Goal: Task Accomplishment & Management: Complete application form

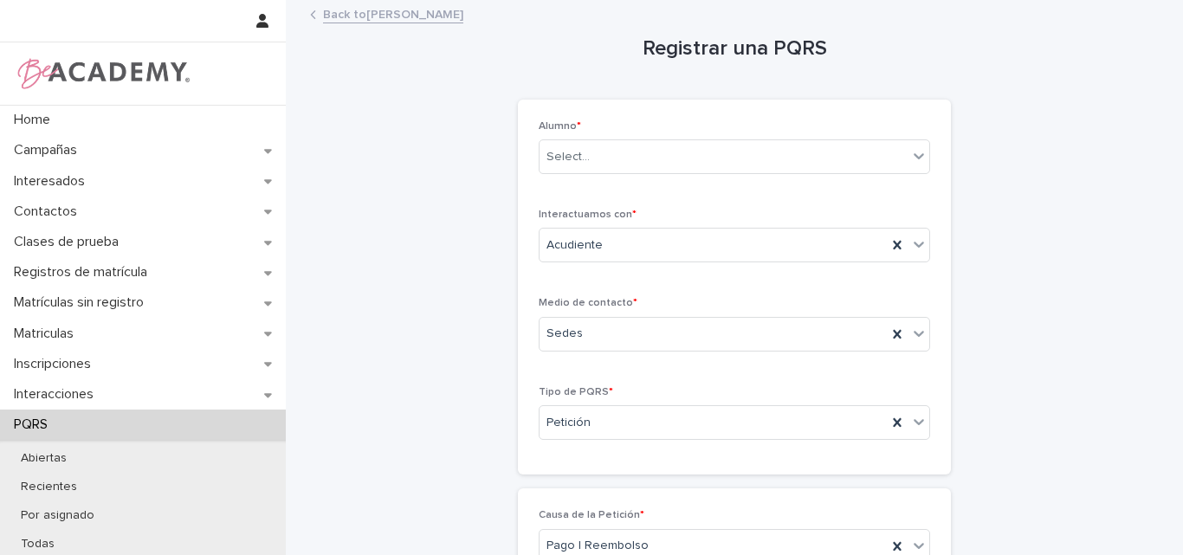
scroll to position [331, 0]
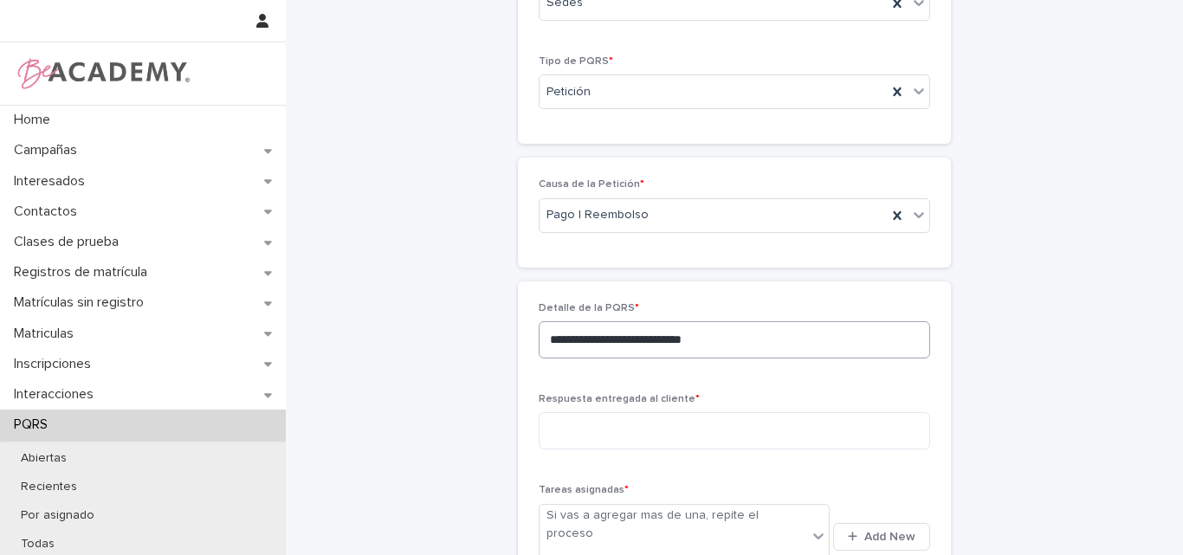
click at [772, 336] on textarea "**********" at bounding box center [734, 339] width 391 height 37
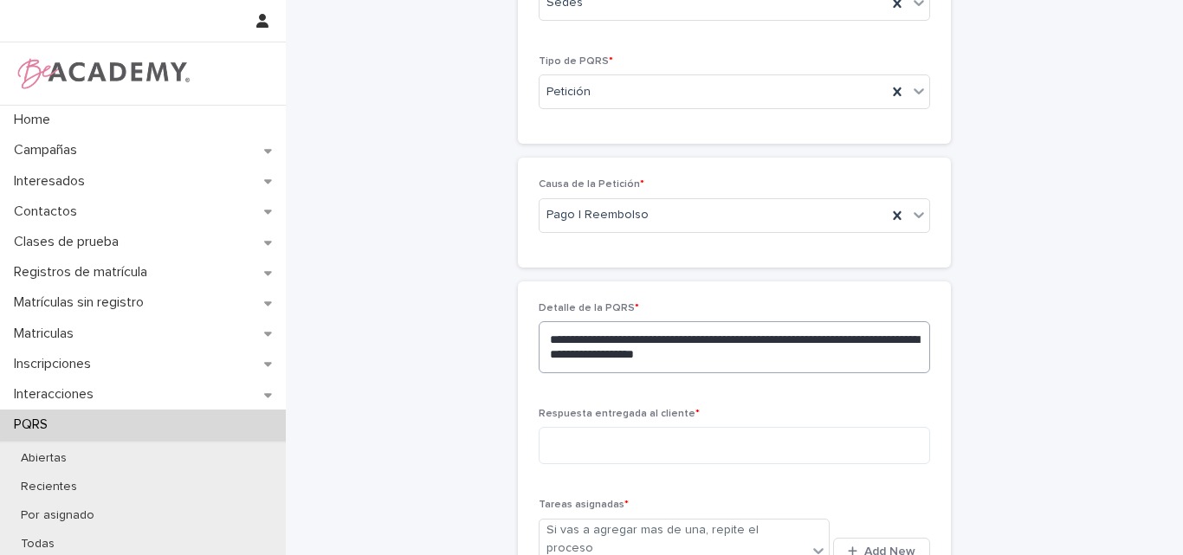
scroll to position [417, 0]
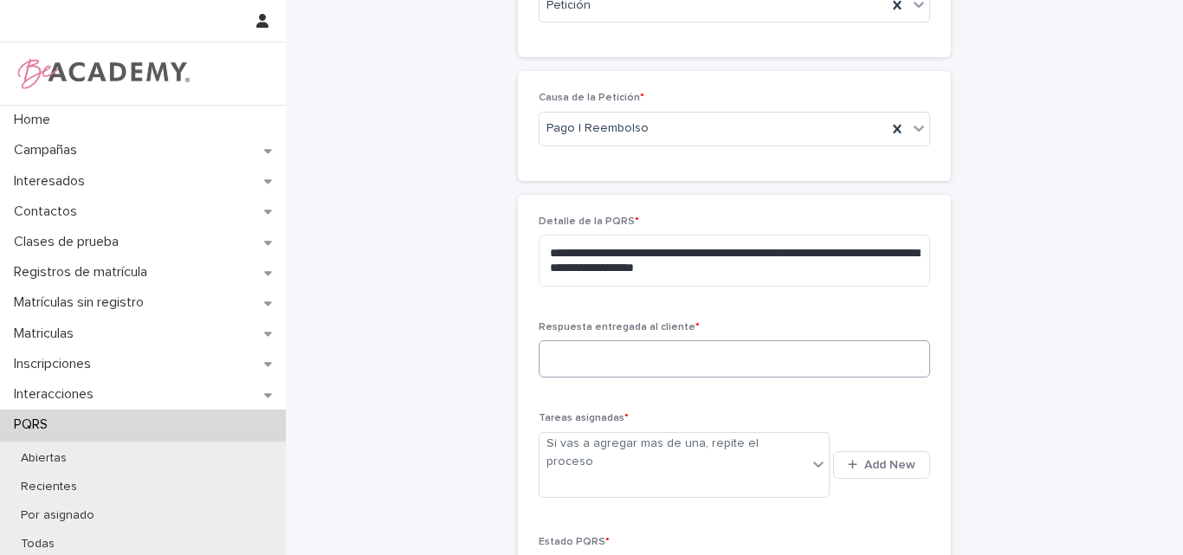
type textarea "**********"
click at [690, 357] on textarea at bounding box center [734, 358] width 391 height 37
type textarea "*"
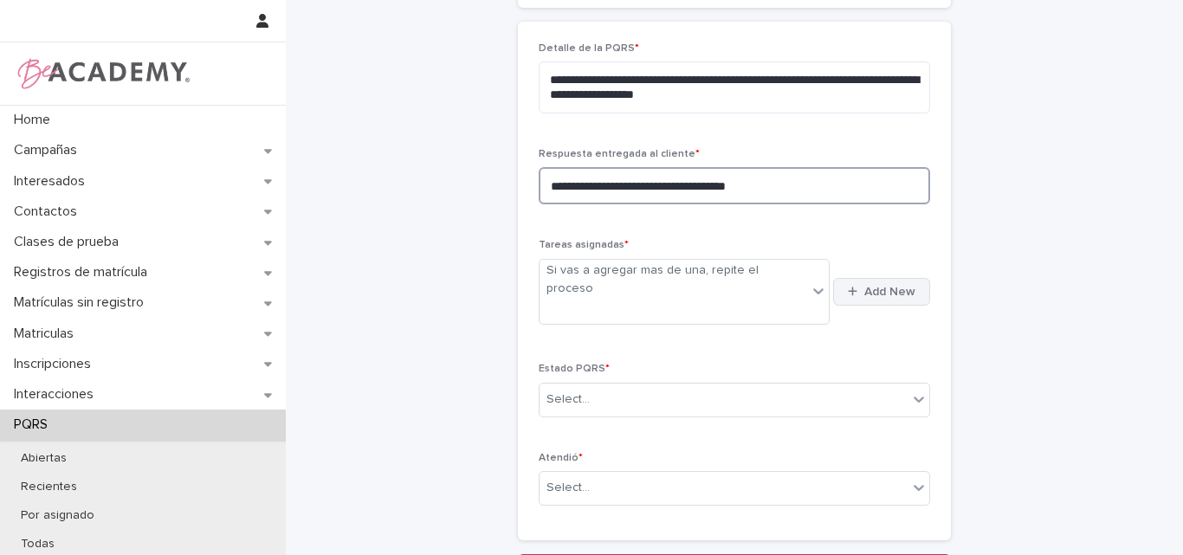
type textarea "**********"
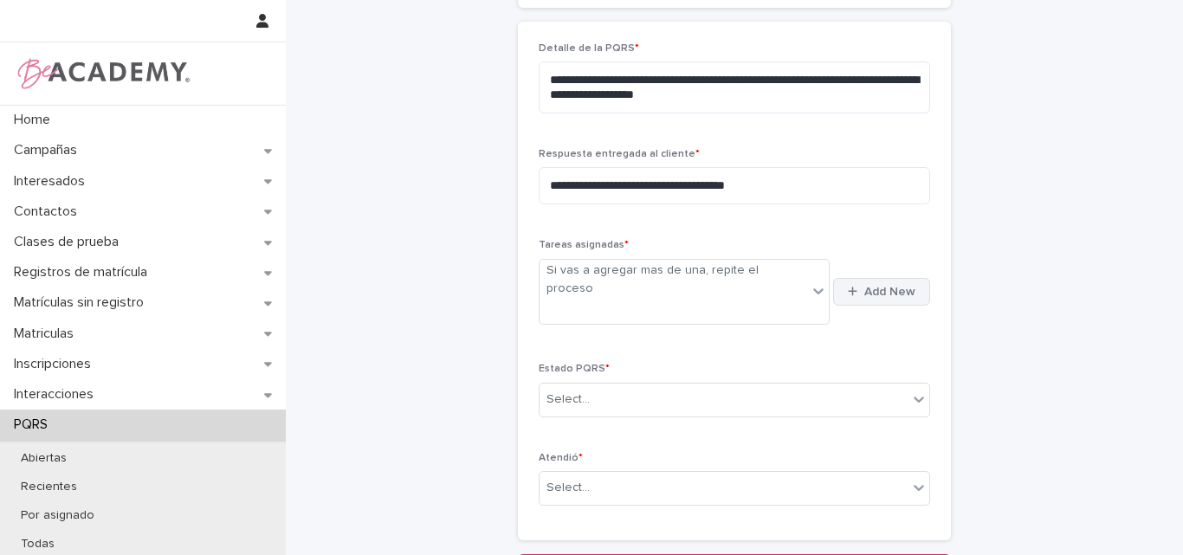
click at [888, 286] on span "Add New" at bounding box center [889, 292] width 51 height 12
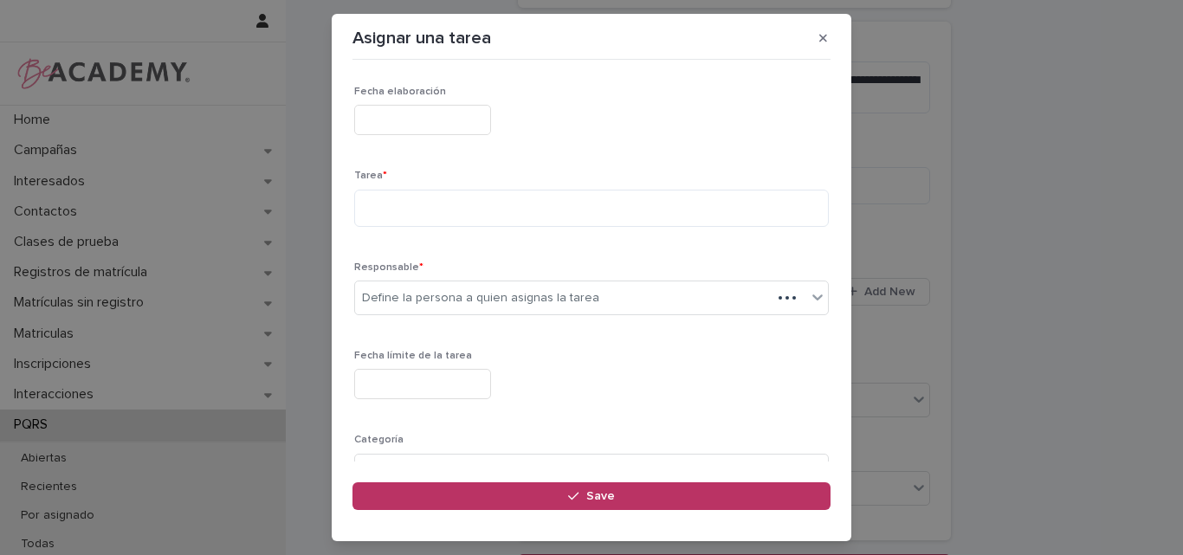
click at [443, 116] on input "text" at bounding box center [422, 120] width 137 height 30
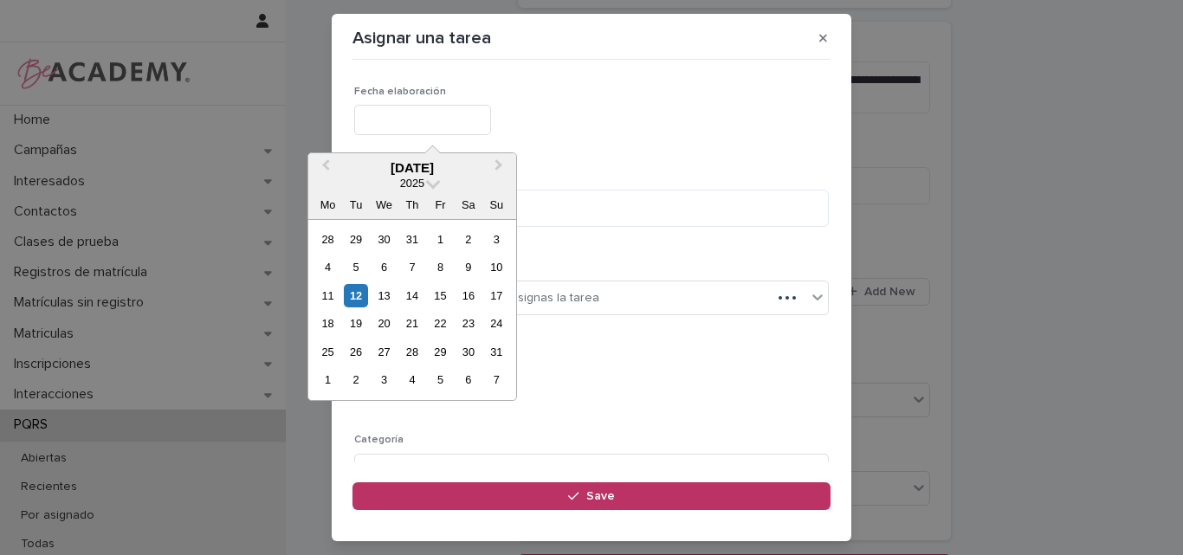
type input "**********"
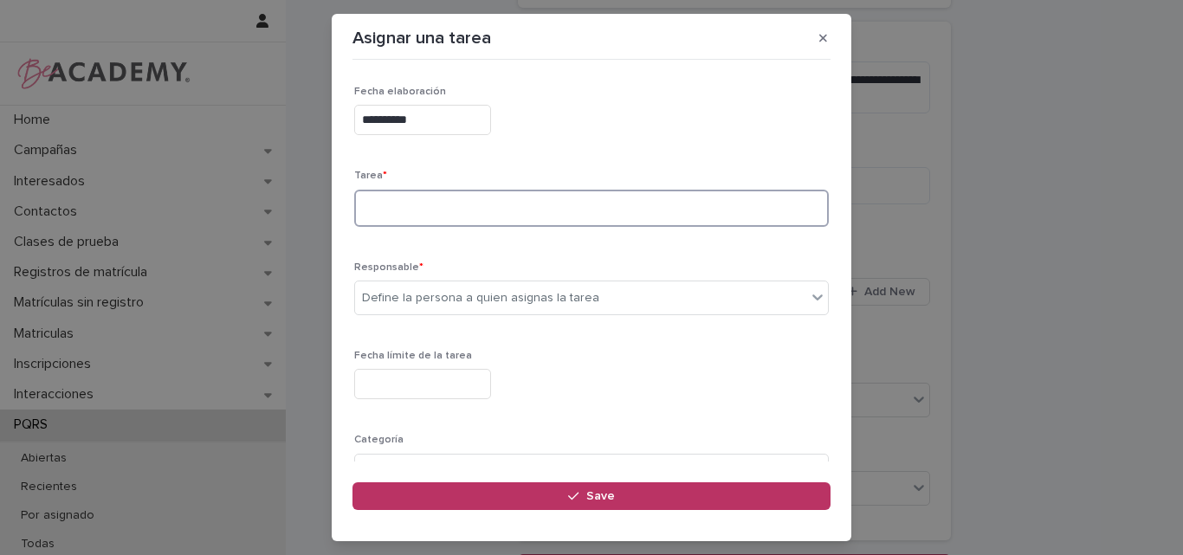
click at [431, 216] on textarea at bounding box center [591, 208] width 475 height 37
click at [689, 214] on textarea "**********" at bounding box center [585, 208] width 462 height 37
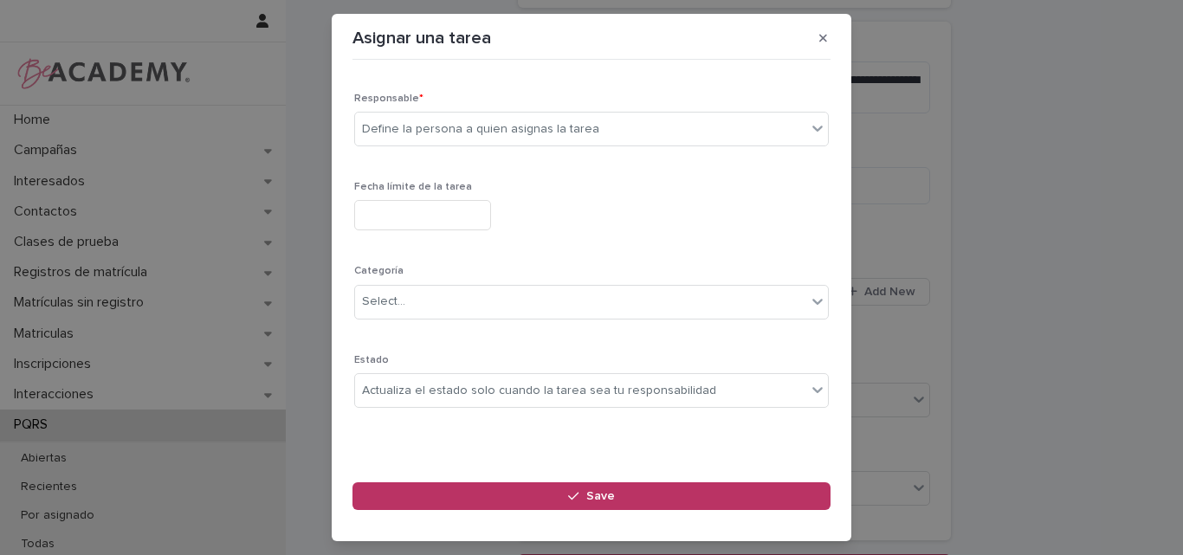
scroll to position [82, 0]
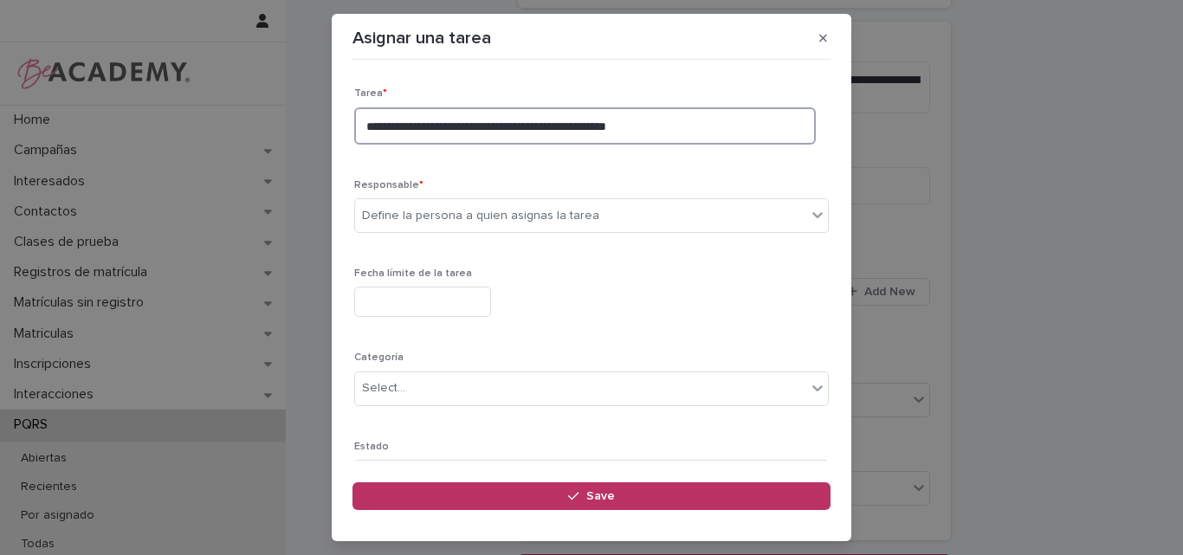
type textarea "**********"
click at [687, 214] on div "Define la persona a quien asignas la tarea" at bounding box center [580, 216] width 451 height 29
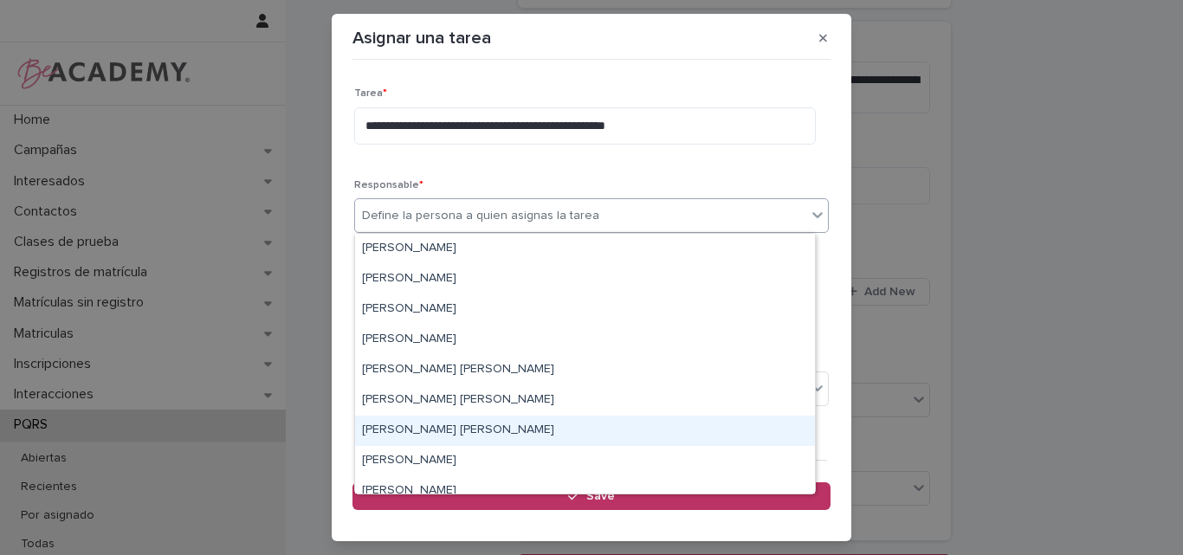
drag, startPoint x: 492, startPoint y: 430, endPoint x: 698, endPoint y: 411, distance: 207.0
click at [492, 430] on div "[PERSON_NAME] [PERSON_NAME]" at bounding box center [585, 431] width 460 height 30
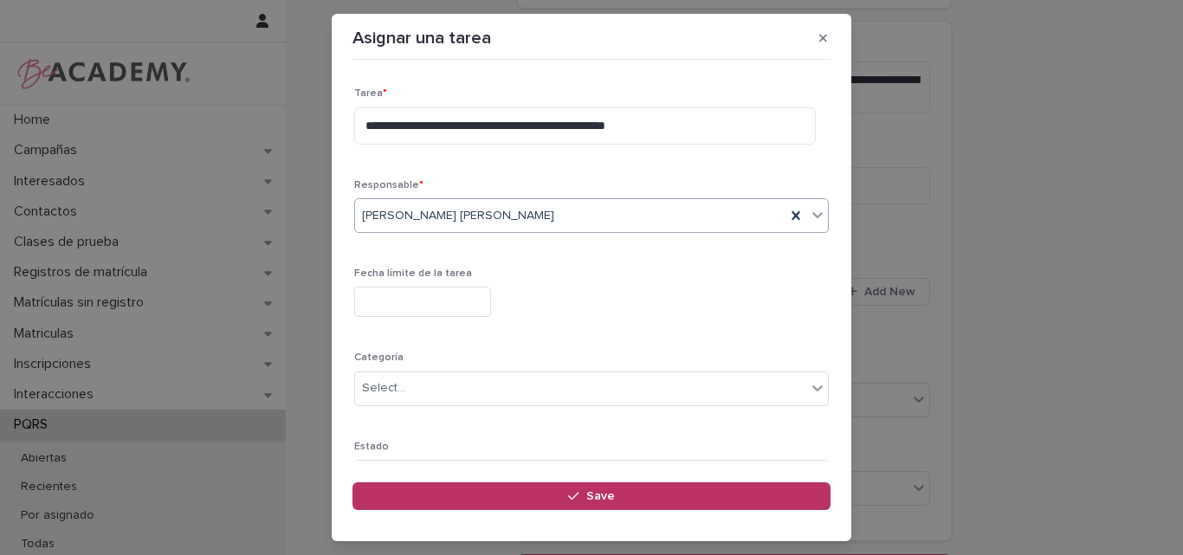
click at [455, 291] on input "text" at bounding box center [422, 302] width 137 height 30
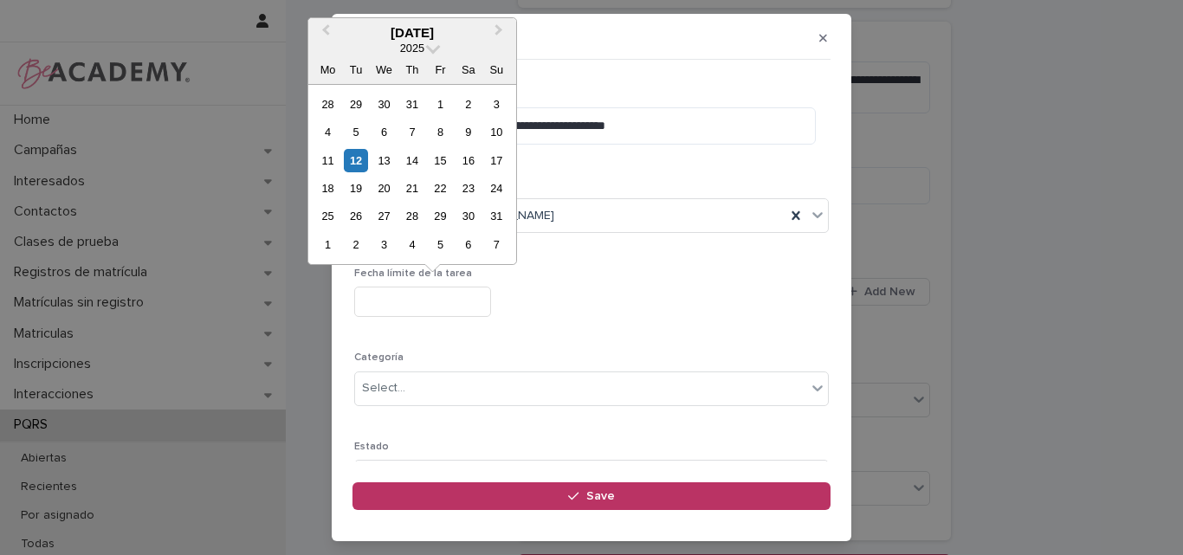
type input "**********"
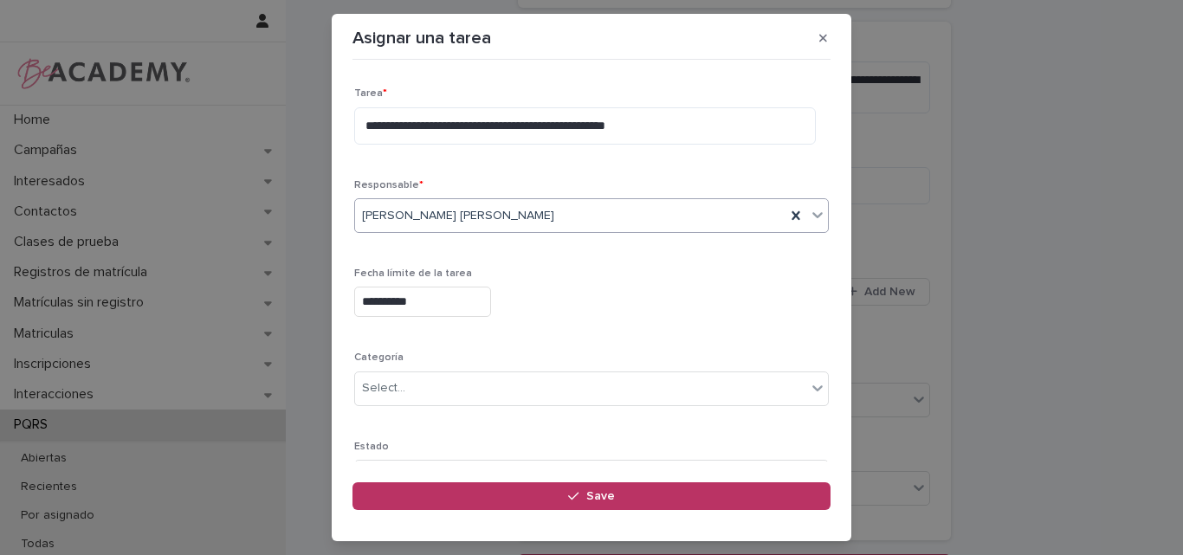
click at [475, 203] on div "[PERSON_NAME] [PERSON_NAME]" at bounding box center [570, 216] width 430 height 29
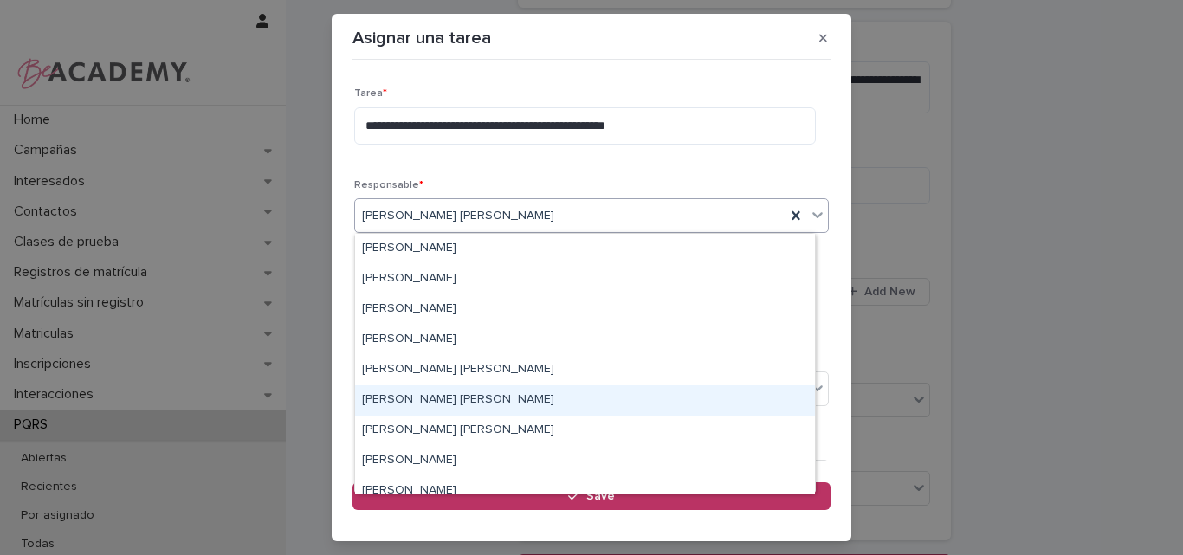
click at [409, 398] on div "Leidy Mesa Alvarez" at bounding box center [585, 400] width 460 height 30
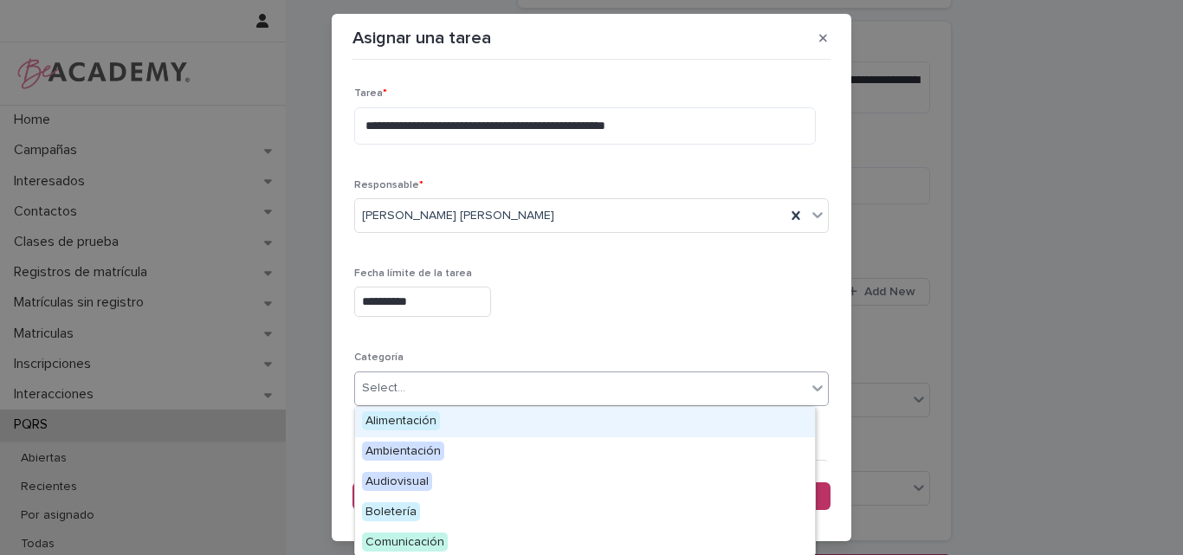
click at [449, 381] on div "Select..." at bounding box center [580, 388] width 451 height 29
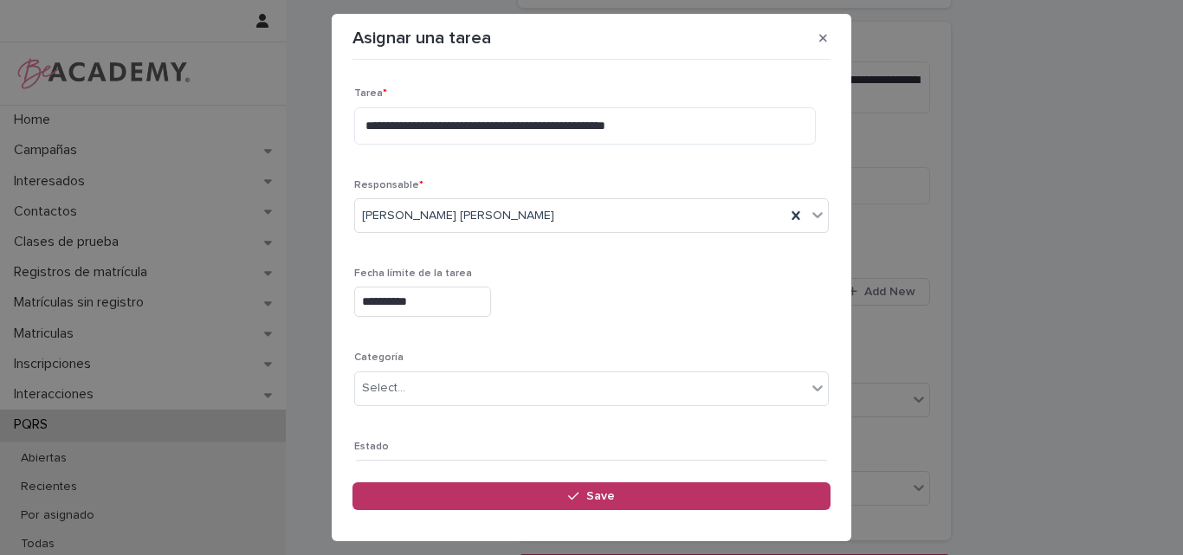
click at [530, 336] on div "**********" at bounding box center [591, 255] width 475 height 505
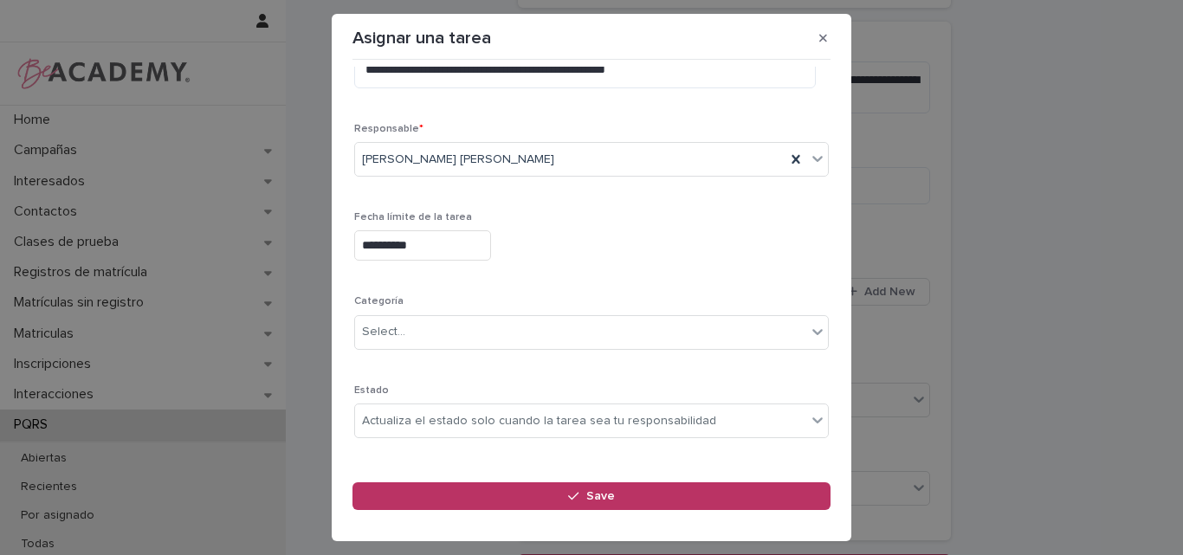
scroll to position [169, 0]
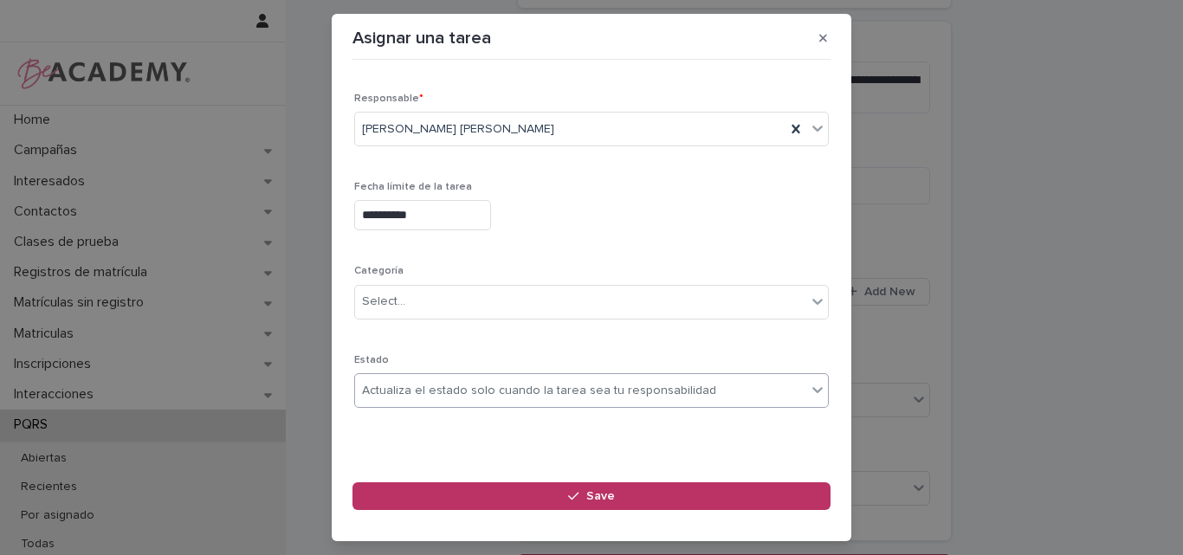
click at [378, 385] on div "Actualiza el estado solo cuando la tarea sea tu responsabilidad" at bounding box center [539, 391] width 354 height 18
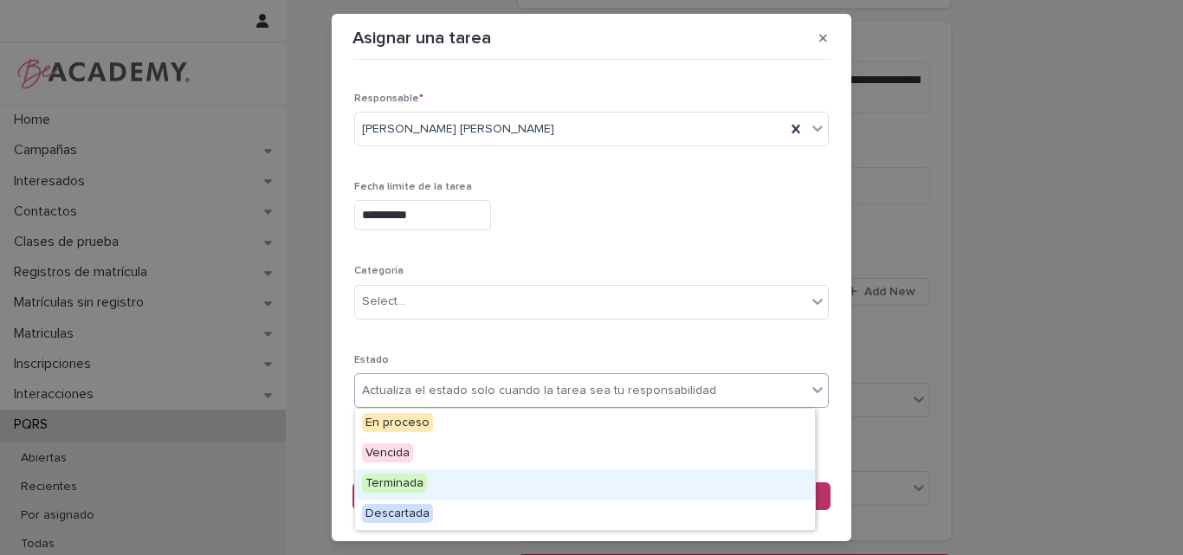
click at [399, 486] on span "Terminada" at bounding box center [394, 483] width 65 height 19
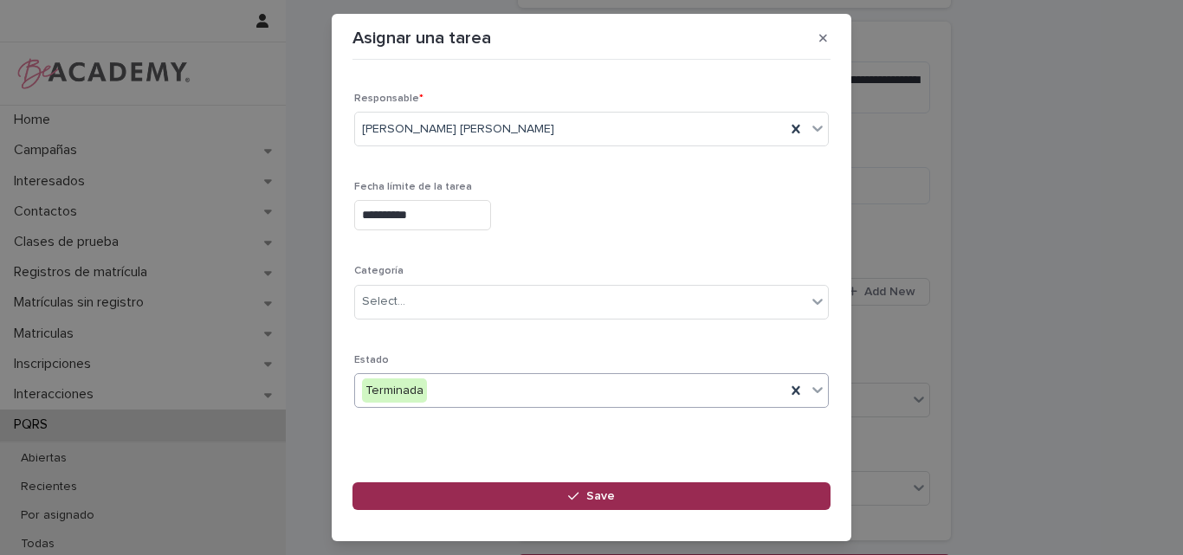
click at [592, 495] on span "Save" at bounding box center [600, 496] width 29 height 12
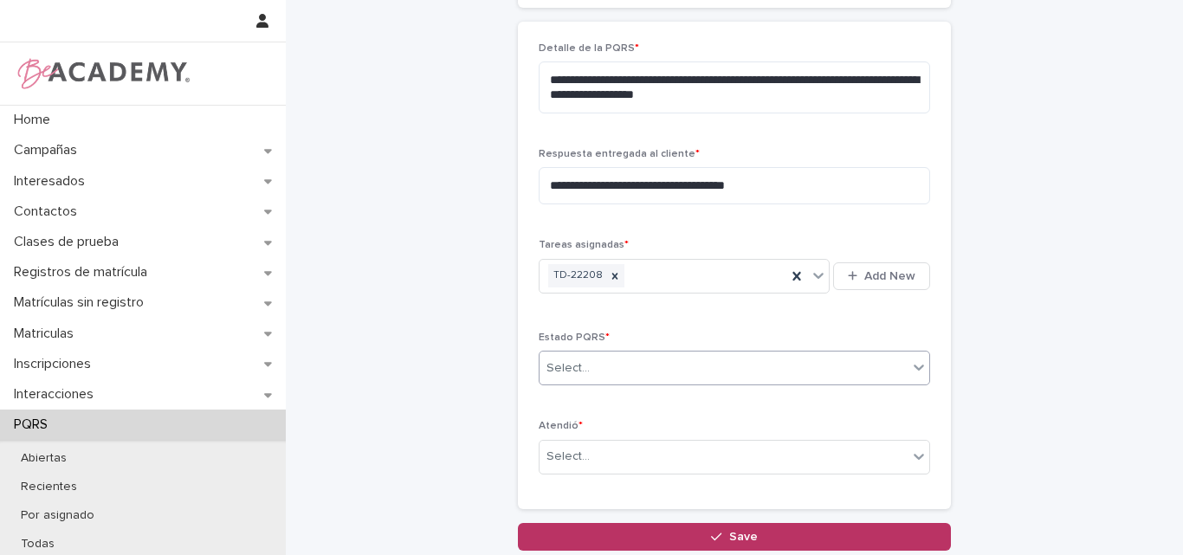
click at [586, 365] on div "Select..." at bounding box center [724, 368] width 368 height 29
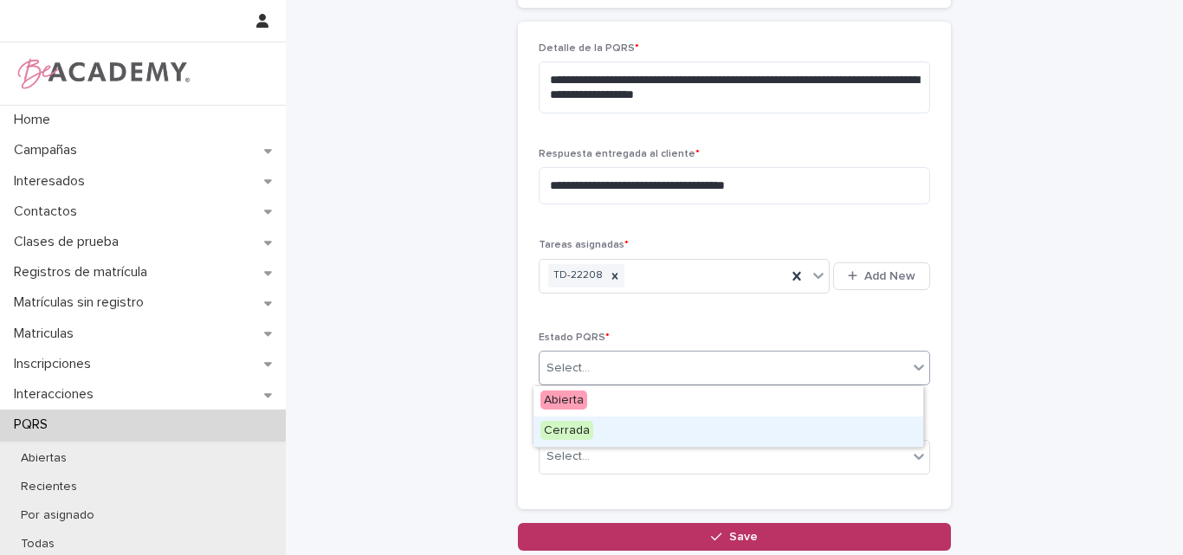
click at [585, 434] on span "Cerrada" at bounding box center [566, 430] width 53 height 19
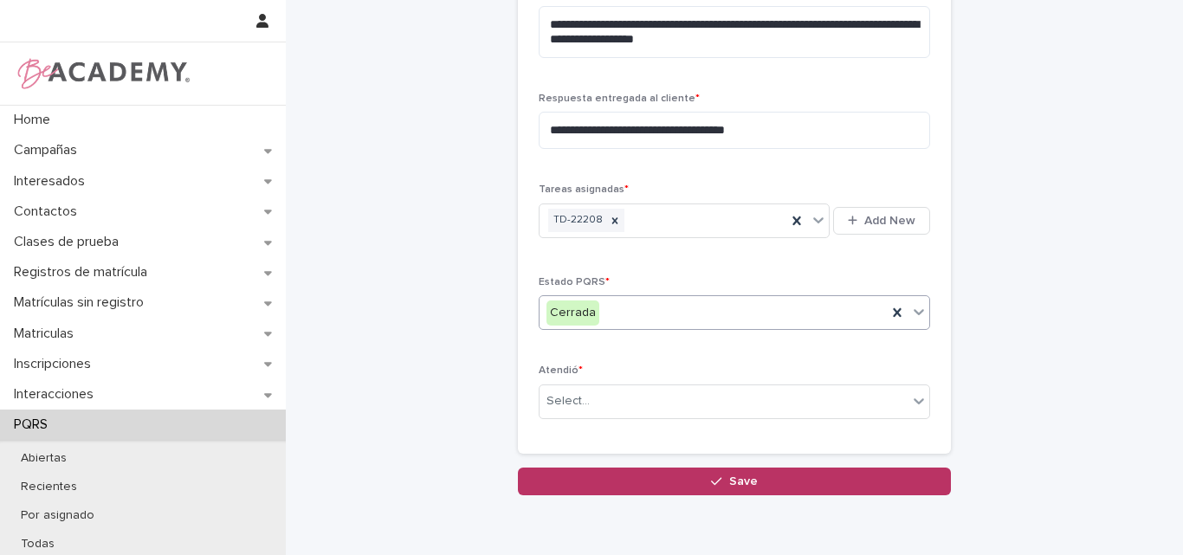
scroll to position [721, 0]
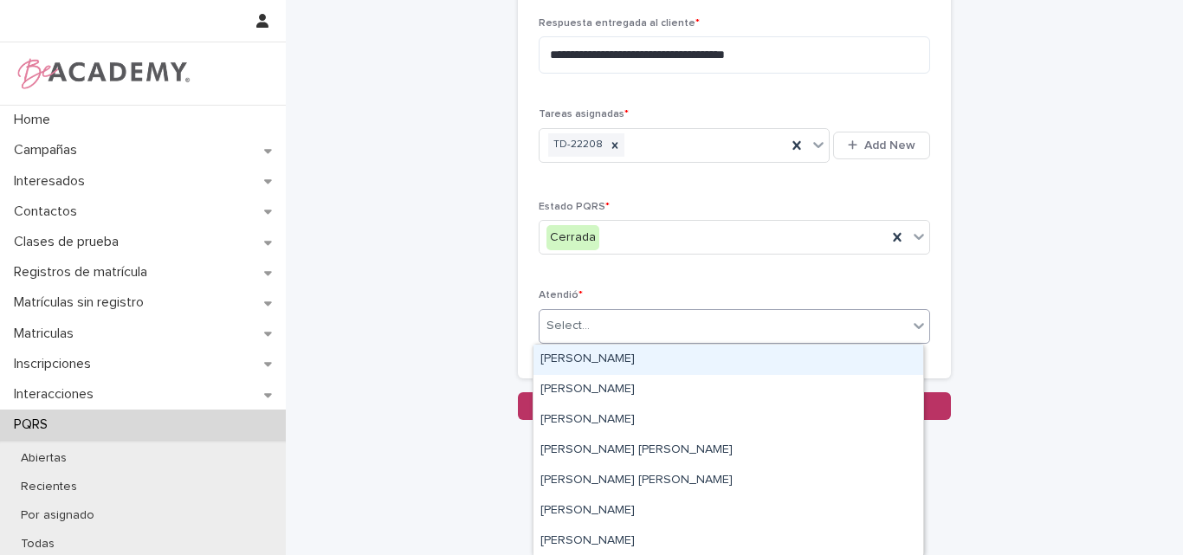
click at [618, 327] on div "Select..." at bounding box center [724, 326] width 368 height 29
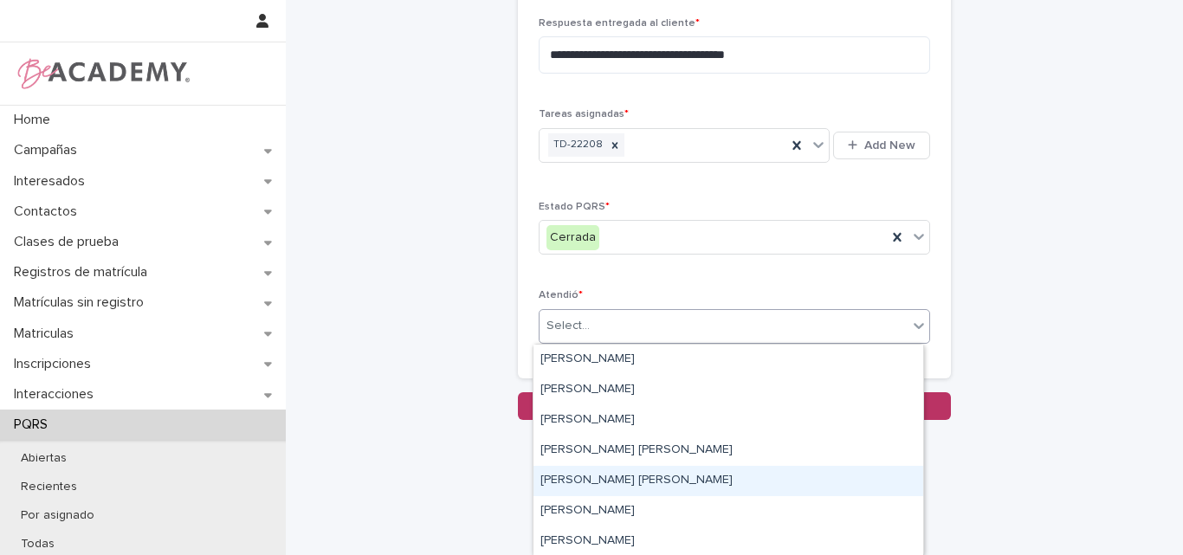
click at [599, 483] on div "[PERSON_NAME] [PERSON_NAME]" at bounding box center [729, 481] width 390 height 30
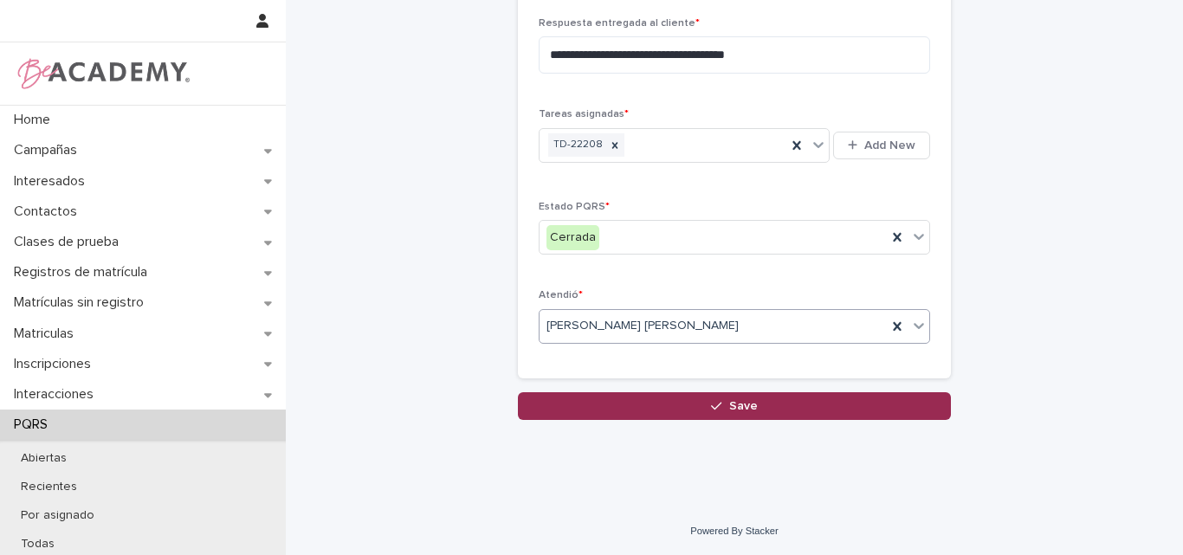
click at [734, 408] on span "Save" at bounding box center [743, 406] width 29 height 12
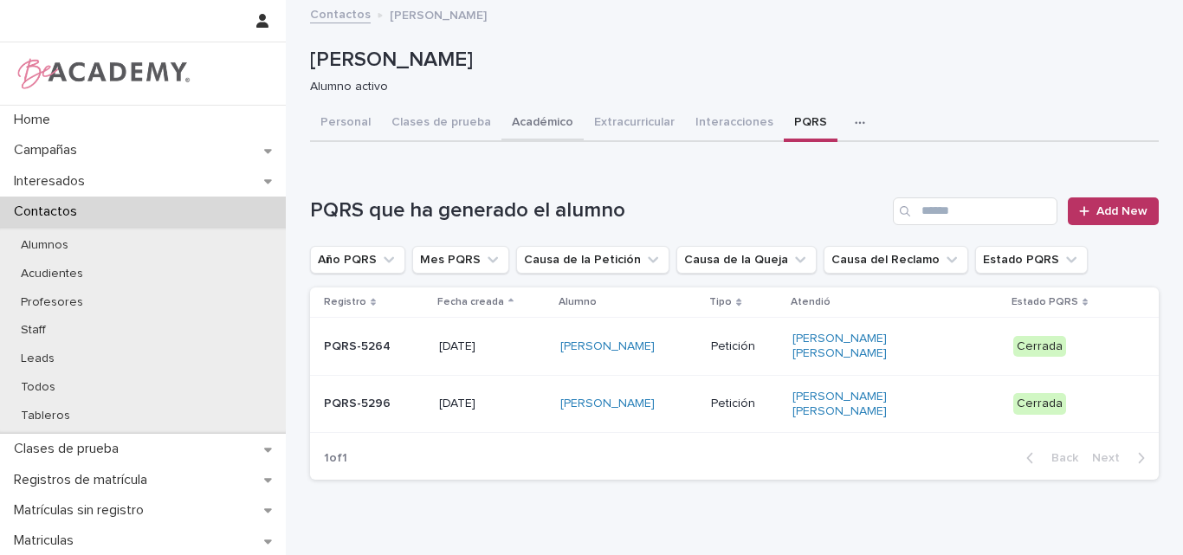
click at [538, 122] on button "Académico" at bounding box center [542, 124] width 82 height 36
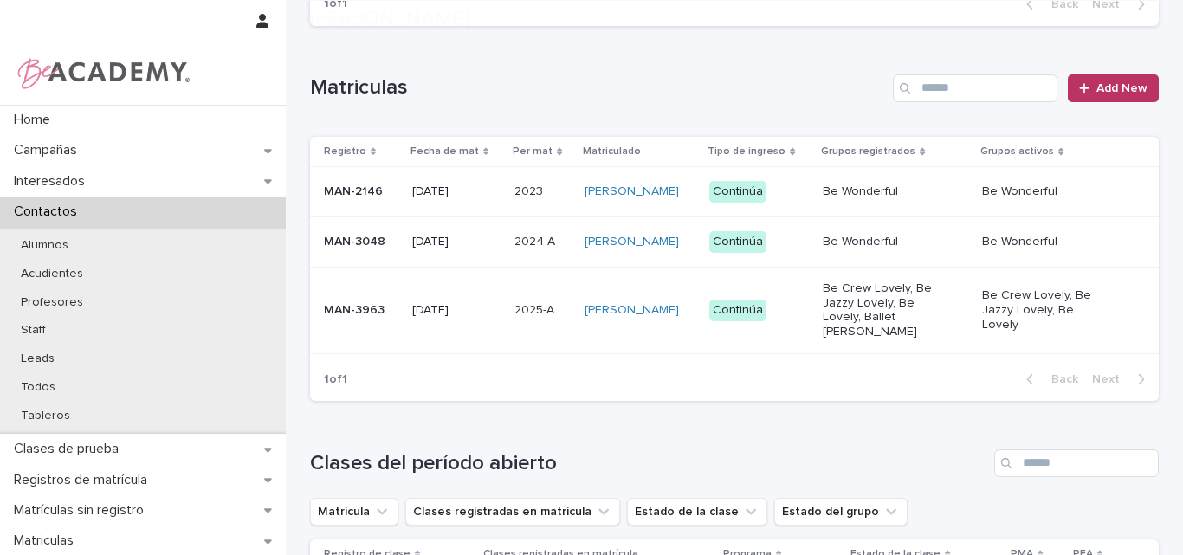
scroll to position [433, 0]
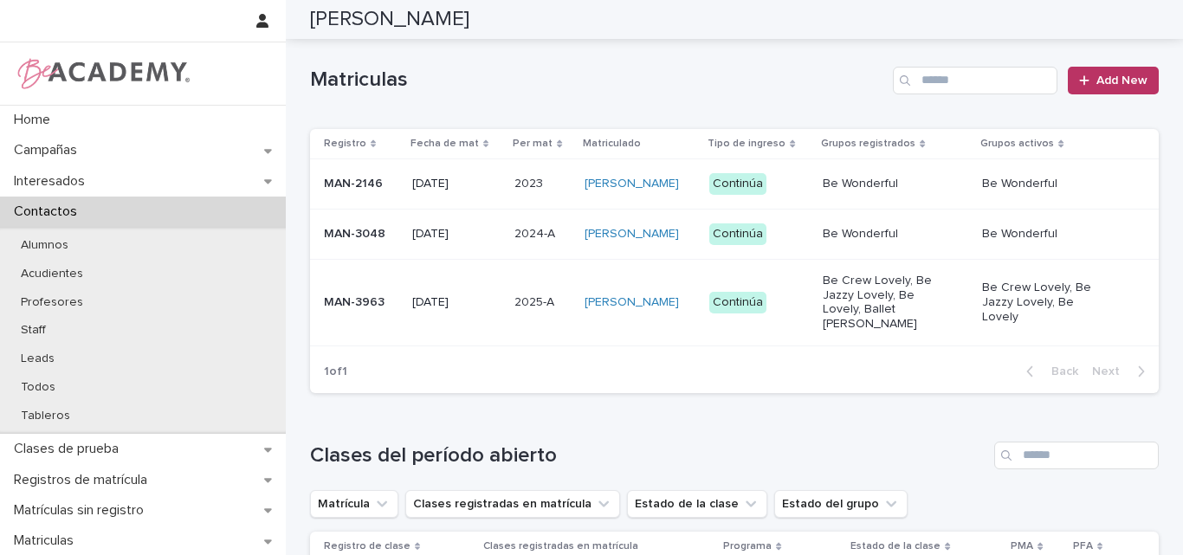
click at [357, 340] on td "MAN-3963" at bounding box center [357, 302] width 95 height 87
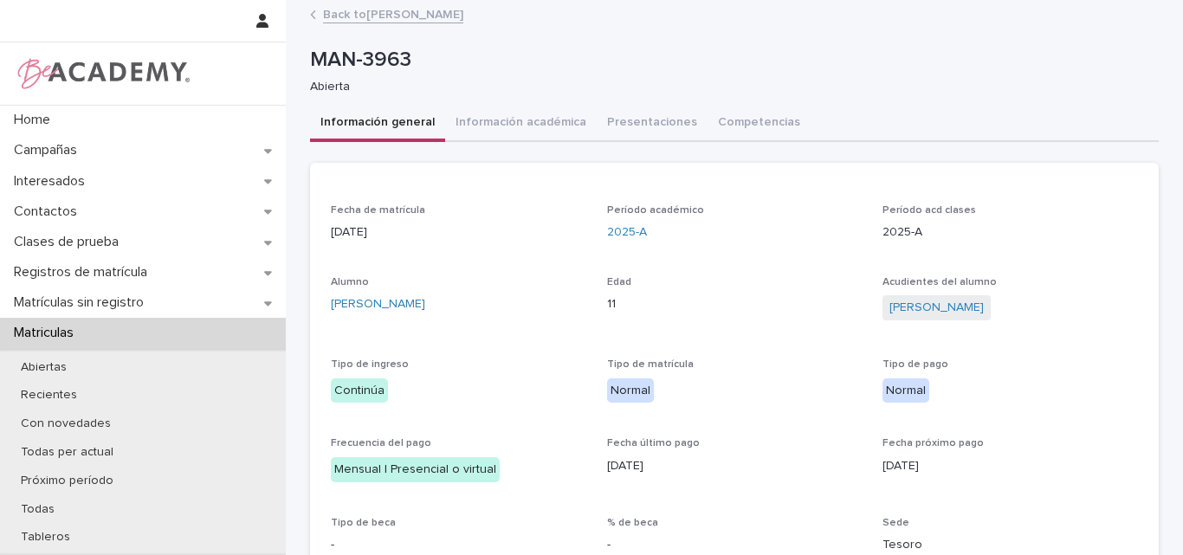
click at [415, 15] on link "Back to Emilia Santamaria Galvis" at bounding box center [393, 13] width 140 height 20
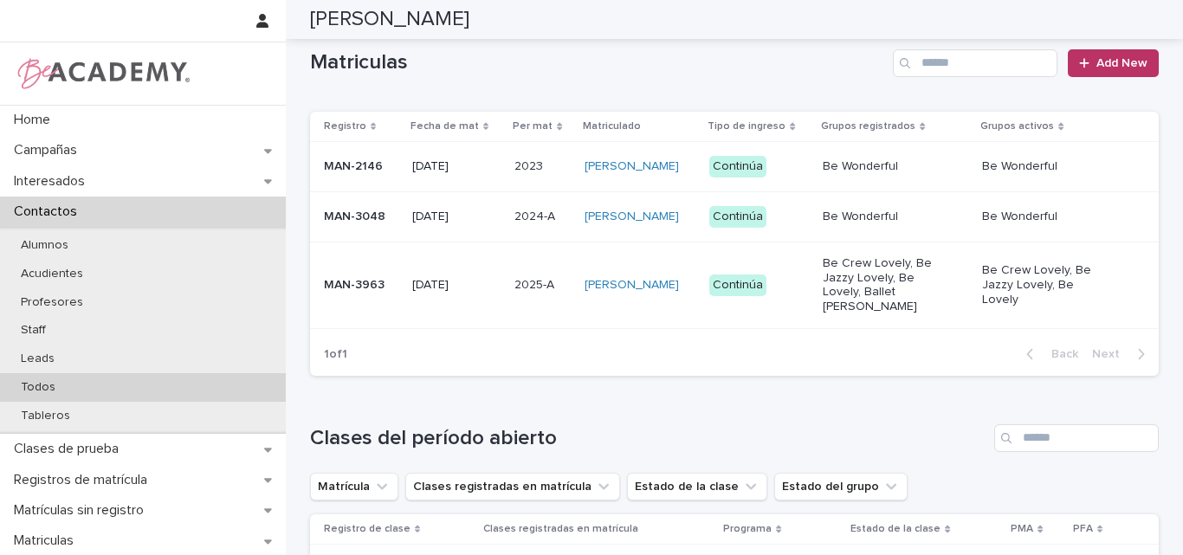
scroll to position [433, 0]
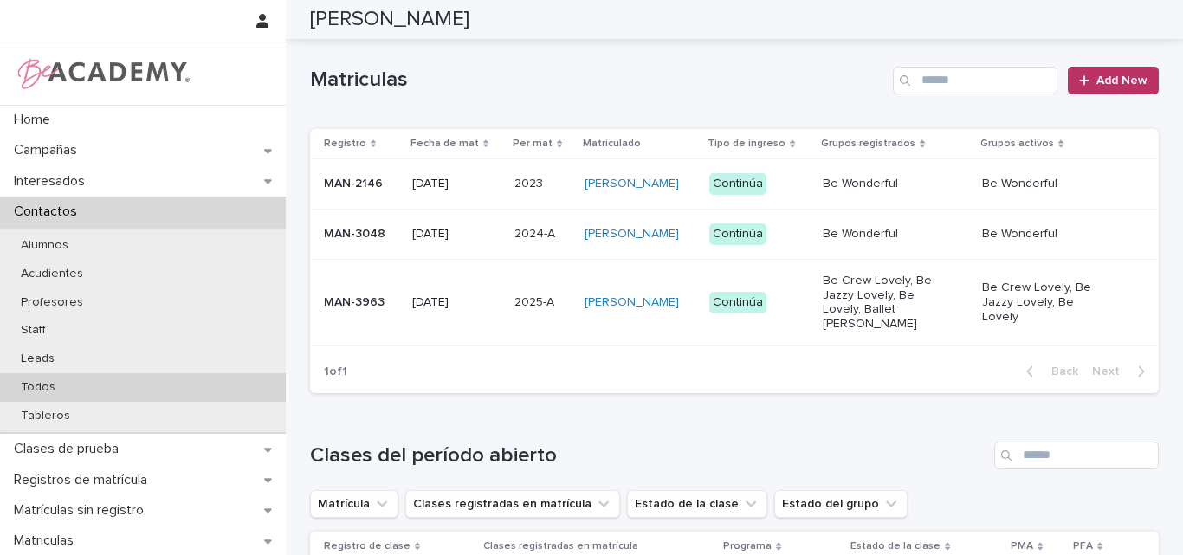
click at [45, 387] on p "Todos" at bounding box center [38, 387] width 62 height 15
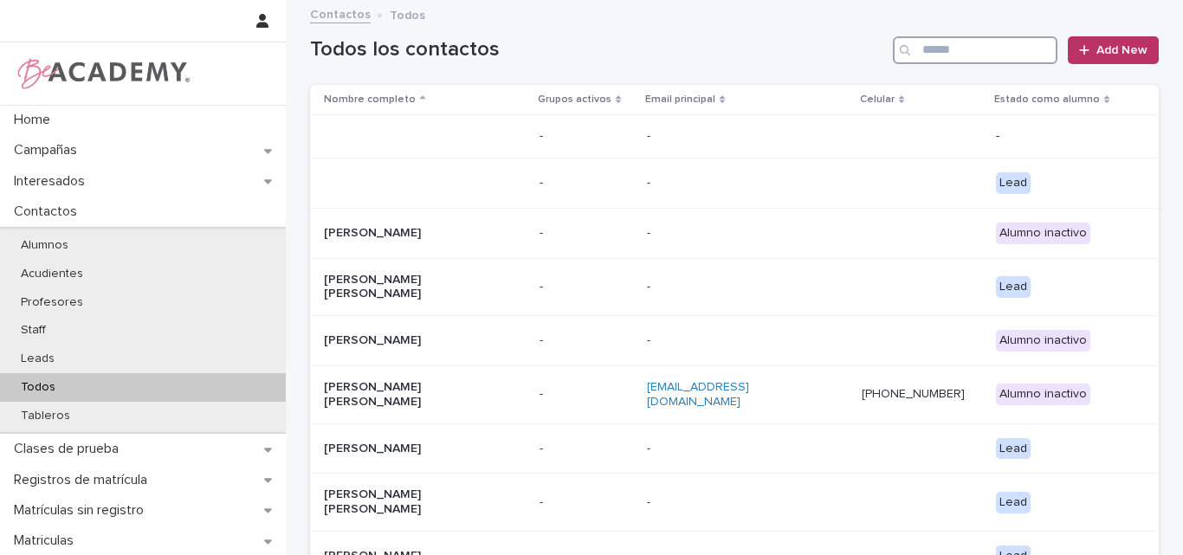
drag, startPoint x: 937, startPoint y: 45, endPoint x: 953, endPoint y: 44, distance: 15.6
click at [938, 44] on input "Search" at bounding box center [975, 50] width 165 height 28
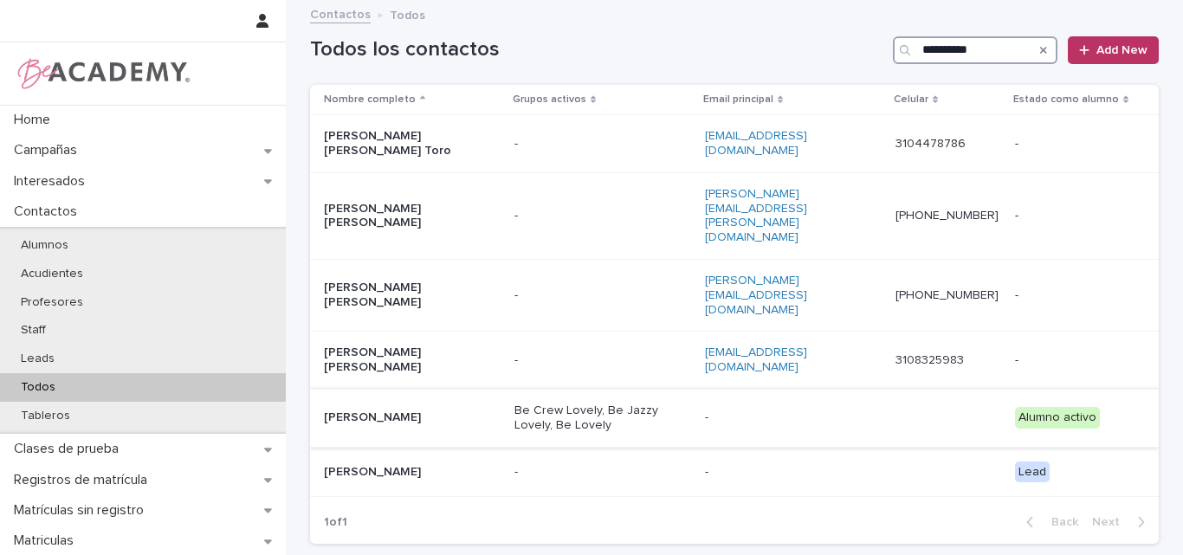
type input "**********"
click at [411, 411] on p "Maria Arango Hoyos" at bounding box center [410, 418] width 173 height 15
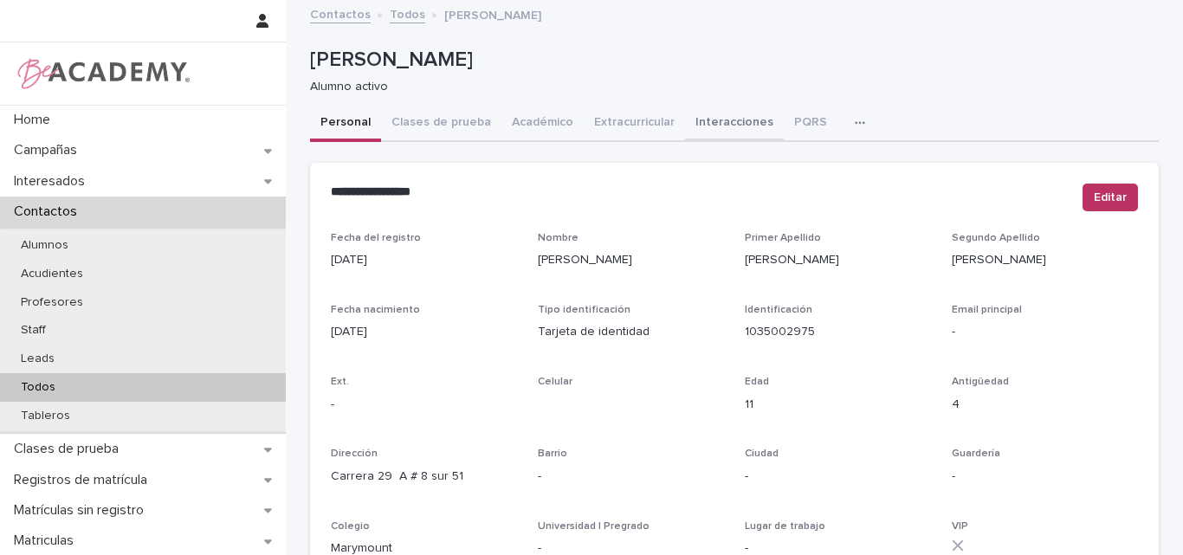
click at [724, 130] on button "Interacciones" at bounding box center [734, 124] width 99 height 36
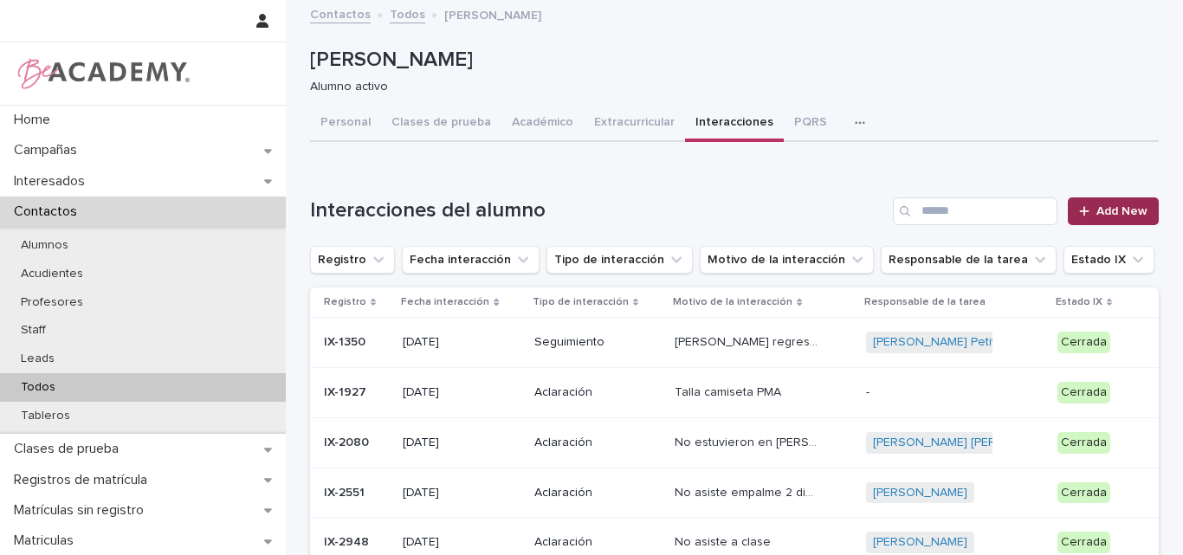
click at [1099, 212] on span "Add New" at bounding box center [1122, 211] width 51 height 12
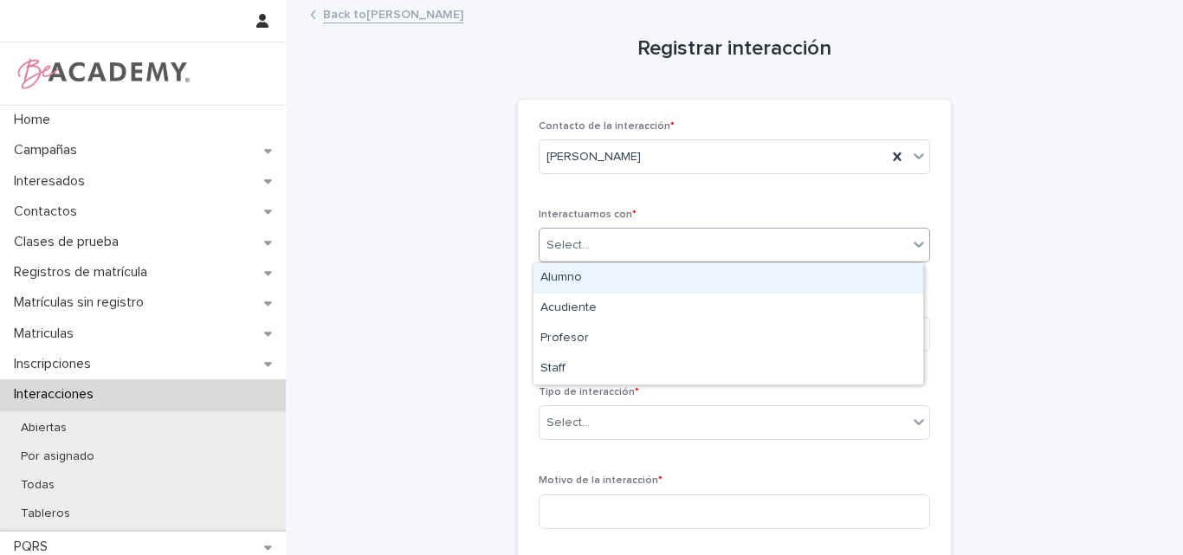
click at [710, 246] on div "Select..." at bounding box center [724, 245] width 368 height 29
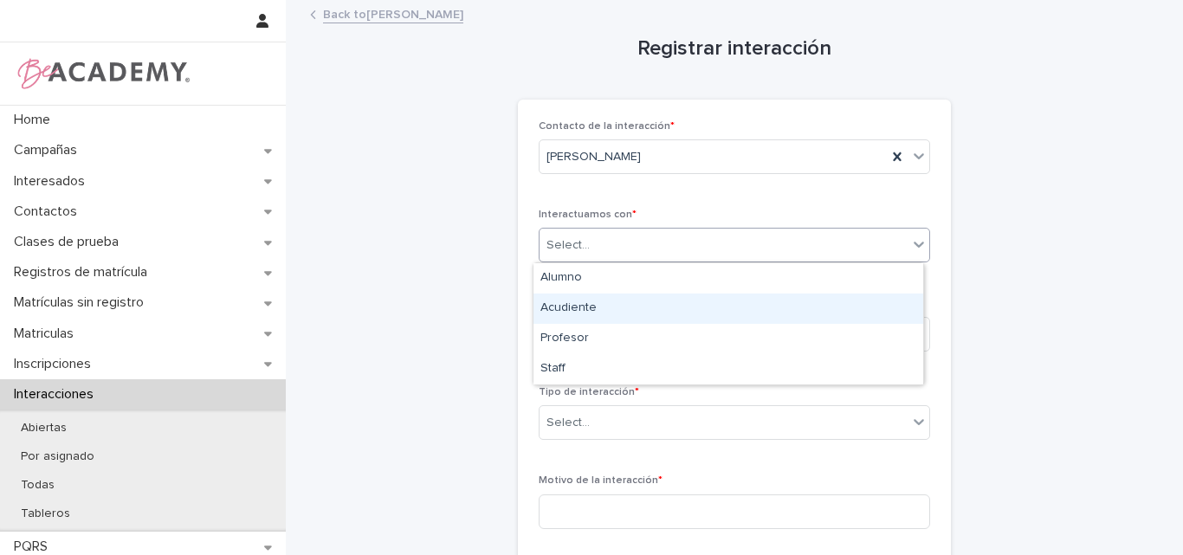
click at [590, 304] on div "Acudiente" at bounding box center [729, 309] width 390 height 30
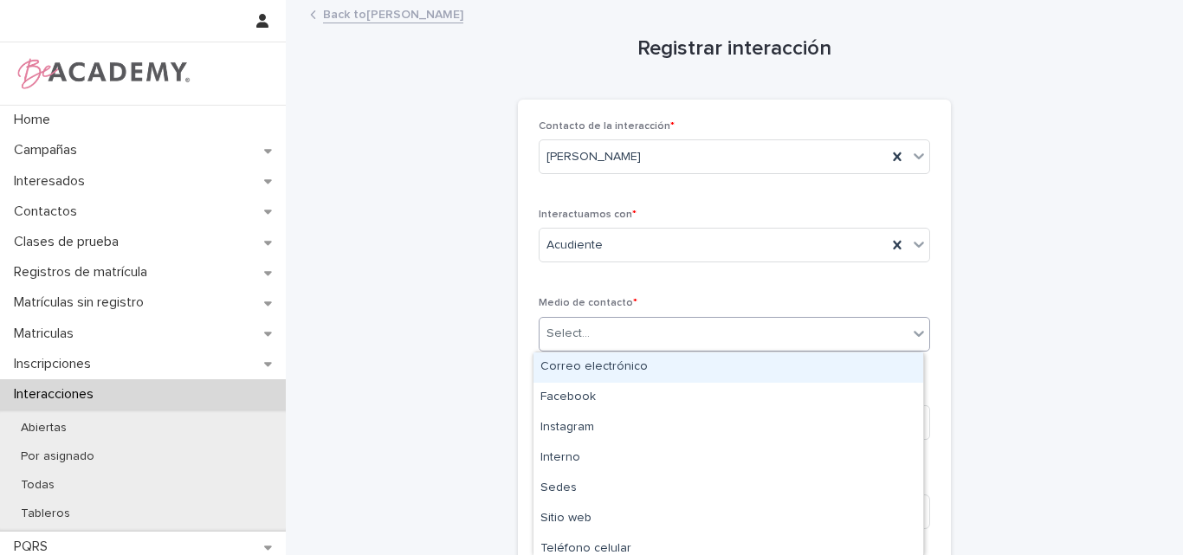
click at [617, 334] on div "Select..." at bounding box center [724, 334] width 368 height 29
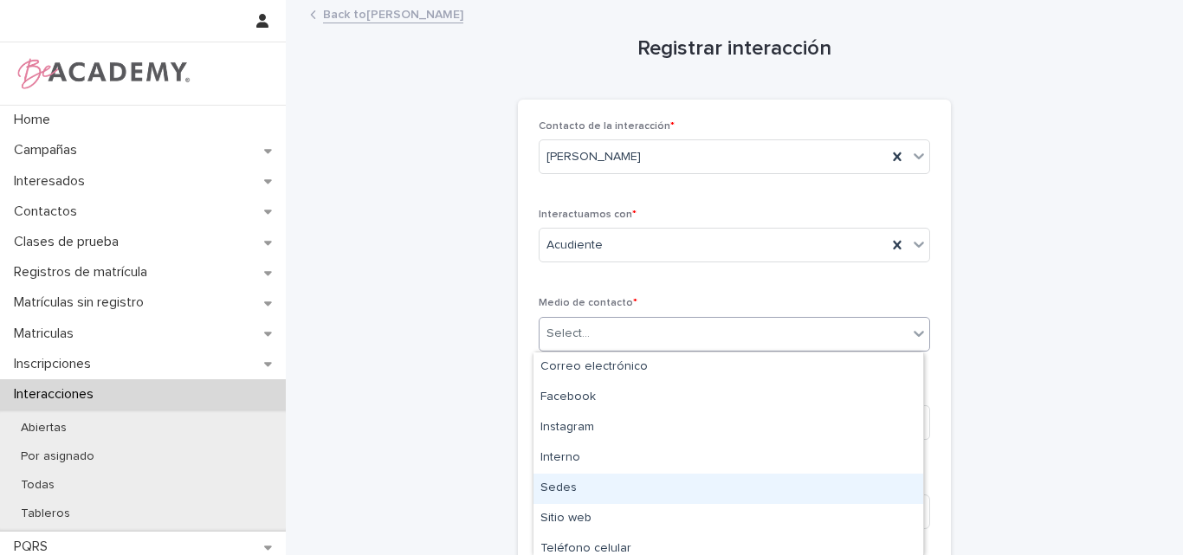
type input "*"
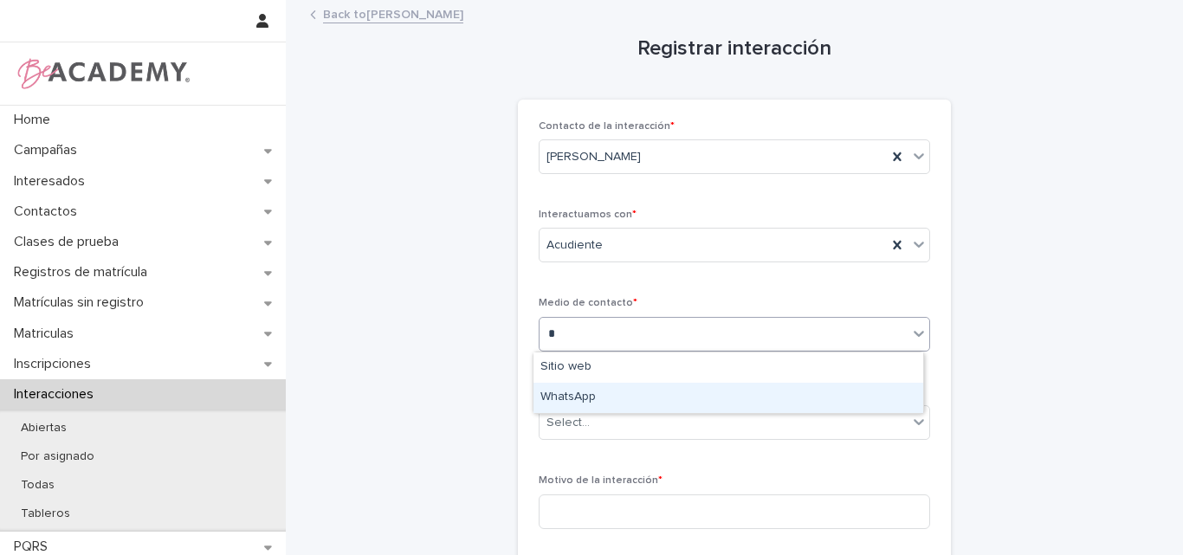
click at [586, 399] on div "WhatsApp" at bounding box center [729, 398] width 390 height 30
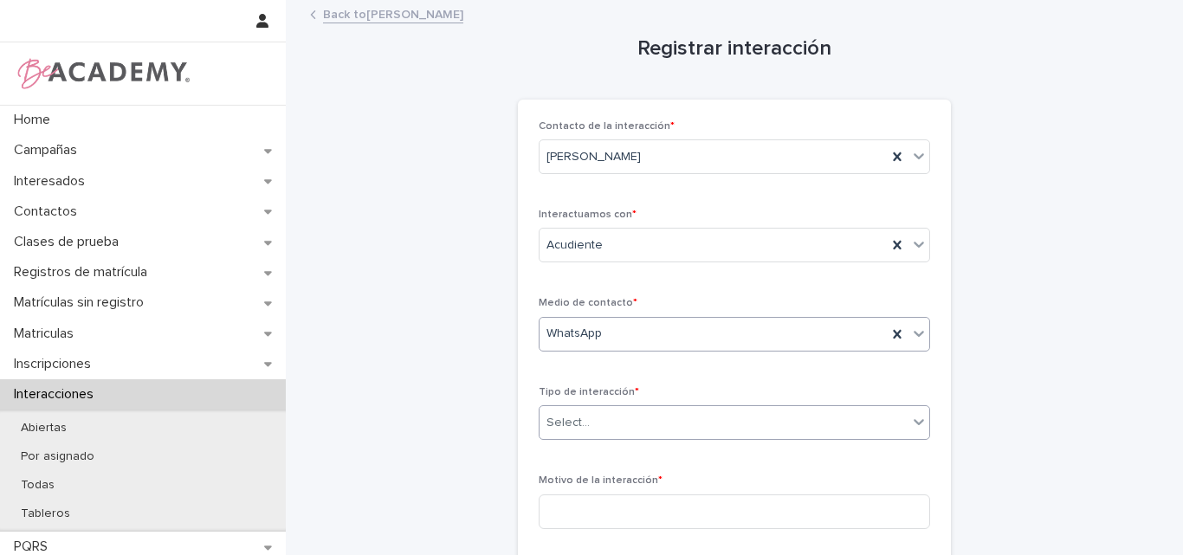
click at [665, 424] on div "Select..." at bounding box center [724, 423] width 368 height 29
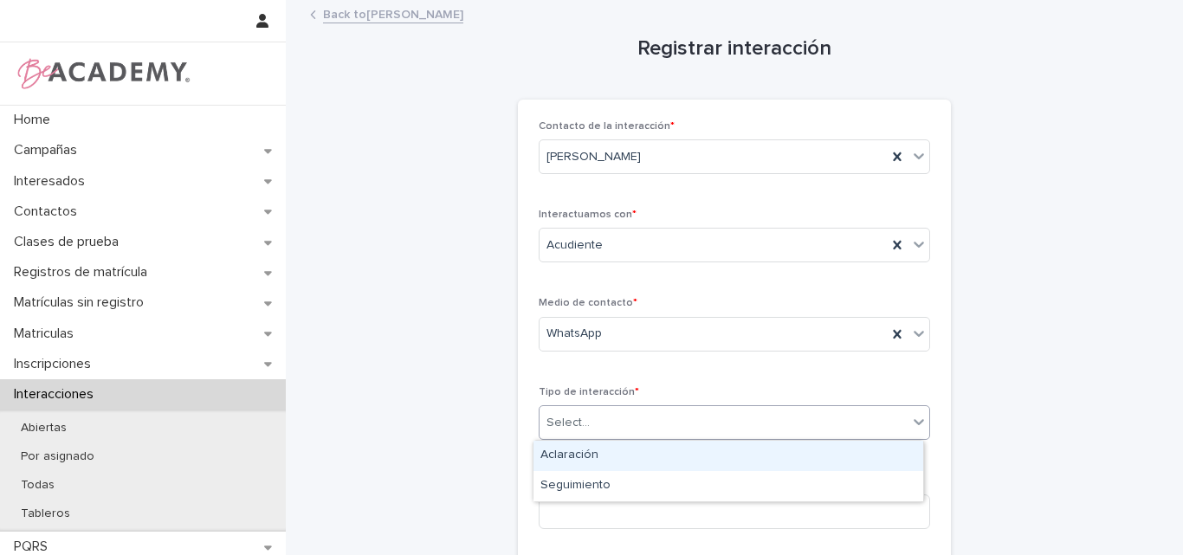
click at [590, 453] on div "Aclaración" at bounding box center [729, 456] width 390 height 30
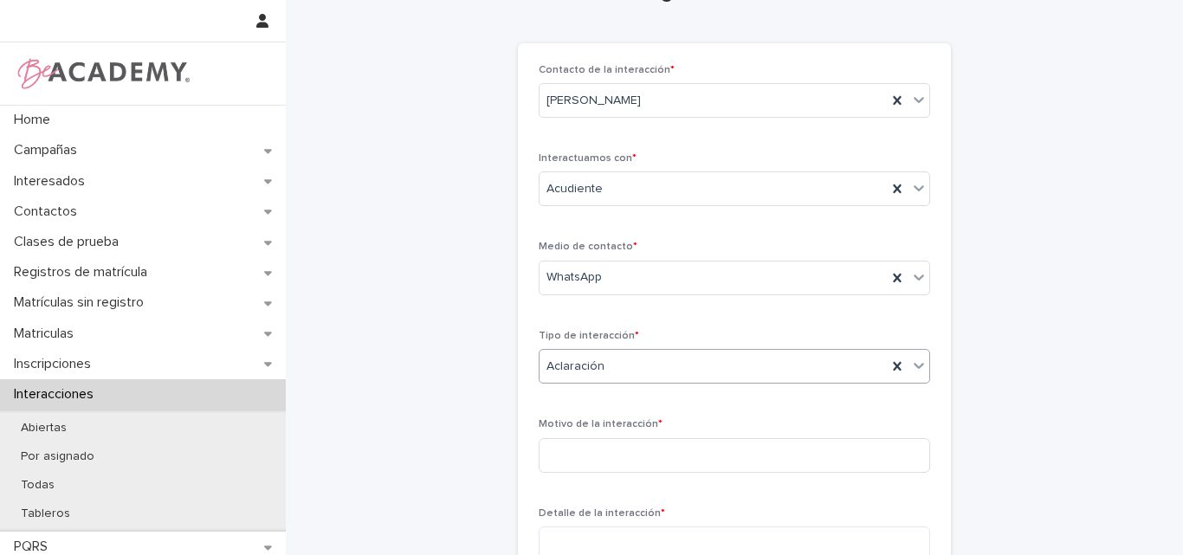
scroll to position [87, 0]
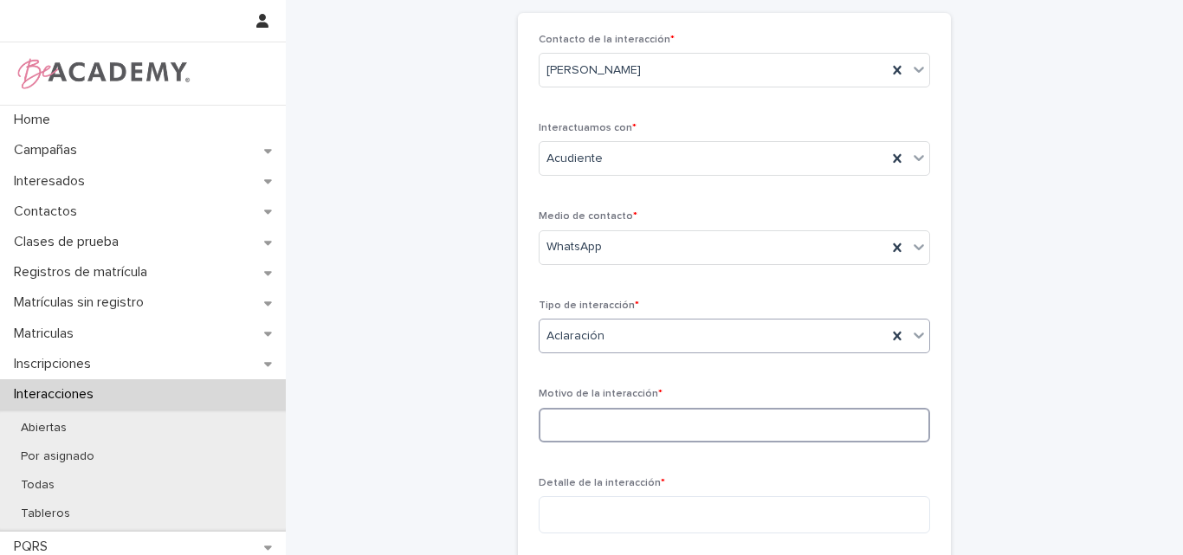
click at [671, 420] on input at bounding box center [734, 425] width 391 height 35
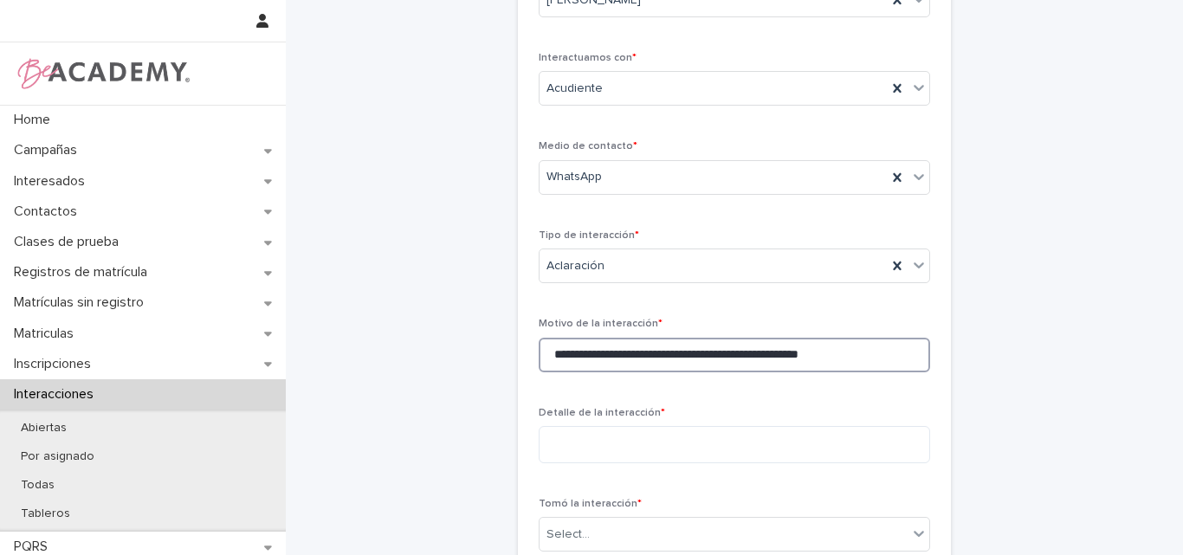
scroll to position [173, 0]
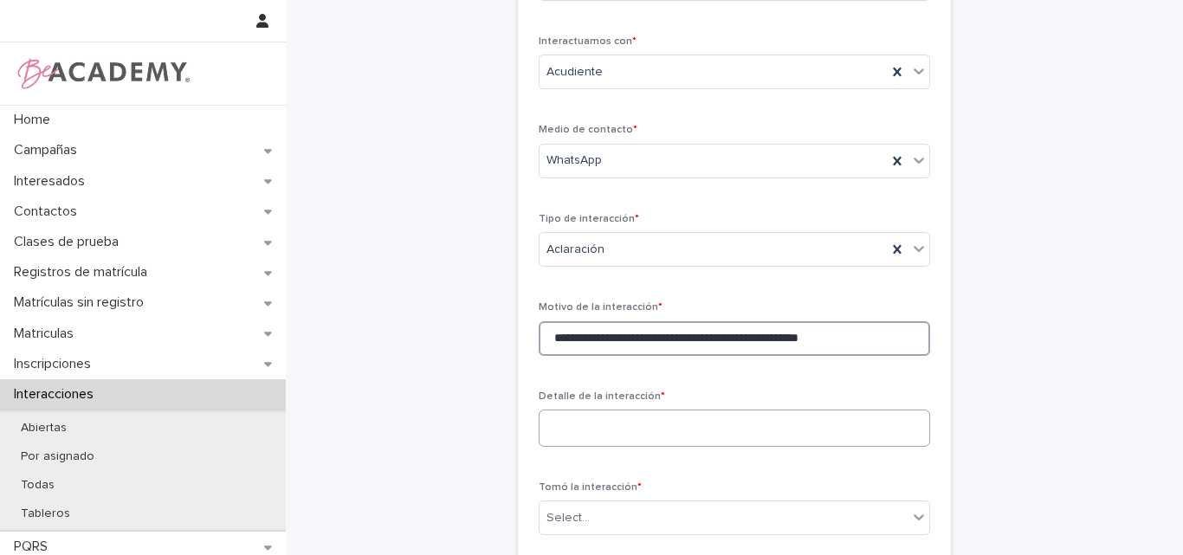
type input "**********"
click at [637, 440] on textarea at bounding box center [734, 428] width 391 height 37
paste textarea "**********"
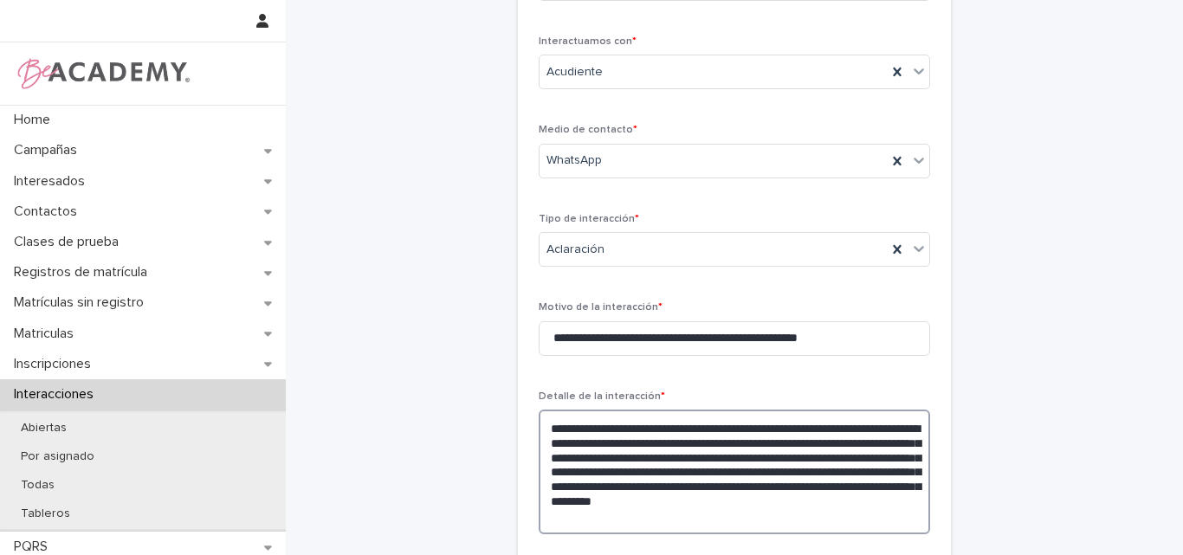
click at [776, 430] on textarea "**********" at bounding box center [734, 472] width 391 height 125
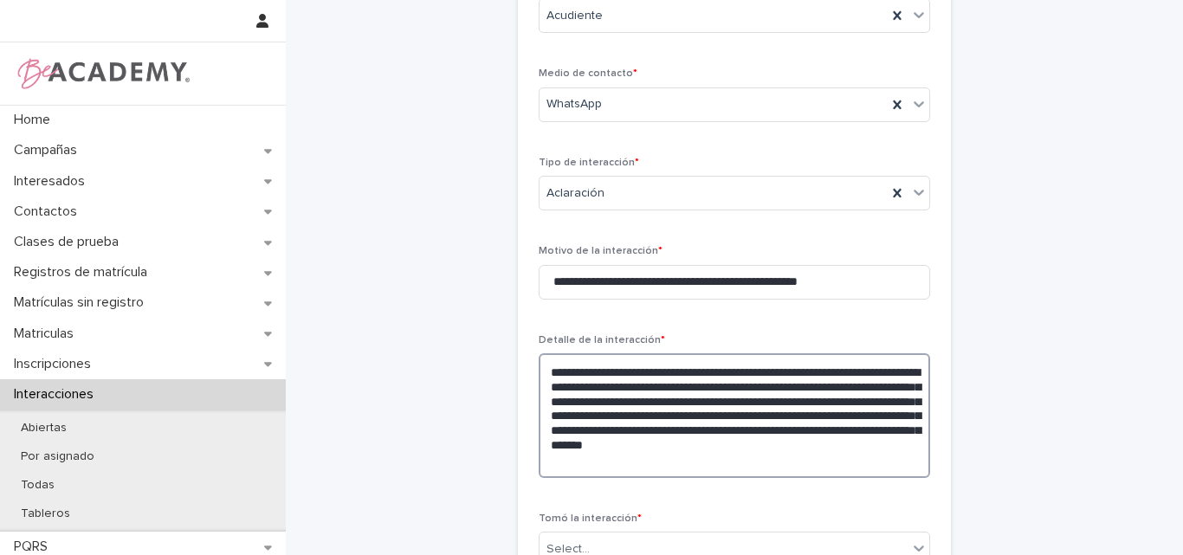
scroll to position [260, 0]
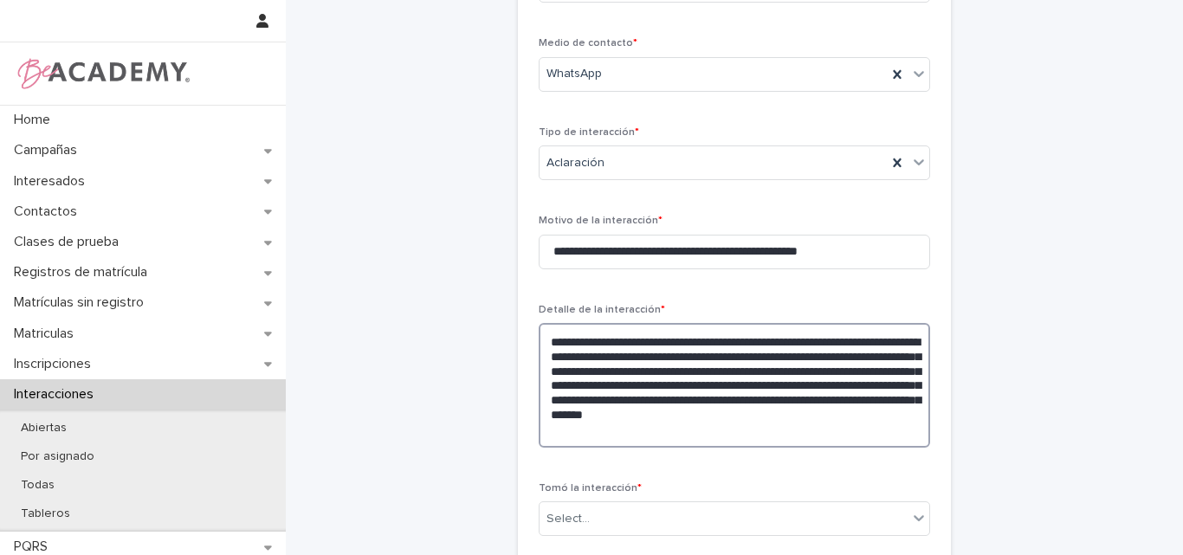
click at [741, 356] on textarea "**********" at bounding box center [734, 385] width 391 height 125
drag, startPoint x: 806, startPoint y: 435, endPoint x: 531, endPoint y: 337, distance: 292.3
click at [531, 337] on div "**********" at bounding box center [734, 307] width 433 height 934
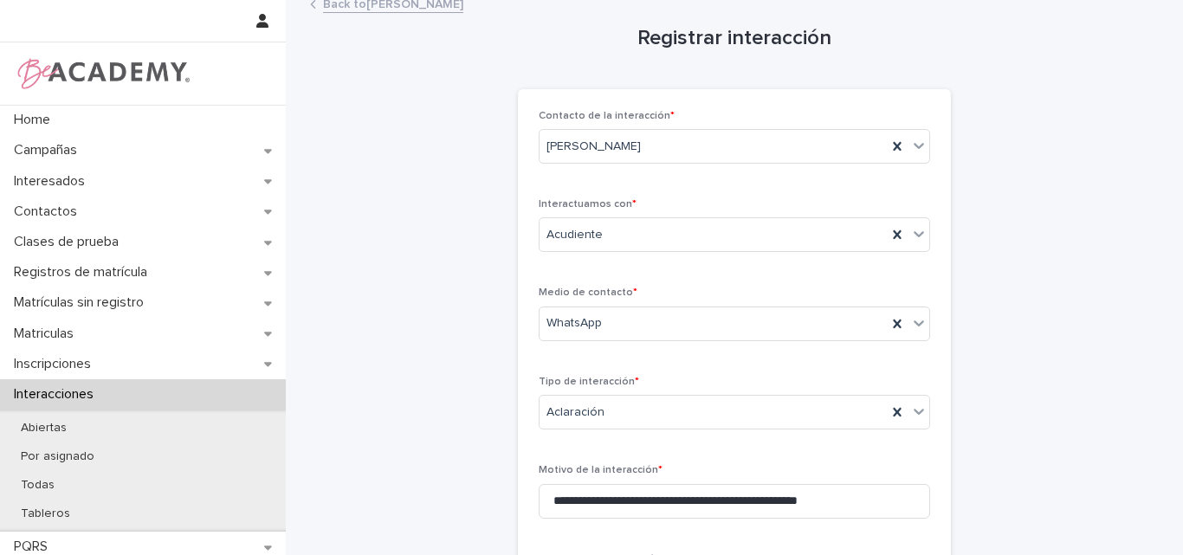
scroll to position [0, 0]
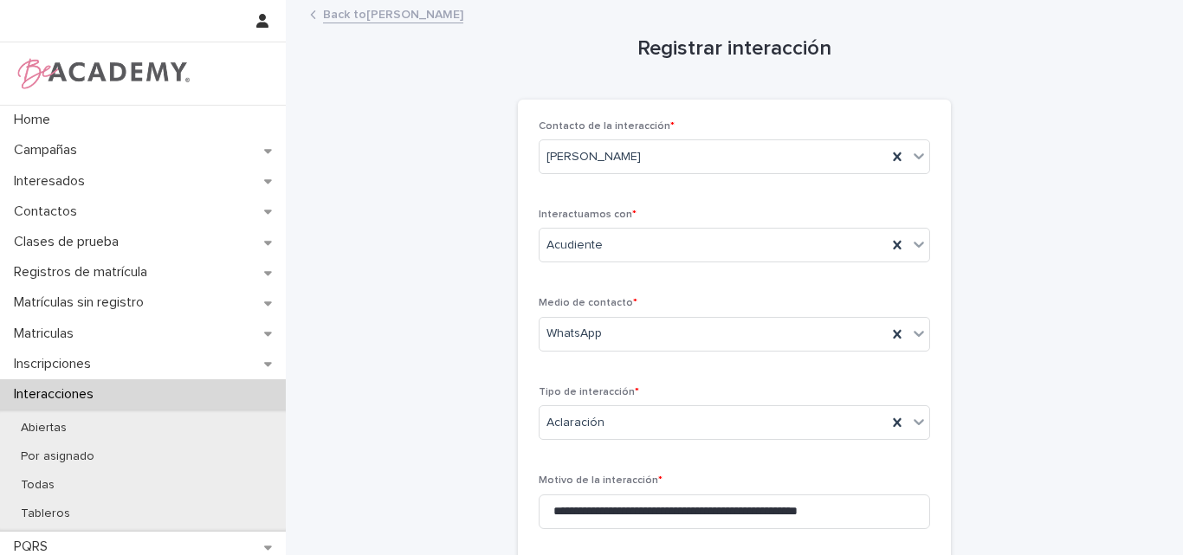
type textarea "**********"
click at [443, 18] on link "Back to Maria Arango Hoyos" at bounding box center [393, 13] width 140 height 20
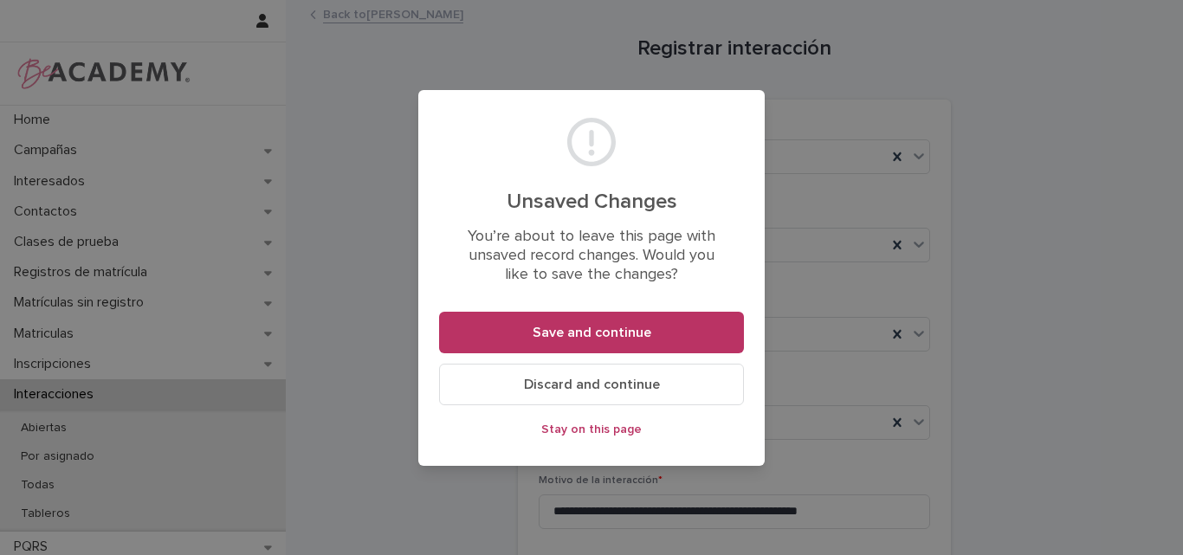
click at [632, 394] on button "Discard and continue" at bounding box center [591, 385] width 305 height 42
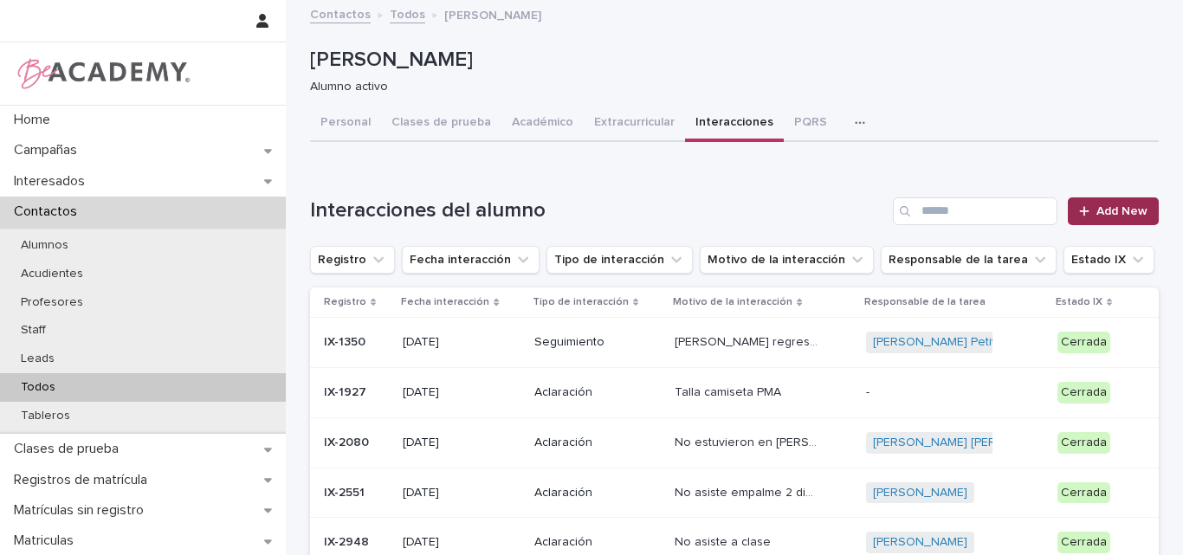
click at [1103, 210] on span "Add New" at bounding box center [1122, 211] width 51 height 12
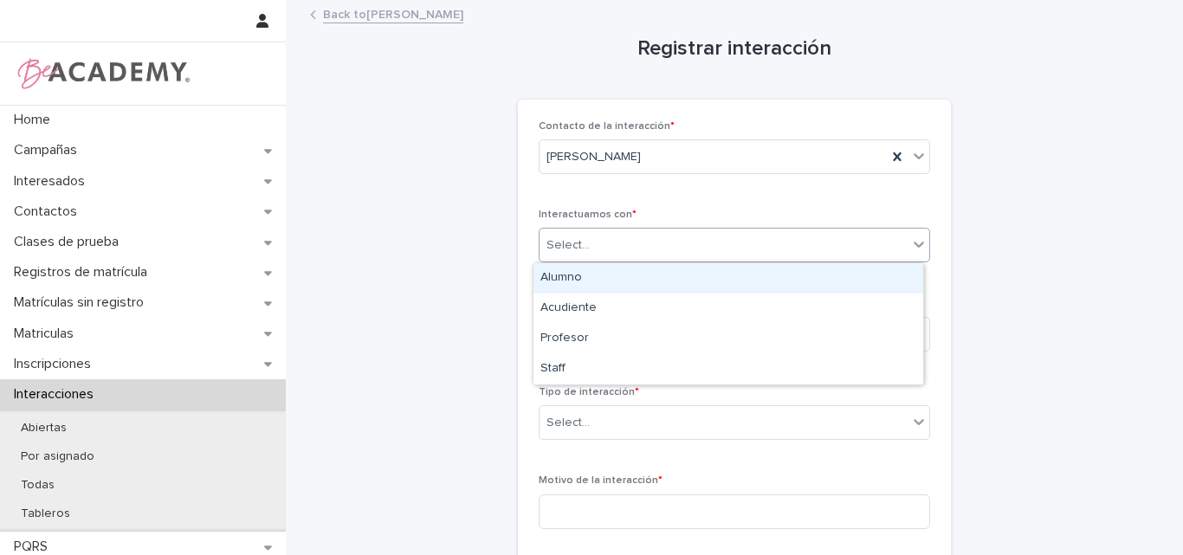
click at [631, 249] on div "Select..." at bounding box center [724, 245] width 368 height 29
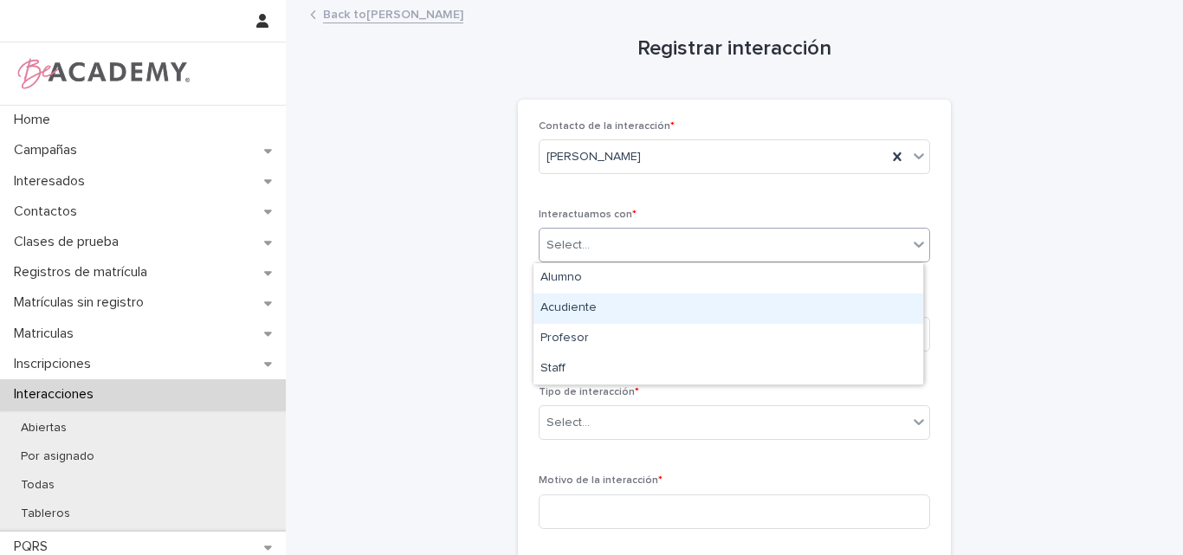
click at [596, 305] on div "Acudiente" at bounding box center [729, 309] width 390 height 30
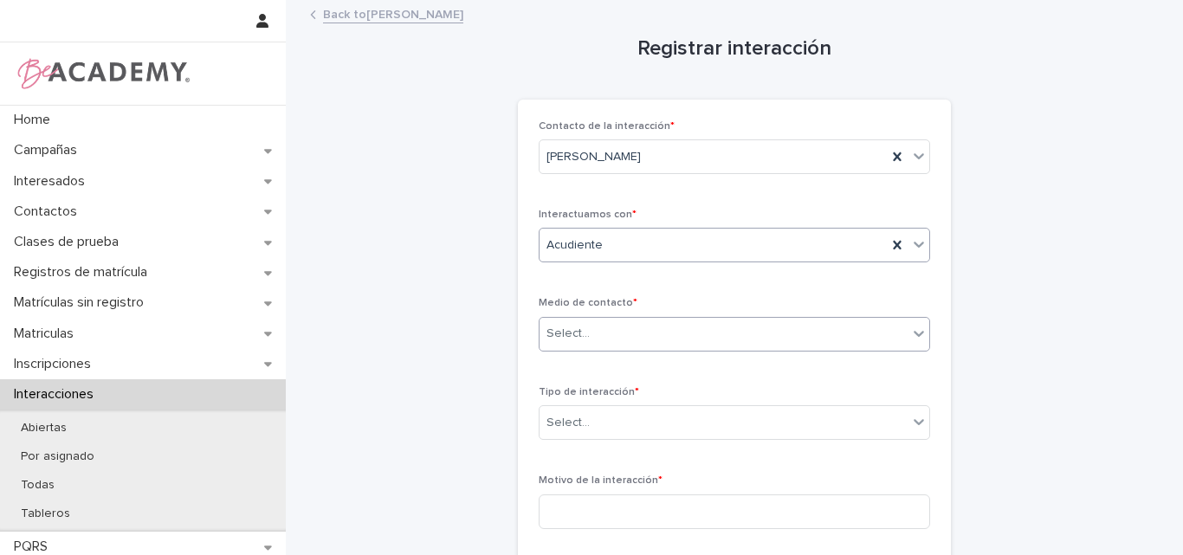
click at [618, 337] on div "Select..." at bounding box center [724, 334] width 368 height 29
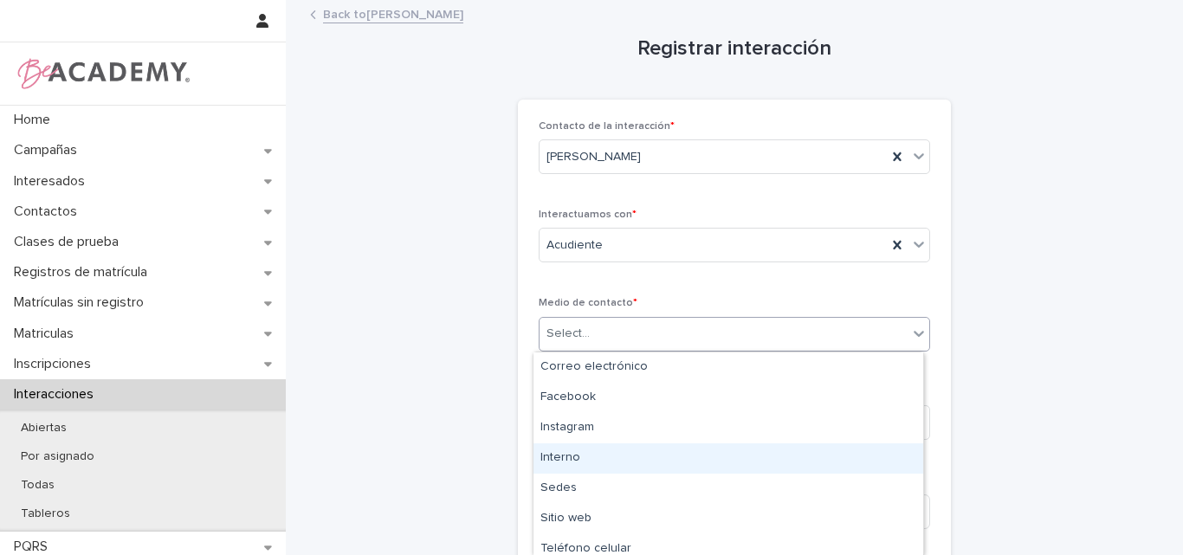
type input "*"
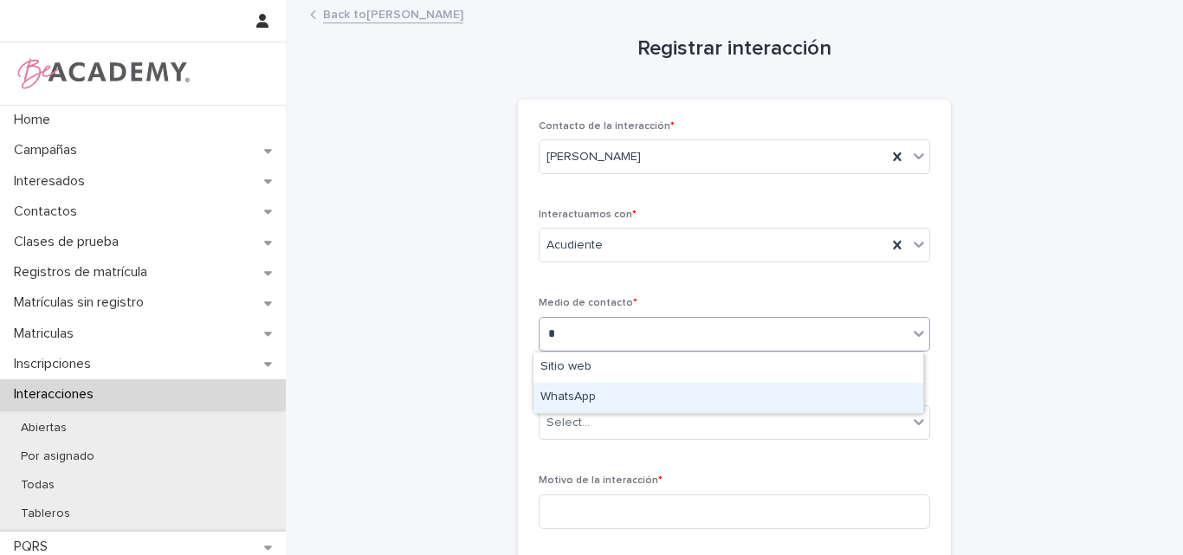
click at [566, 398] on div "WhatsApp" at bounding box center [729, 398] width 390 height 30
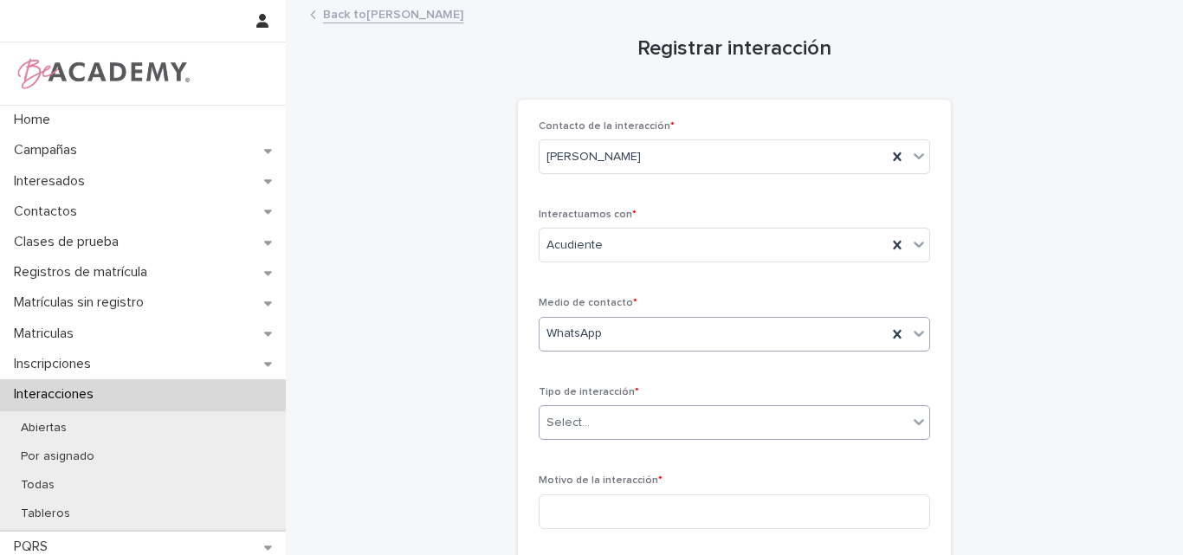
click at [603, 422] on div "Select..." at bounding box center [724, 423] width 368 height 29
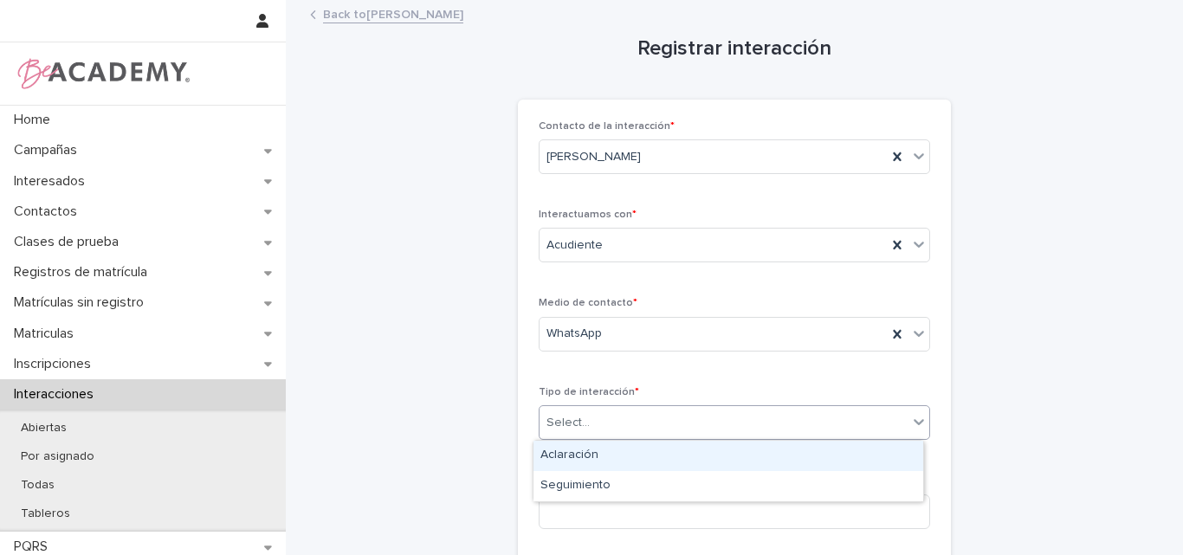
click at [599, 456] on div "Aclaración" at bounding box center [729, 456] width 390 height 30
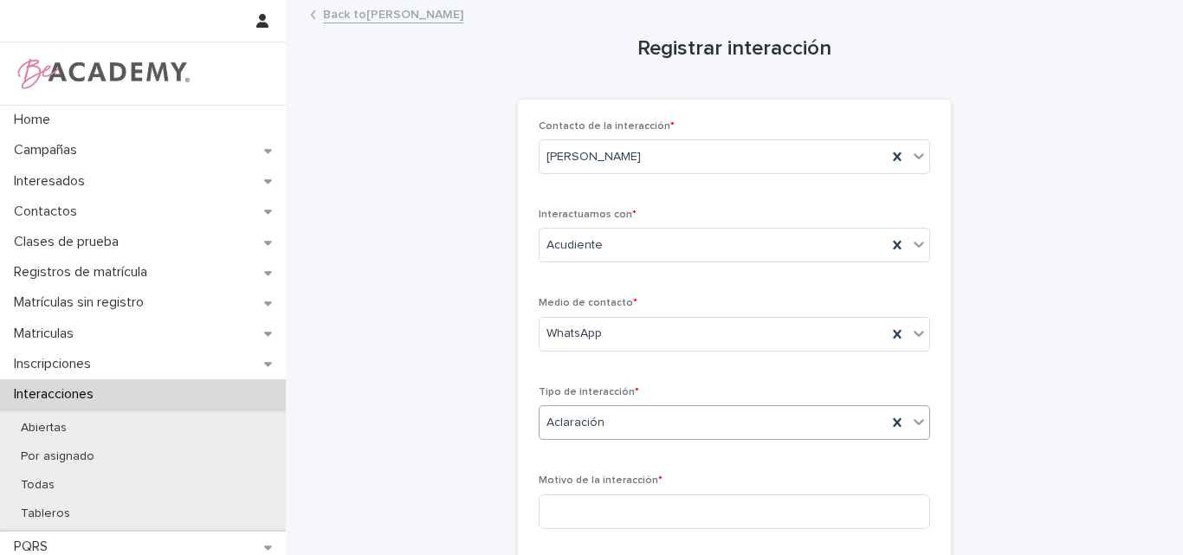
scroll to position [173, 0]
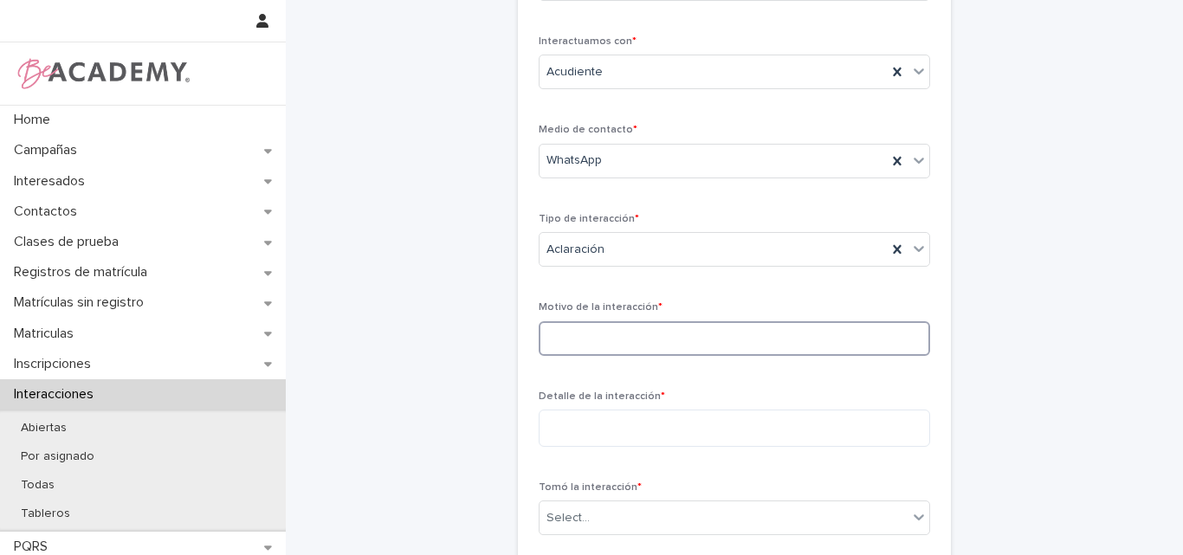
click at [613, 333] on input at bounding box center [734, 338] width 391 height 35
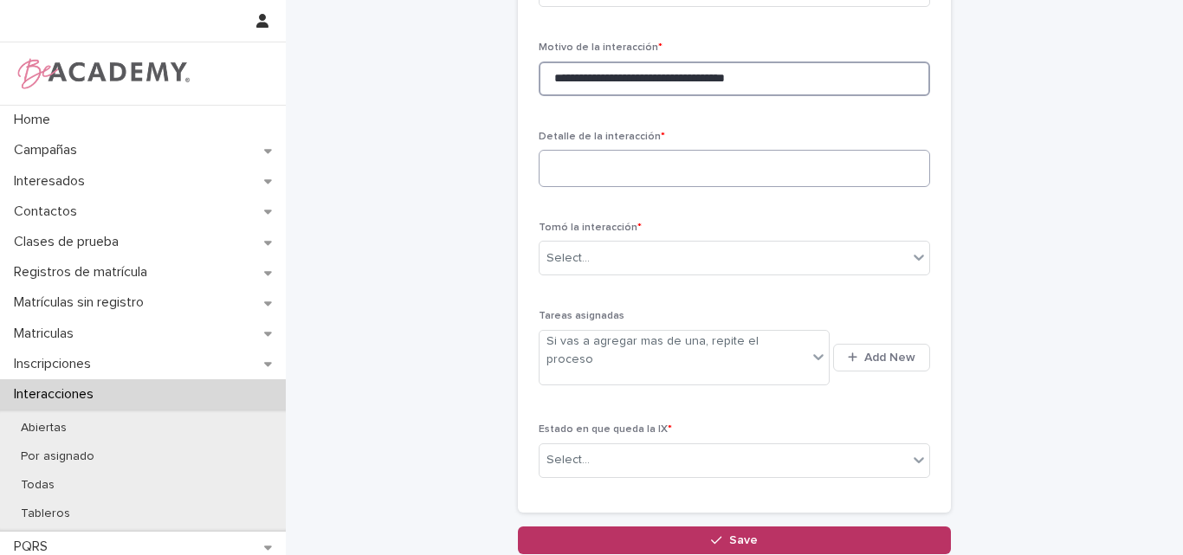
type input "**********"
click at [619, 167] on textarea at bounding box center [734, 168] width 391 height 37
paste textarea "**********"
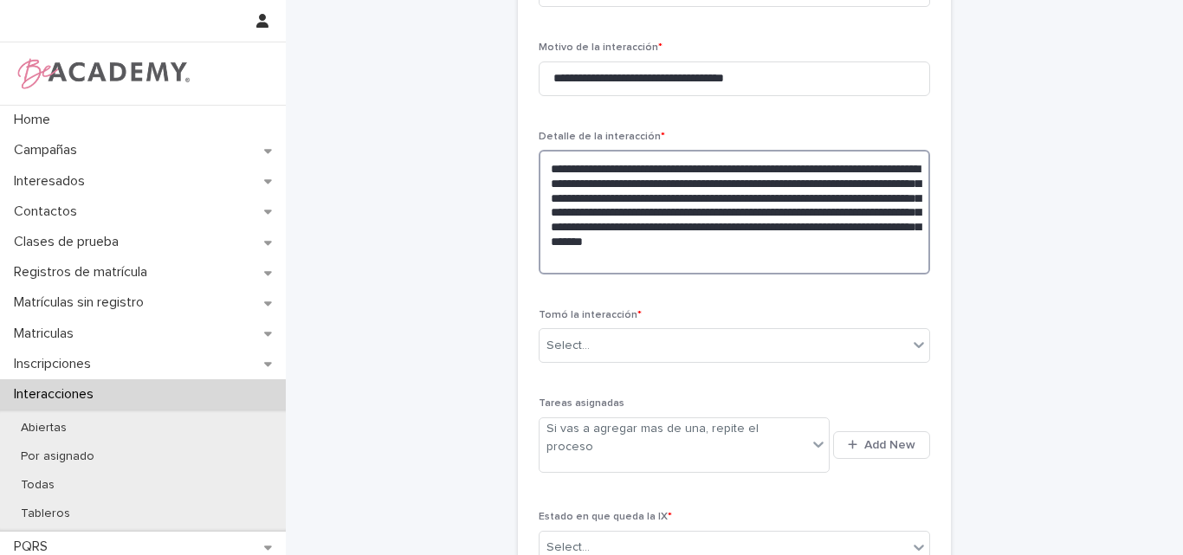
click at [743, 184] on textarea "**********" at bounding box center [734, 212] width 391 height 125
type textarea "**********"
click at [756, 345] on div "Select..." at bounding box center [724, 346] width 368 height 29
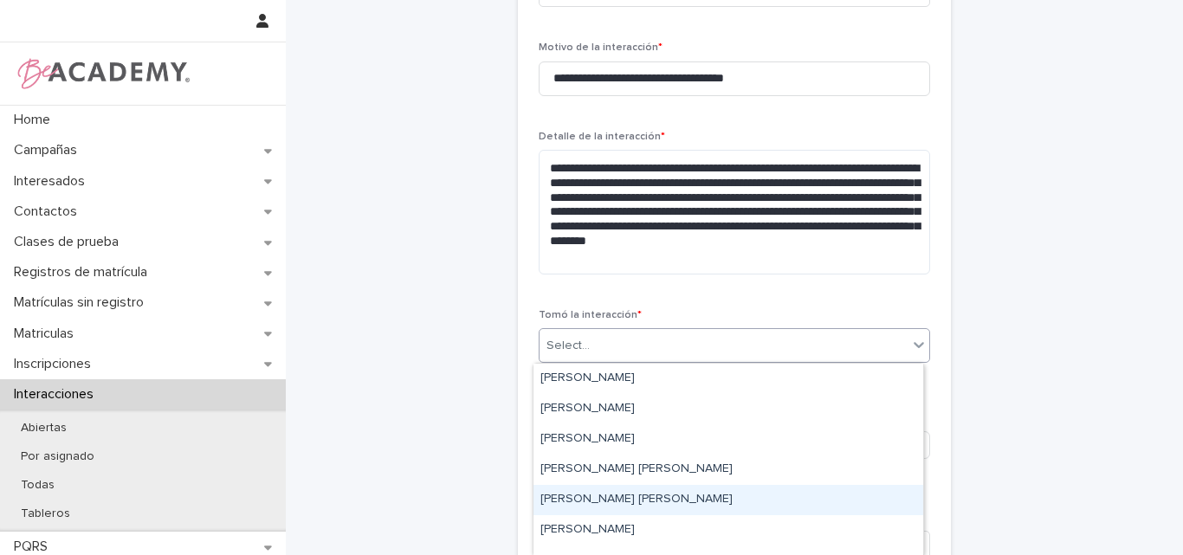
click at [637, 492] on div "[PERSON_NAME] [PERSON_NAME]" at bounding box center [729, 500] width 390 height 30
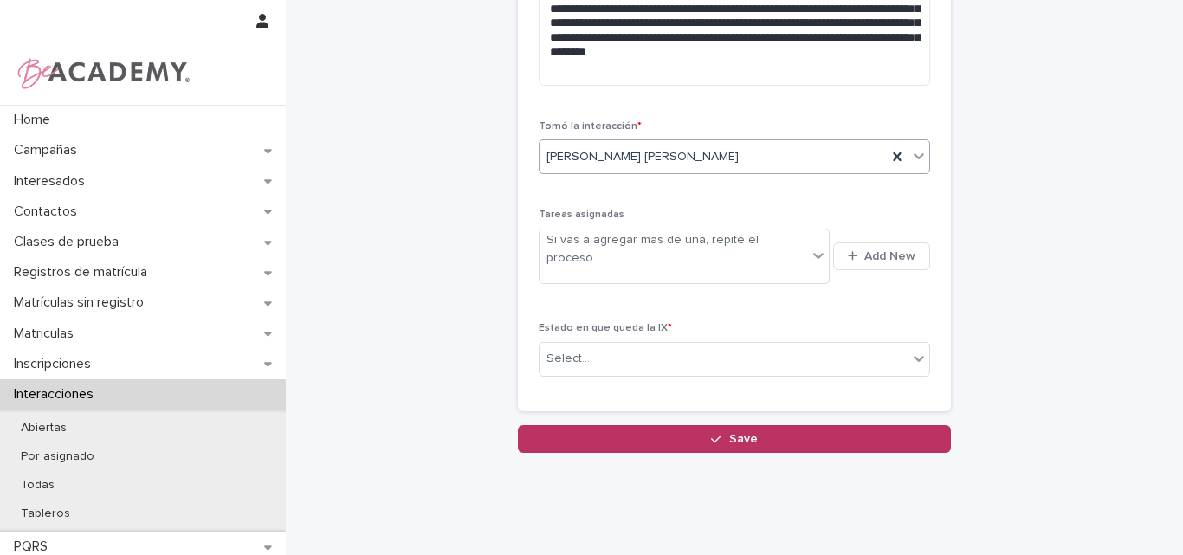
scroll to position [634, 0]
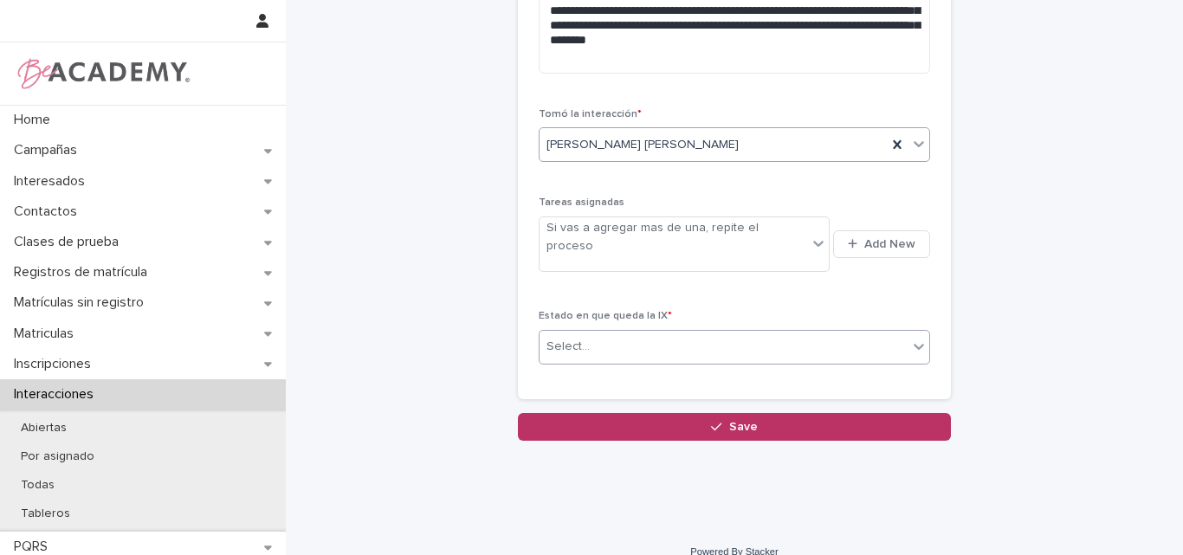
click at [607, 333] on div "Select..." at bounding box center [724, 347] width 368 height 29
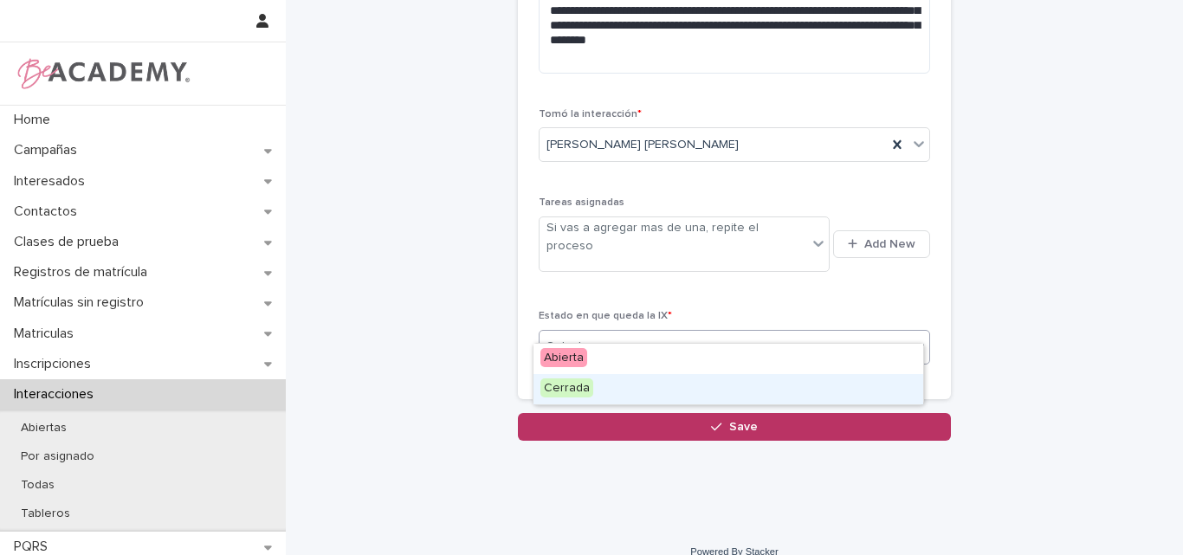
click at [595, 390] on div "Cerrada" at bounding box center [729, 389] width 390 height 30
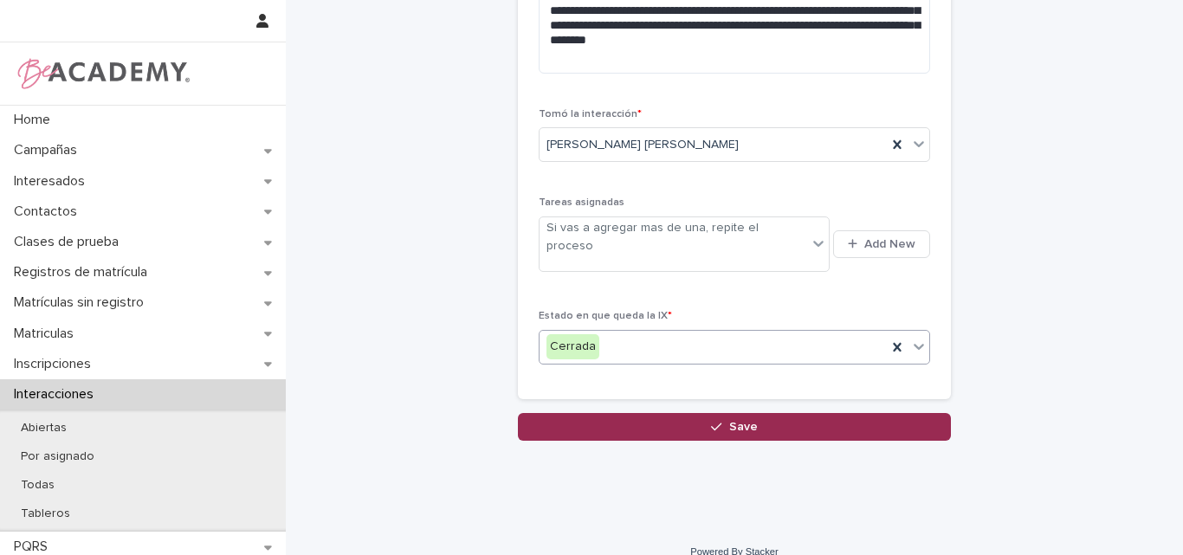
click at [716, 421] on icon "button" at bounding box center [716, 427] width 10 height 12
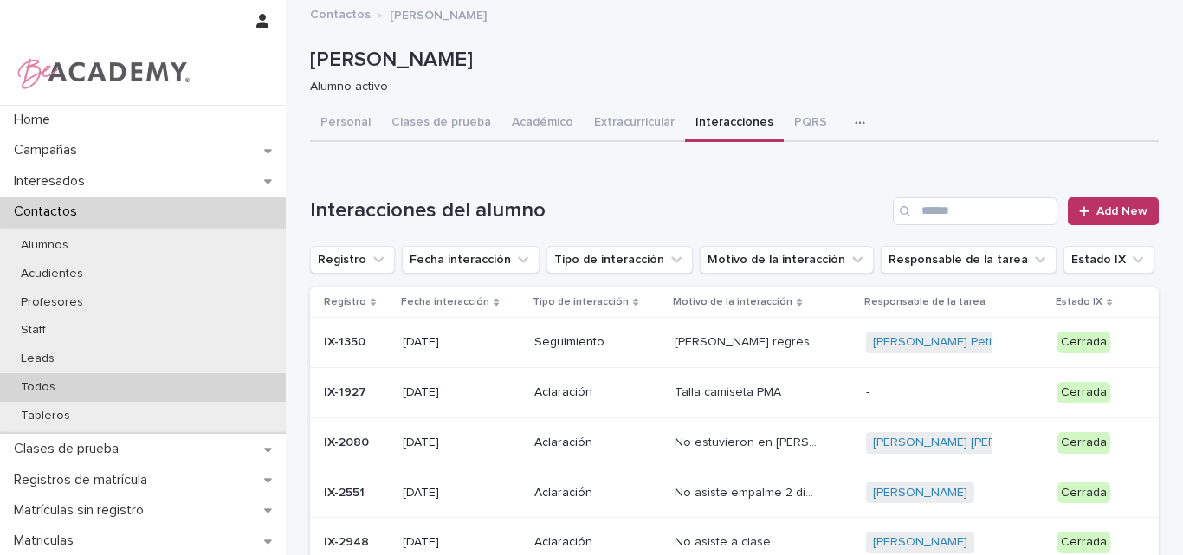
click at [62, 383] on p "Todos" at bounding box center [38, 387] width 62 height 15
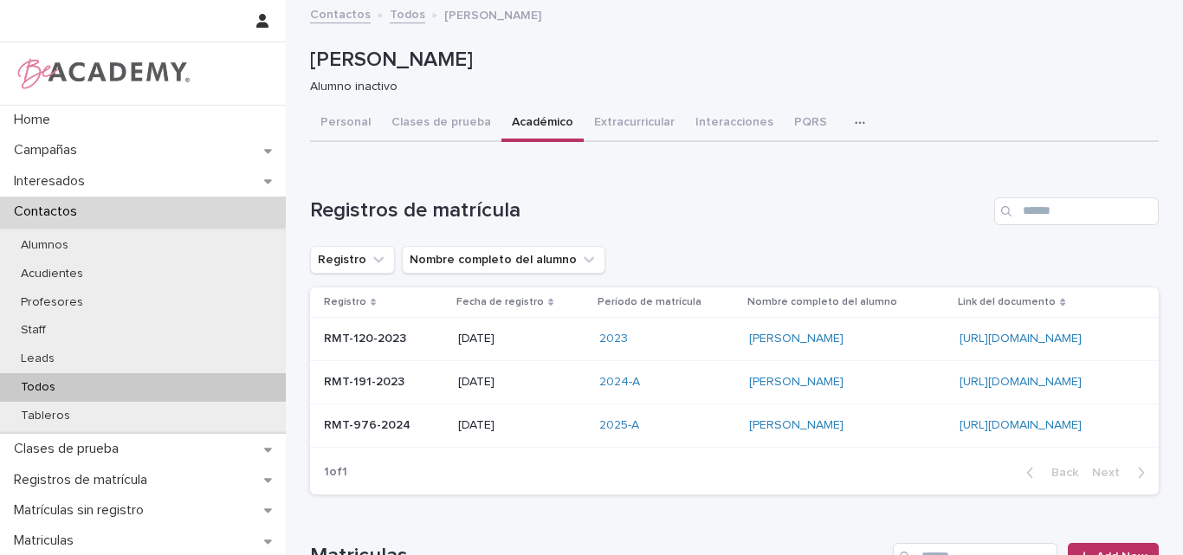
click at [68, 380] on div "Todos" at bounding box center [143, 387] width 286 height 29
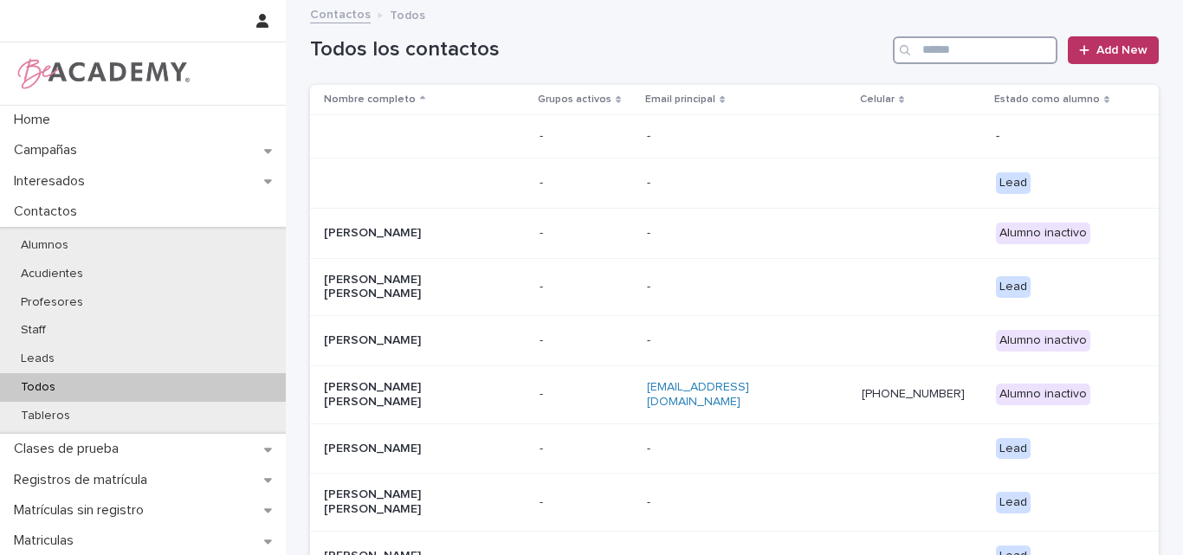
click at [983, 49] on input "Search" at bounding box center [975, 50] width 165 height 28
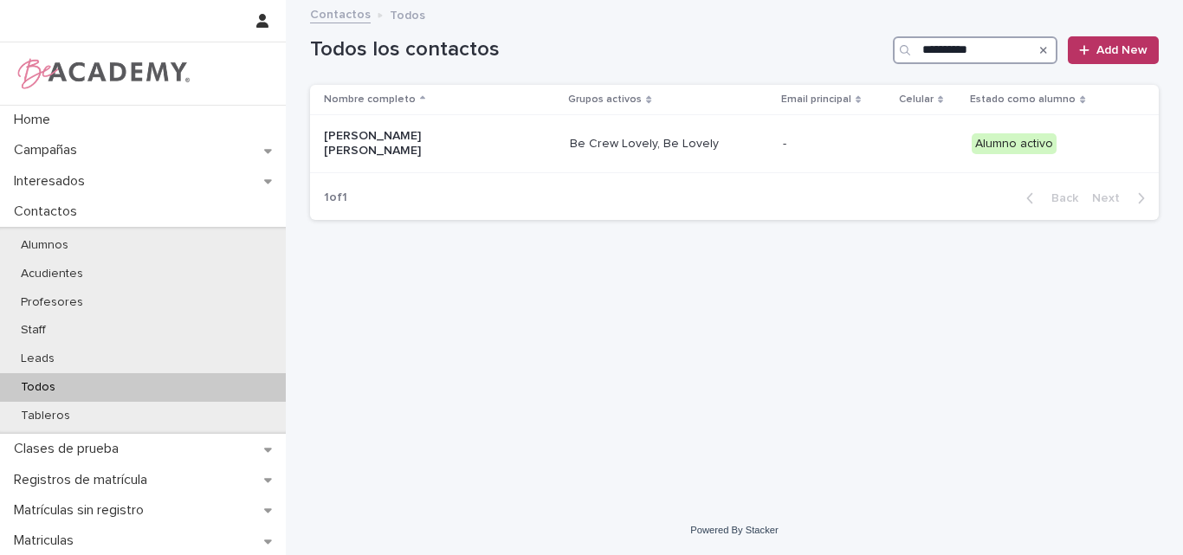
drag, startPoint x: 972, startPoint y: 56, endPoint x: 927, endPoint y: 62, distance: 45.4
click at [967, 56] on input "**********" at bounding box center [975, 50] width 165 height 28
type input "**********"
click at [381, 143] on p "[PERSON_NAME] [PERSON_NAME]" at bounding box center [410, 143] width 173 height 29
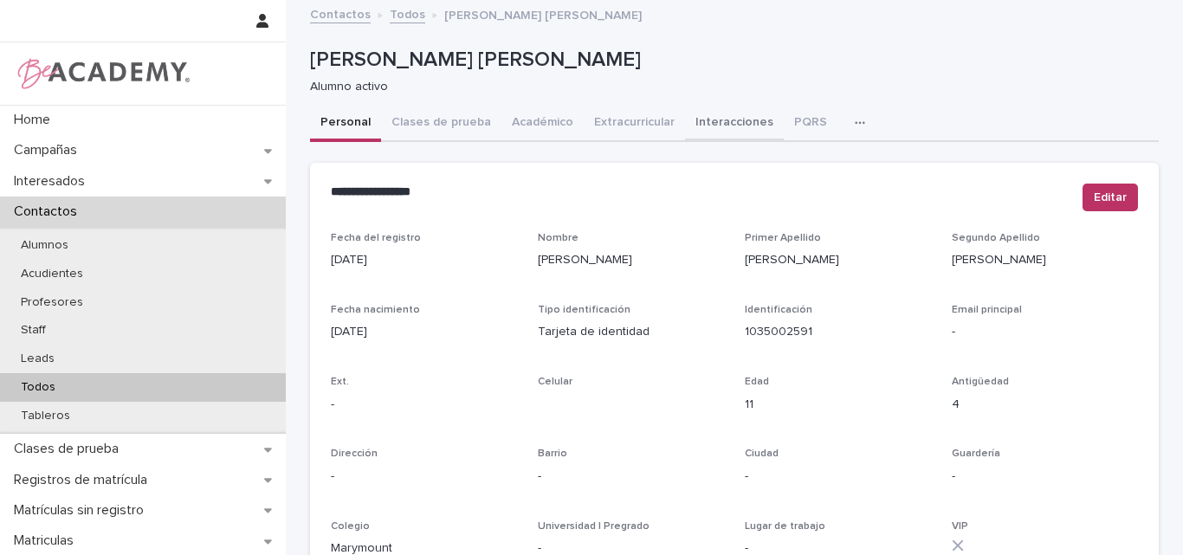
click at [708, 119] on button "Interacciones" at bounding box center [734, 124] width 99 height 36
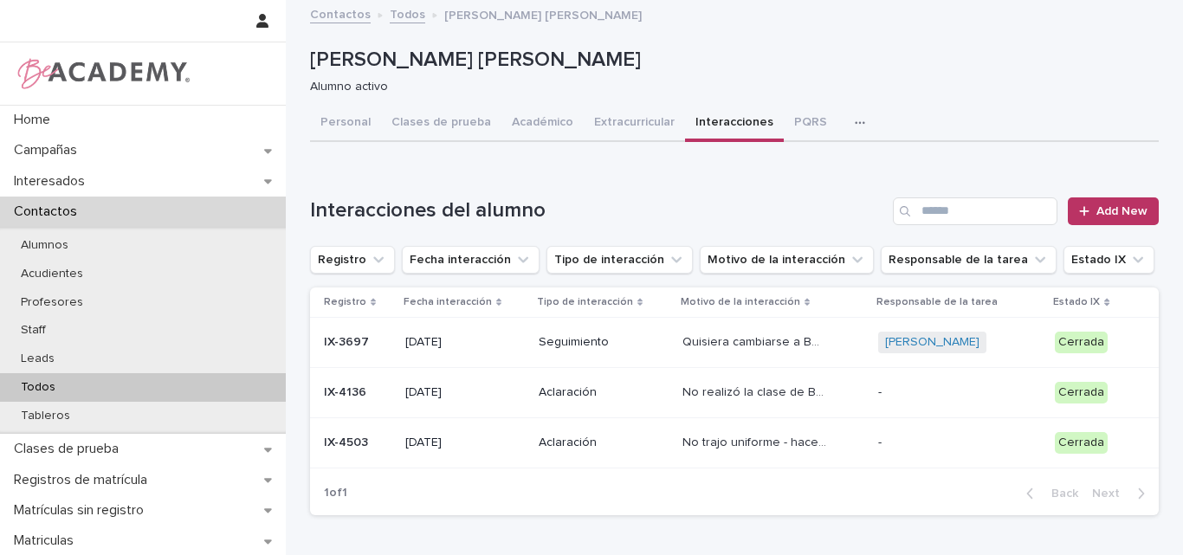
click at [365, 443] on p at bounding box center [358, 443] width 68 height 15
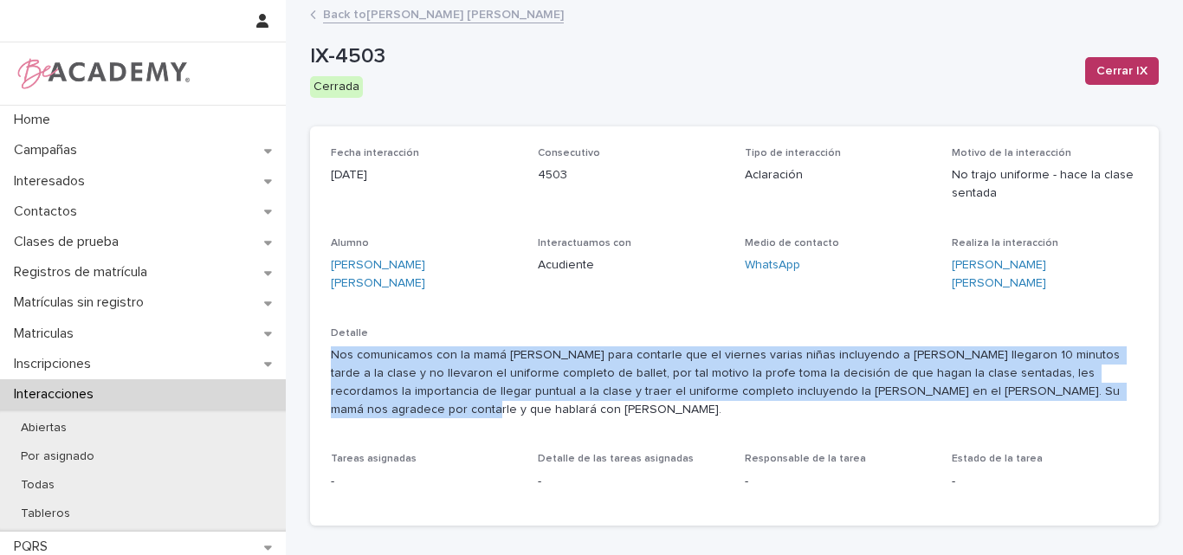
drag, startPoint x: 1040, startPoint y: 377, endPoint x: 327, endPoint y: 346, distance: 714.4
click at [331, 346] on p "Nos comunicamos con la mamá [PERSON_NAME] para contarle que el viernes varias n…" at bounding box center [734, 382] width 807 height 72
copy p "Nos comunicamos con la mamá [PERSON_NAME] para contarle que el viernes varias n…"
click at [380, 12] on link "Back to [PERSON_NAME] [PERSON_NAME]" at bounding box center [443, 13] width 241 height 20
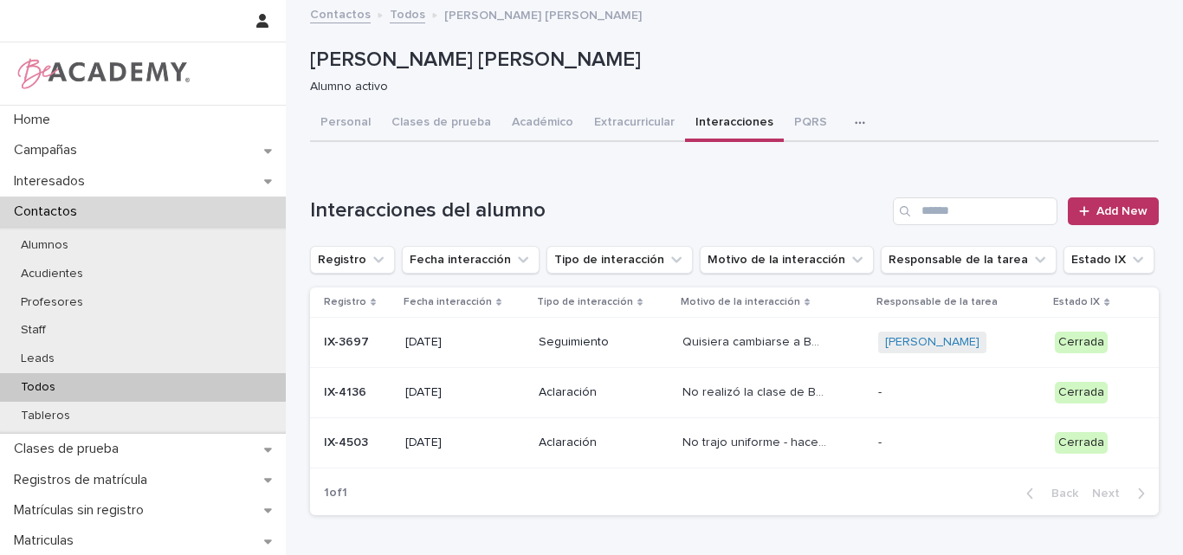
click at [74, 387] on div "Todos" at bounding box center [143, 387] width 286 height 29
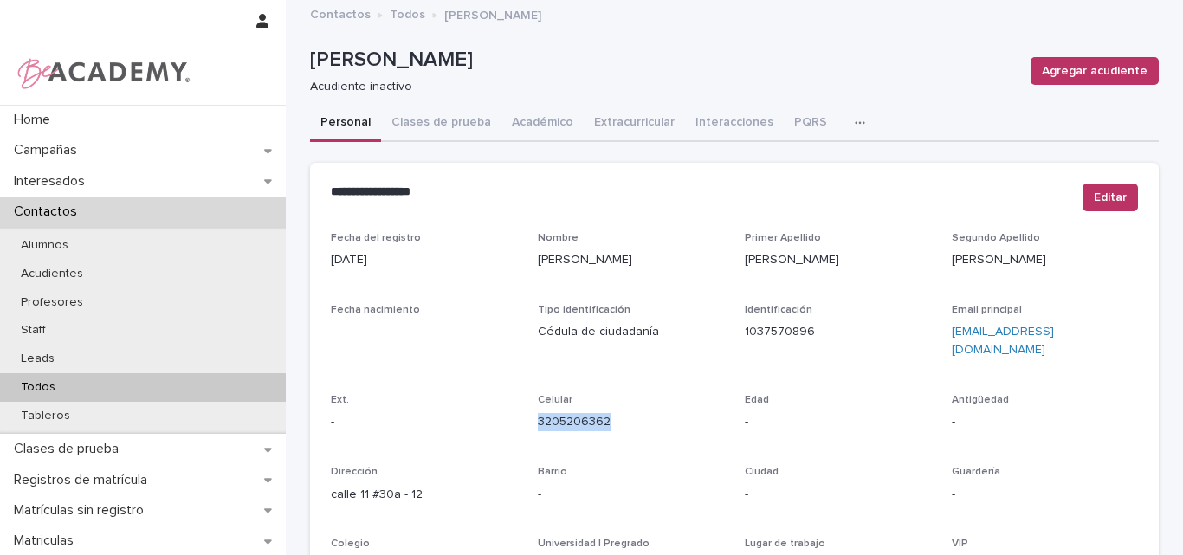
click at [55, 381] on p "Todos" at bounding box center [38, 387] width 62 height 15
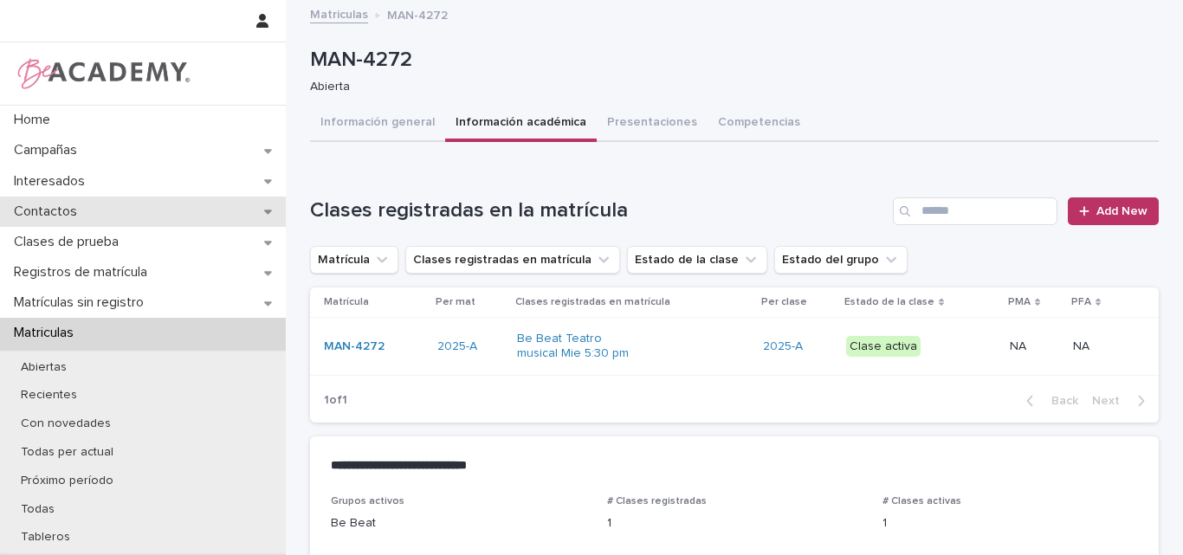
click at [133, 210] on div "Contactos" at bounding box center [143, 212] width 286 height 30
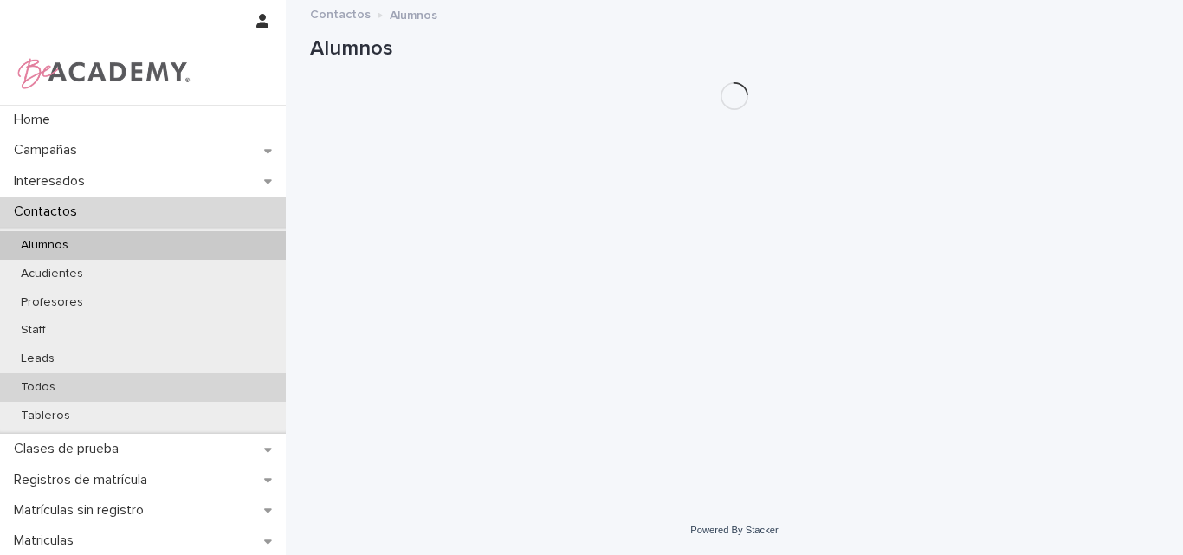
click at [46, 385] on p "Todos" at bounding box center [38, 387] width 62 height 15
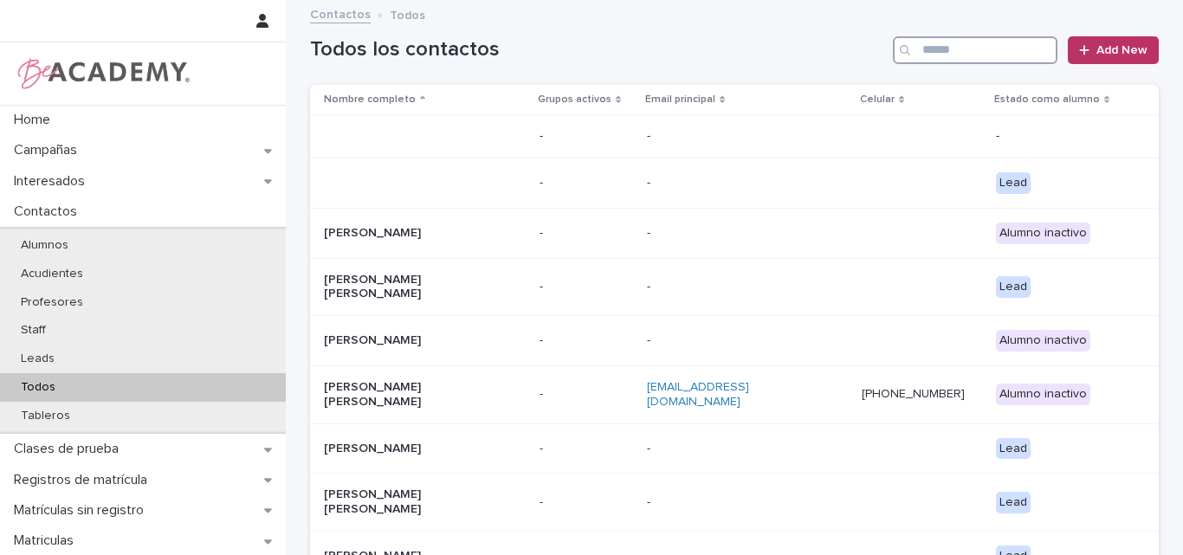
click at [950, 41] on input "Search" at bounding box center [975, 50] width 165 height 28
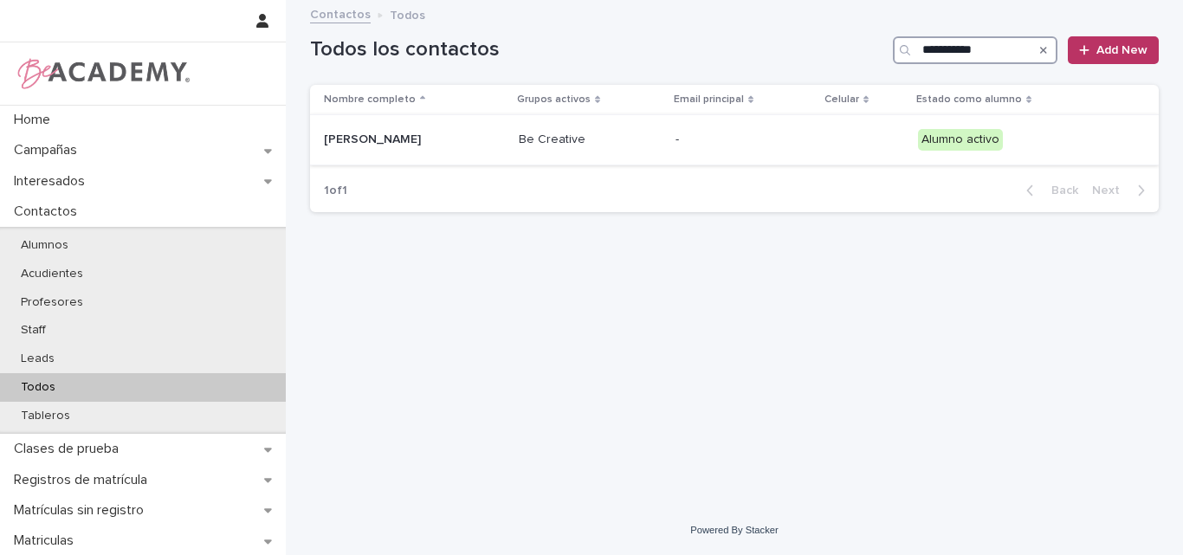
type input "**********"
click at [447, 138] on p "Amelia Taborda Cadena" at bounding box center [410, 140] width 173 height 15
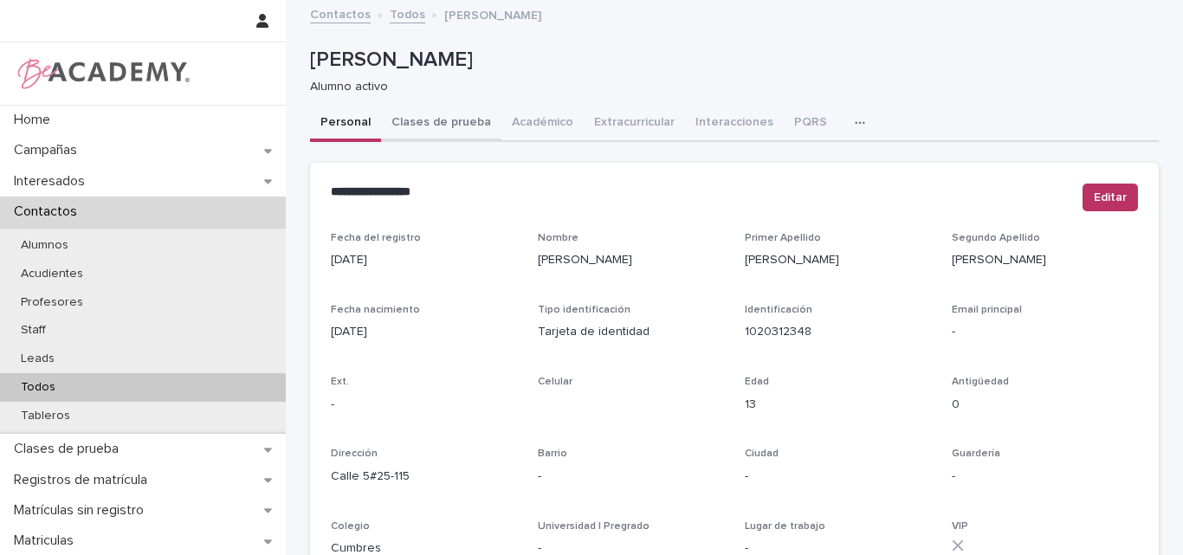
click at [432, 113] on button "Clases de prueba" at bounding box center [441, 124] width 120 height 36
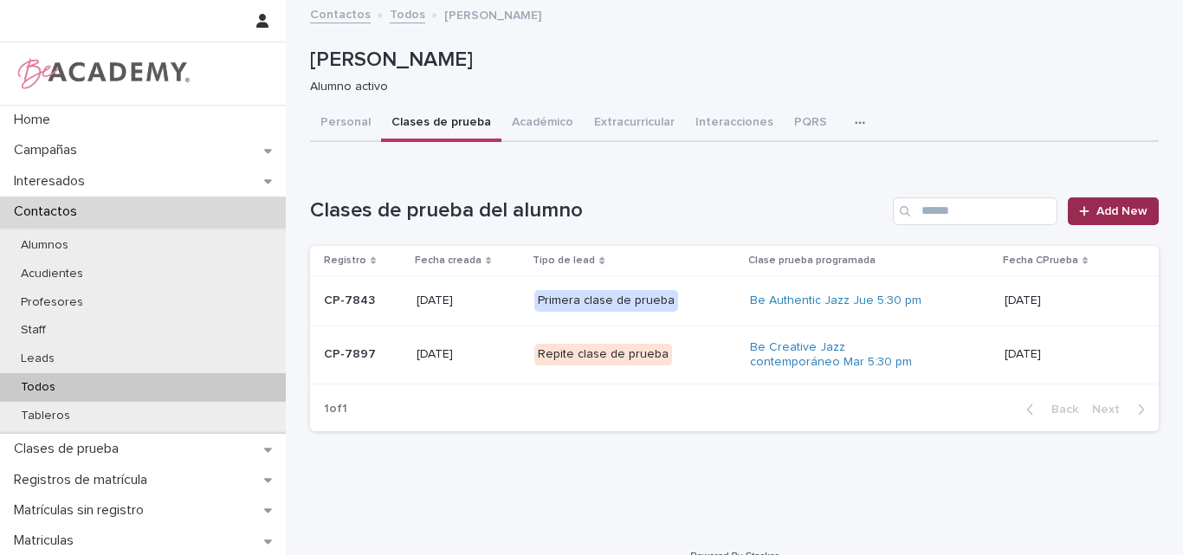
click at [1100, 209] on span "Add New" at bounding box center [1122, 211] width 51 height 12
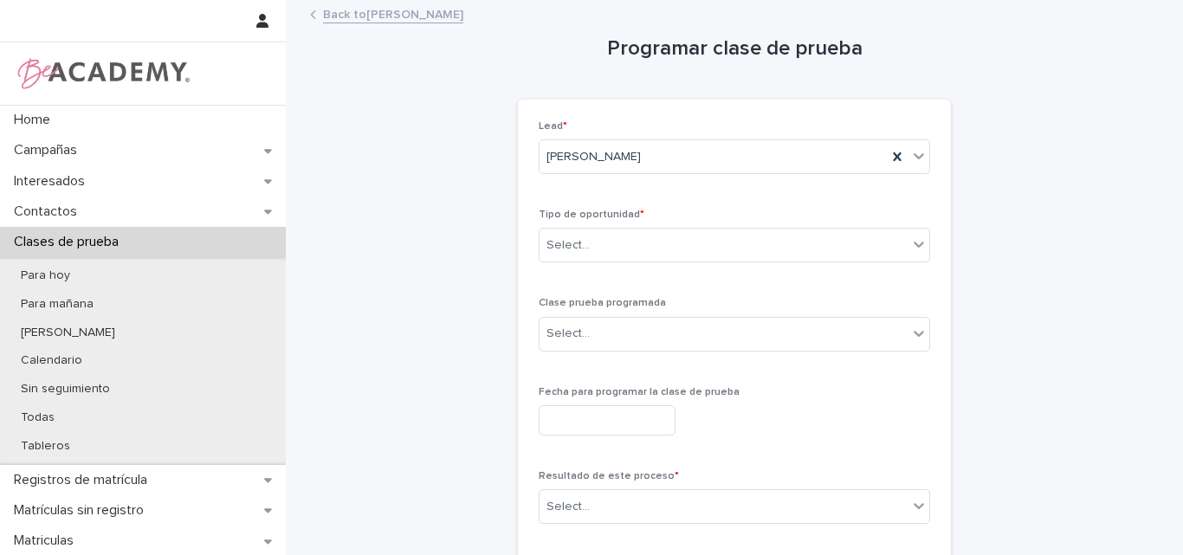
click at [377, 16] on link "Back to Amelia Taborda Cadena" at bounding box center [393, 13] width 140 height 20
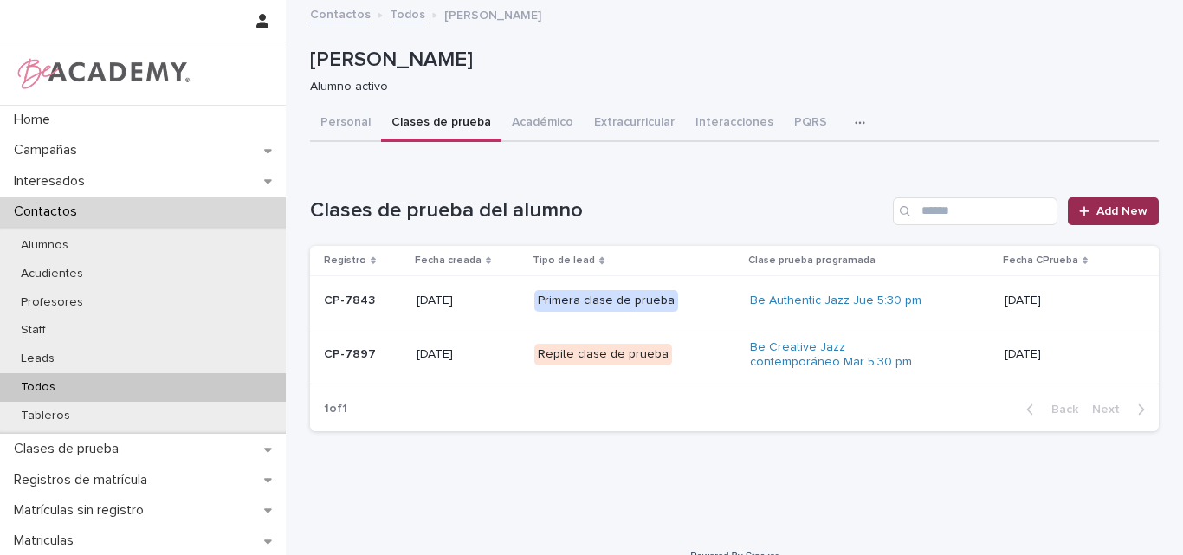
click at [1097, 206] on span "Add New" at bounding box center [1122, 211] width 51 height 12
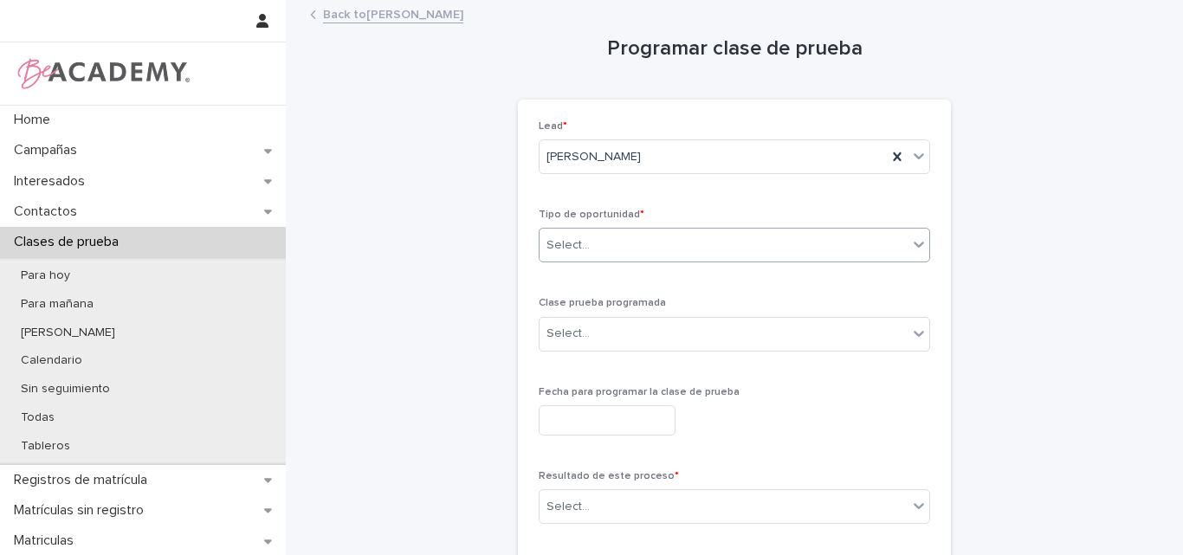
click at [915, 237] on icon at bounding box center [918, 244] width 17 height 17
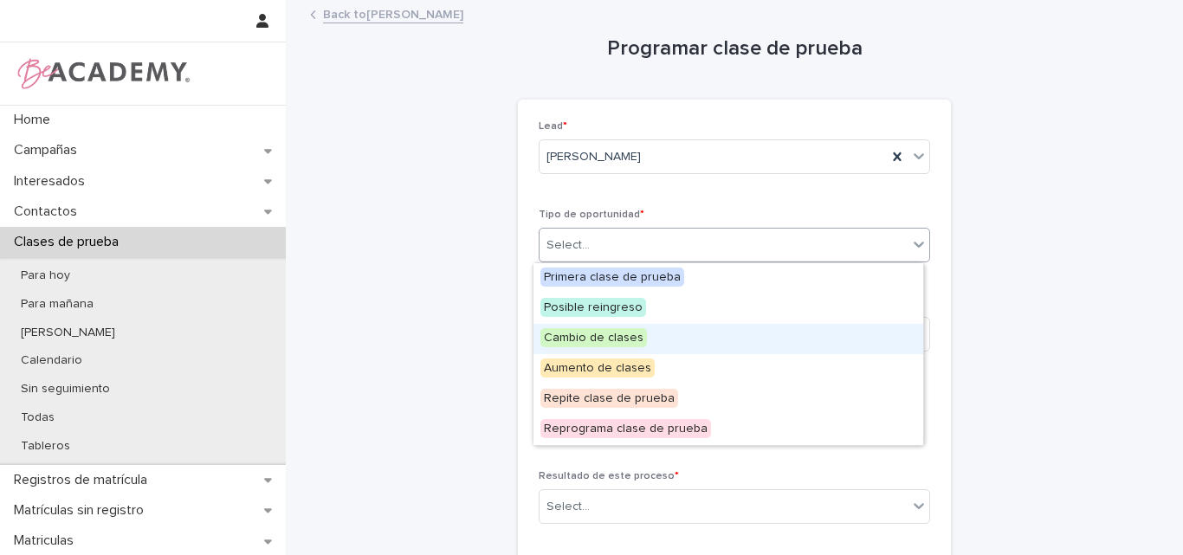
click at [587, 336] on span "Cambio de clases" at bounding box center [593, 337] width 107 height 19
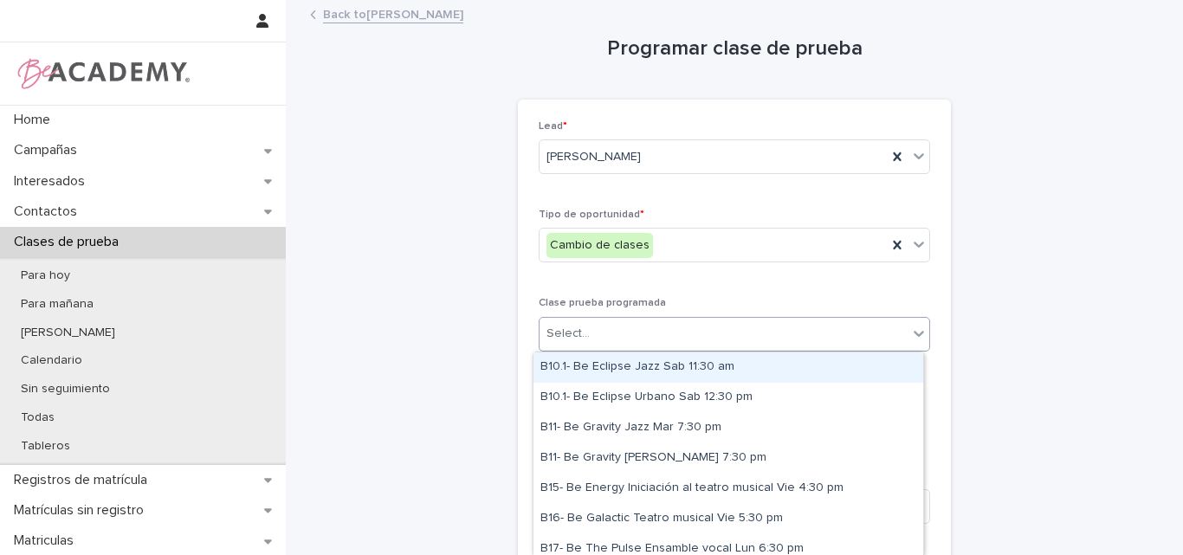
click at [612, 334] on div "Select..." at bounding box center [724, 334] width 368 height 29
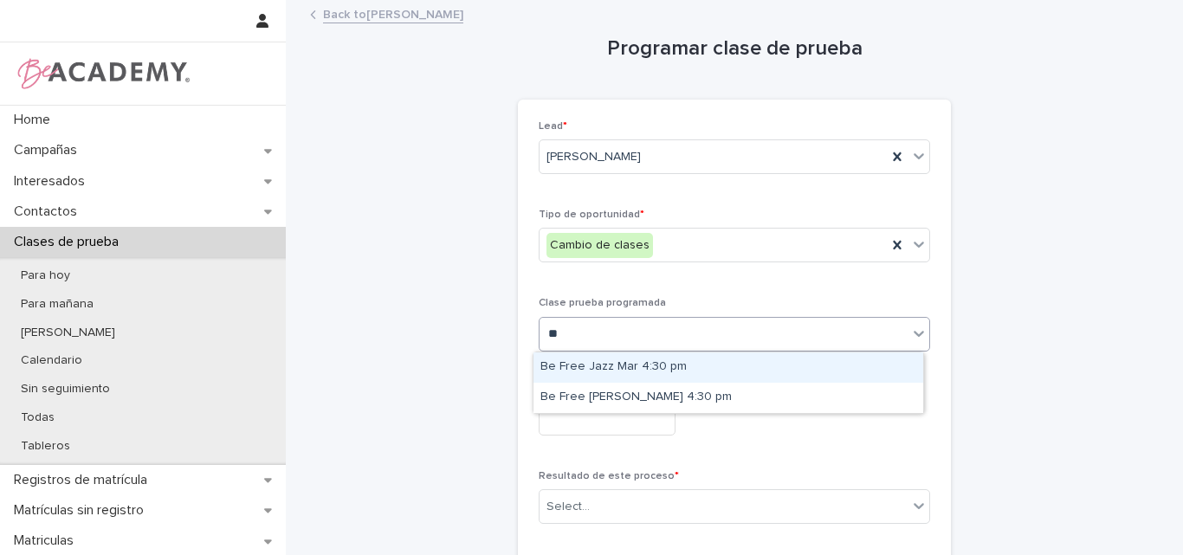
type input "***"
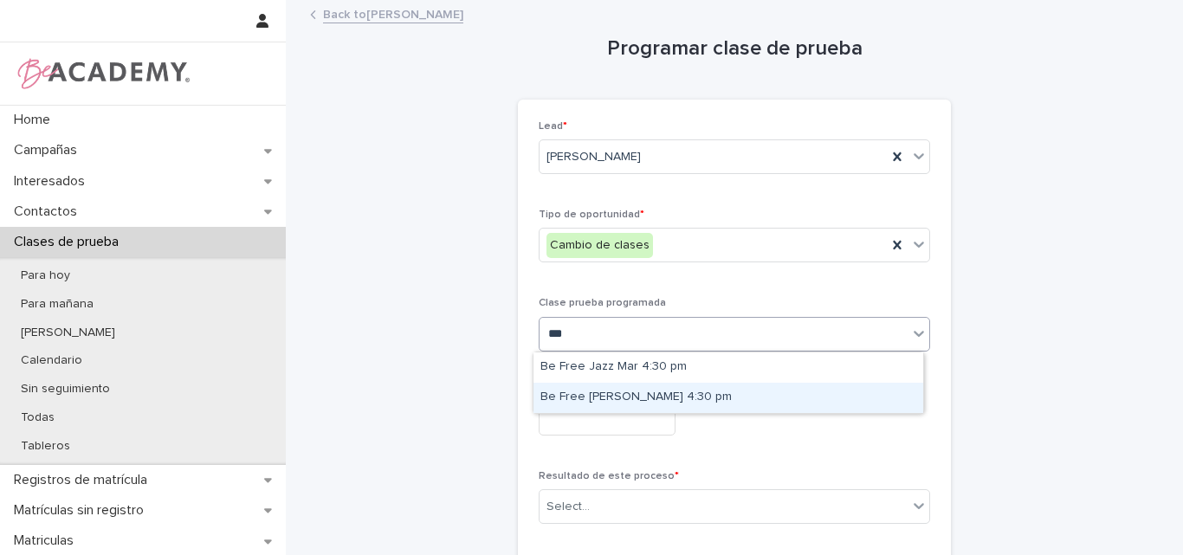
click at [648, 403] on div "Be Free Urbano Jue 4:30 pm" at bounding box center [729, 398] width 390 height 30
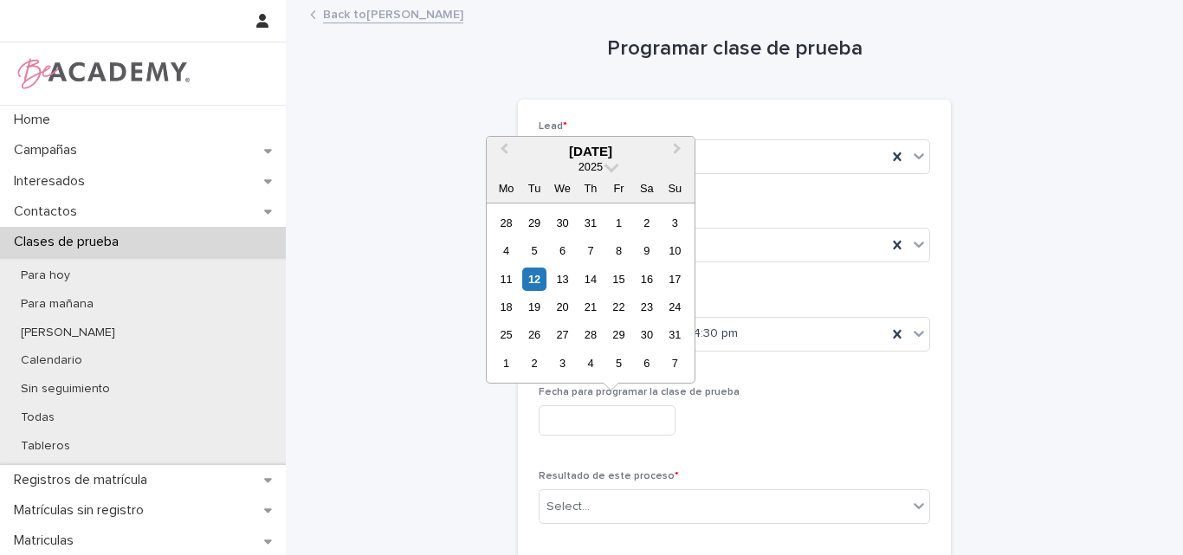
click at [633, 427] on input "text" at bounding box center [607, 420] width 137 height 30
click at [587, 273] on div "14" at bounding box center [590, 279] width 23 height 23
type input "**********"
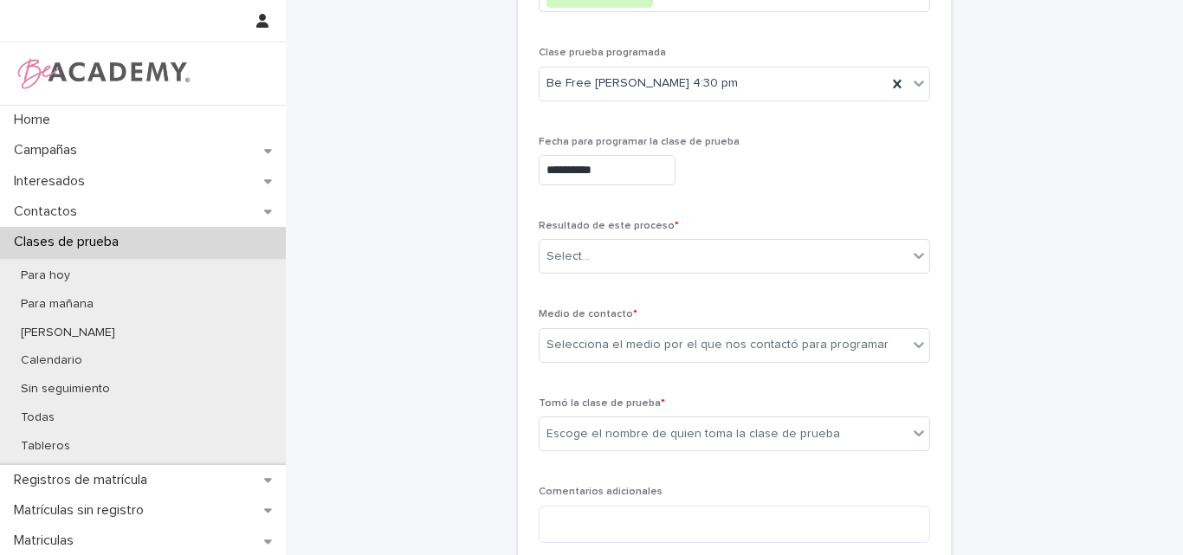
scroll to position [260, 0]
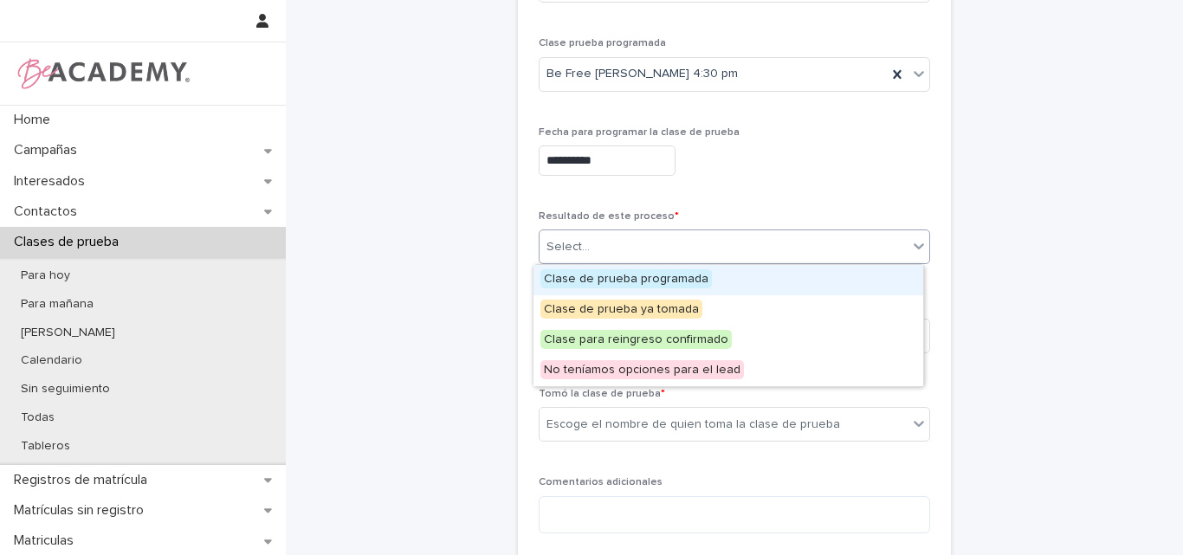
click at [648, 244] on div "Select..." at bounding box center [724, 247] width 368 height 29
click at [648, 277] on span "Clase de prueba programada" at bounding box center [625, 278] width 171 height 19
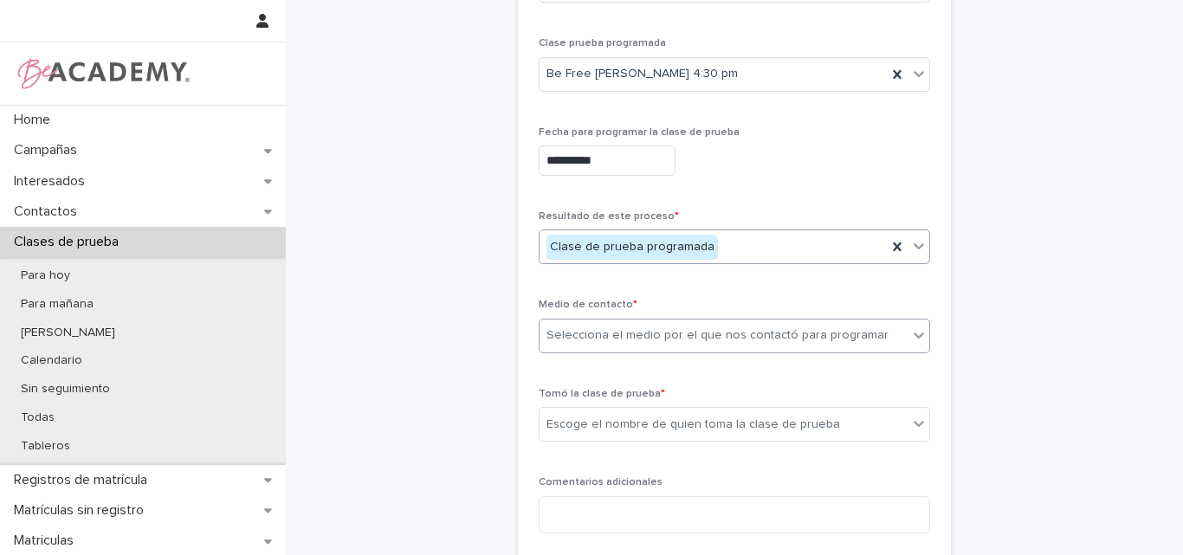
click at [677, 333] on div "Selecciona el medio por el que nos contactó para programar" at bounding box center [718, 336] width 342 height 18
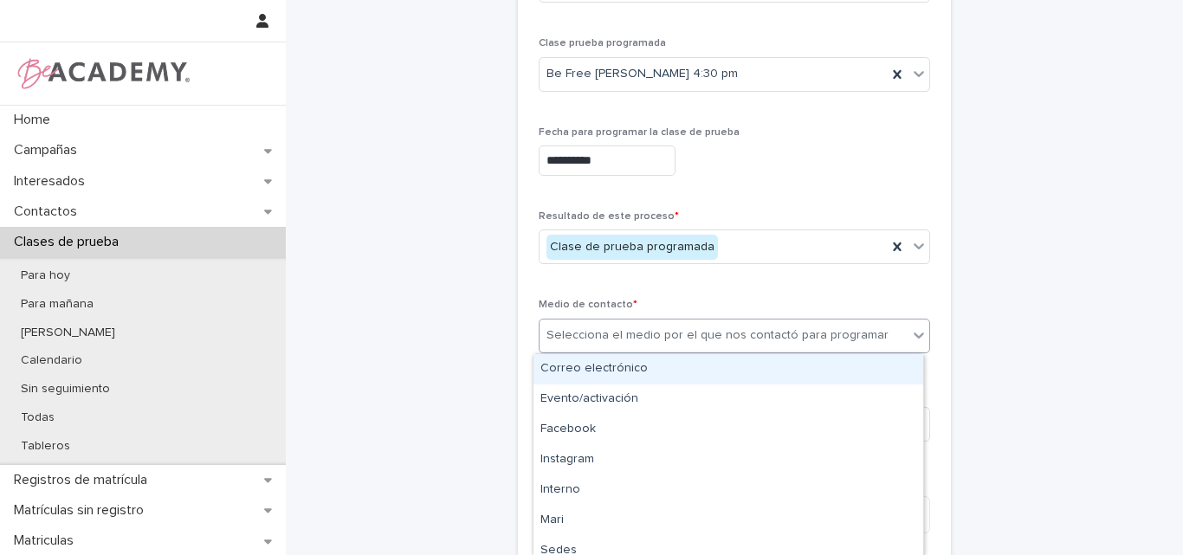
type input "*"
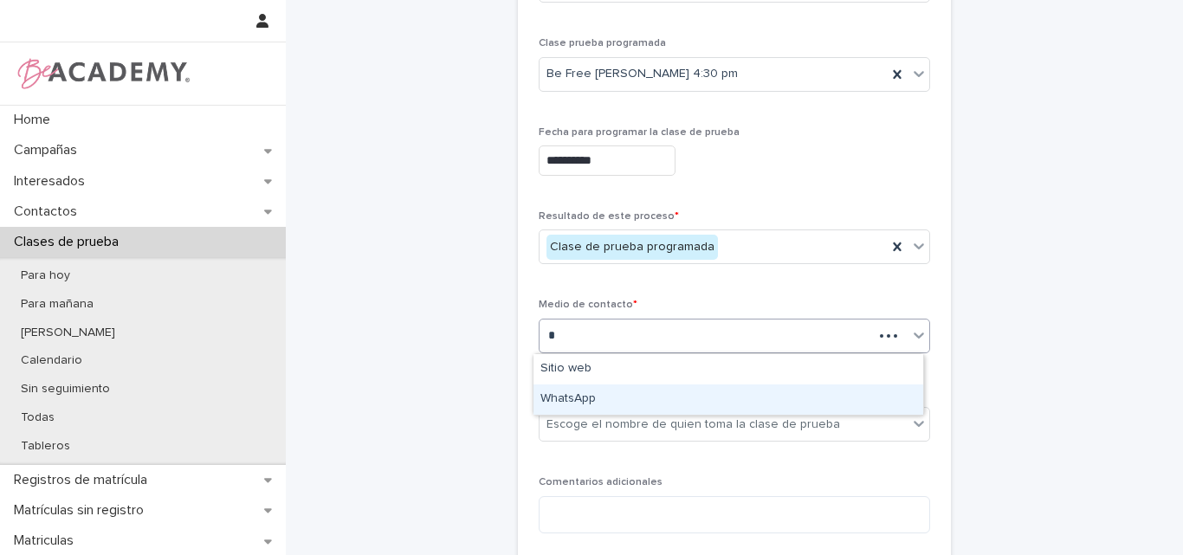
click at [605, 394] on div "WhatsApp" at bounding box center [729, 400] width 390 height 30
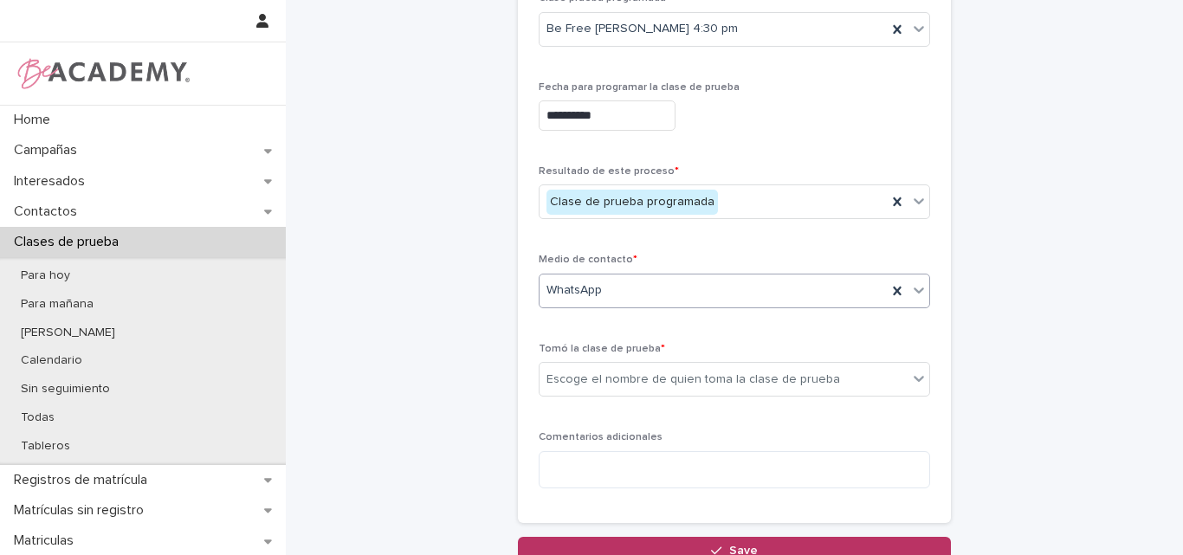
scroll to position [346, 0]
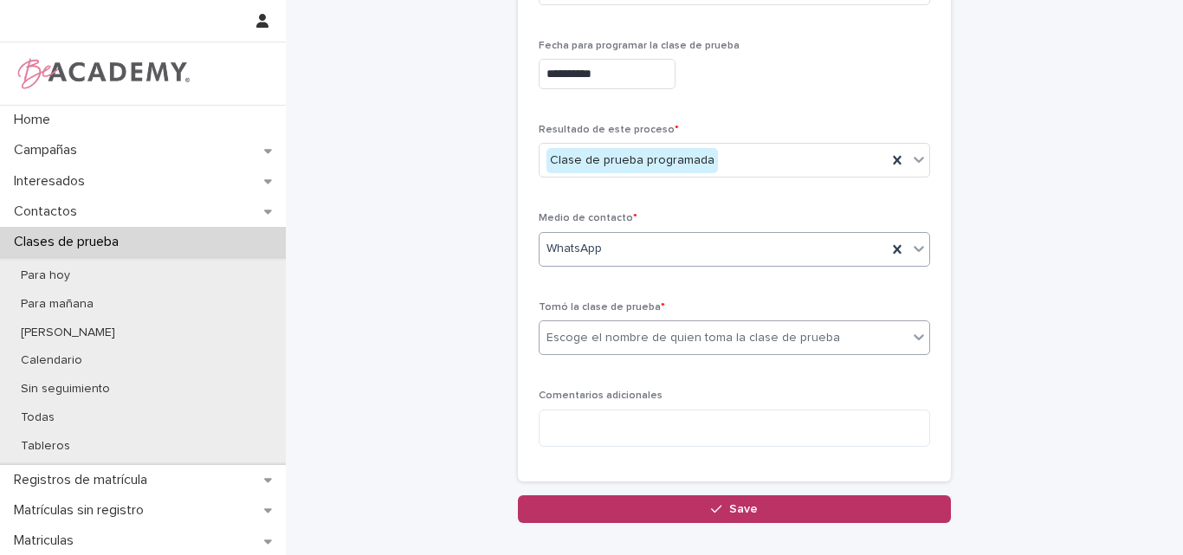
click at [676, 343] on div "Escoge el nombre de quien toma la clase de prueba" at bounding box center [694, 338] width 294 height 18
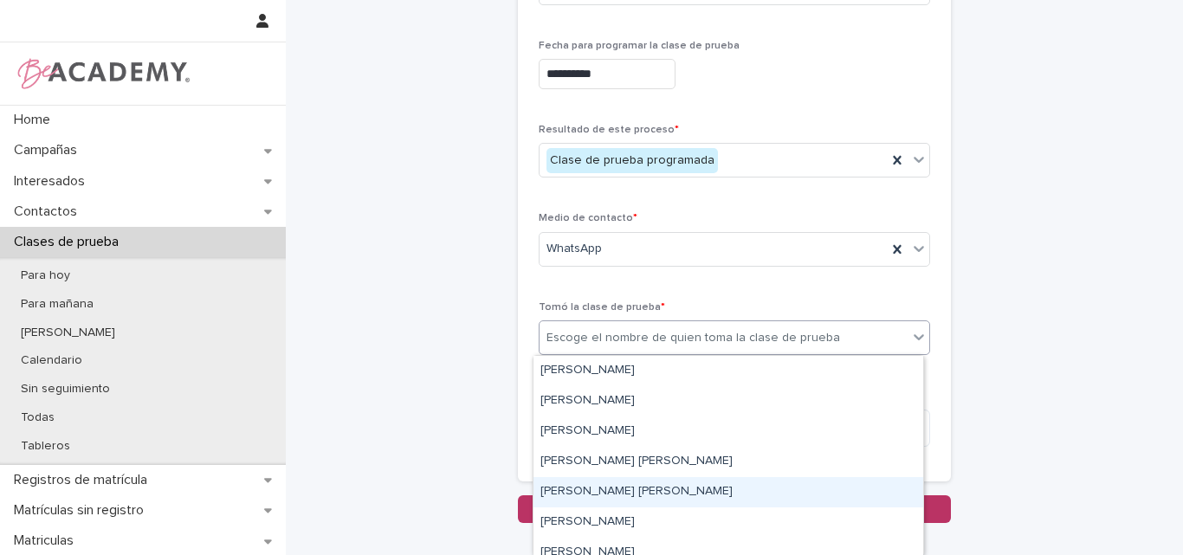
click at [605, 487] on div "[PERSON_NAME] [PERSON_NAME]" at bounding box center [729, 492] width 390 height 30
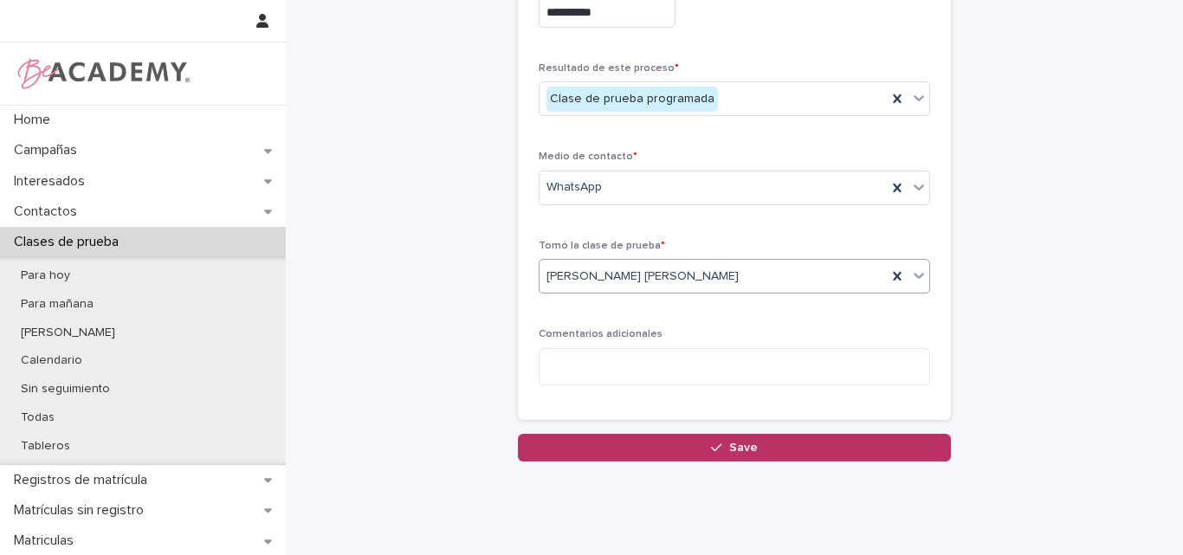
scroll to position [450, 0]
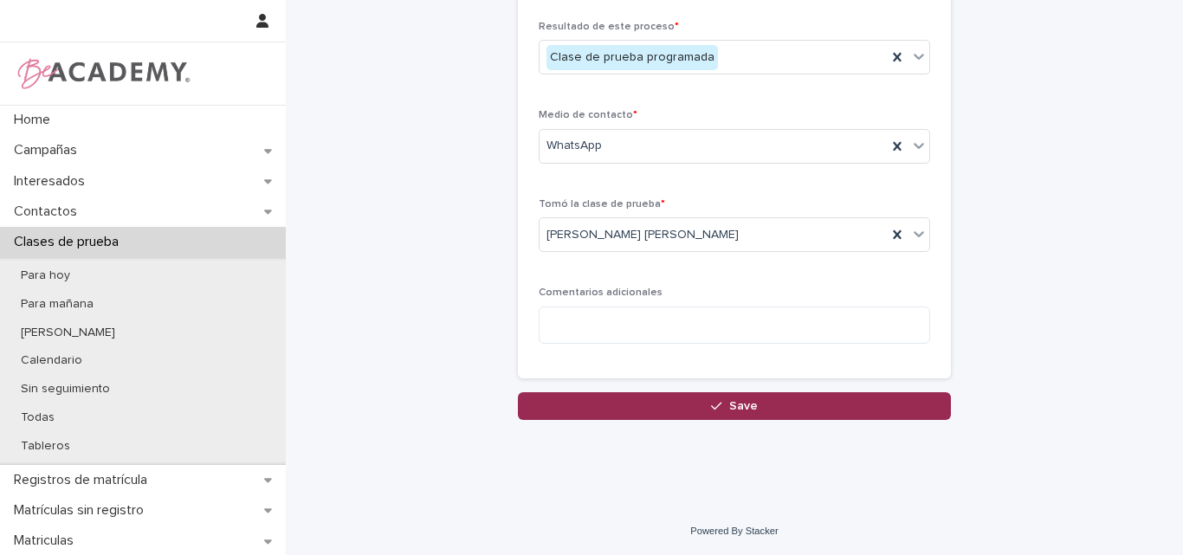
click at [754, 404] on button "Save" at bounding box center [734, 406] width 433 height 28
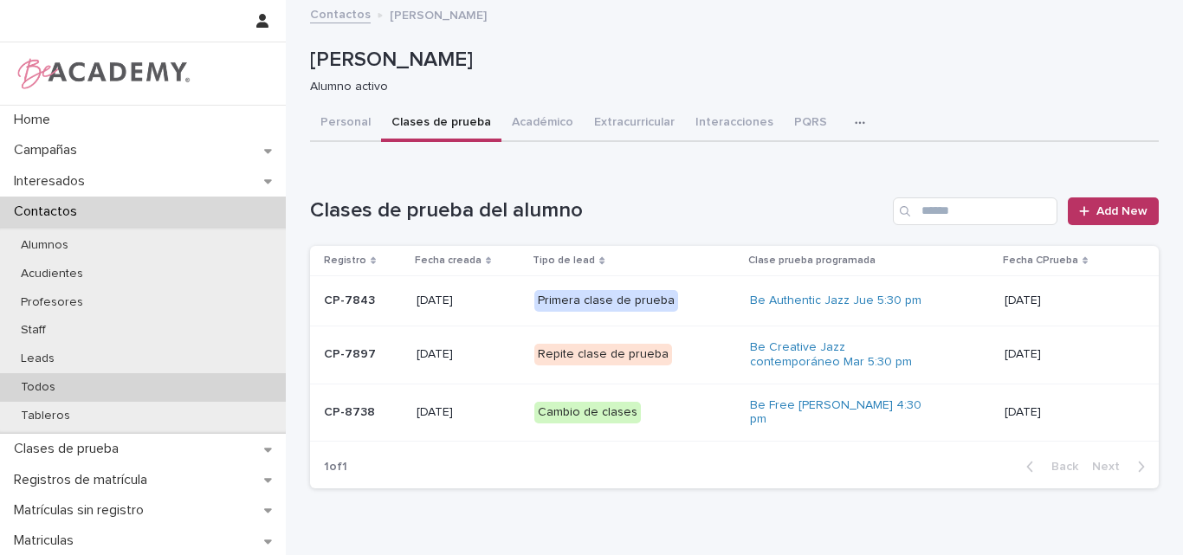
click at [87, 383] on div "Todos" at bounding box center [143, 387] width 286 height 29
